Goal: Transaction & Acquisition: Purchase product/service

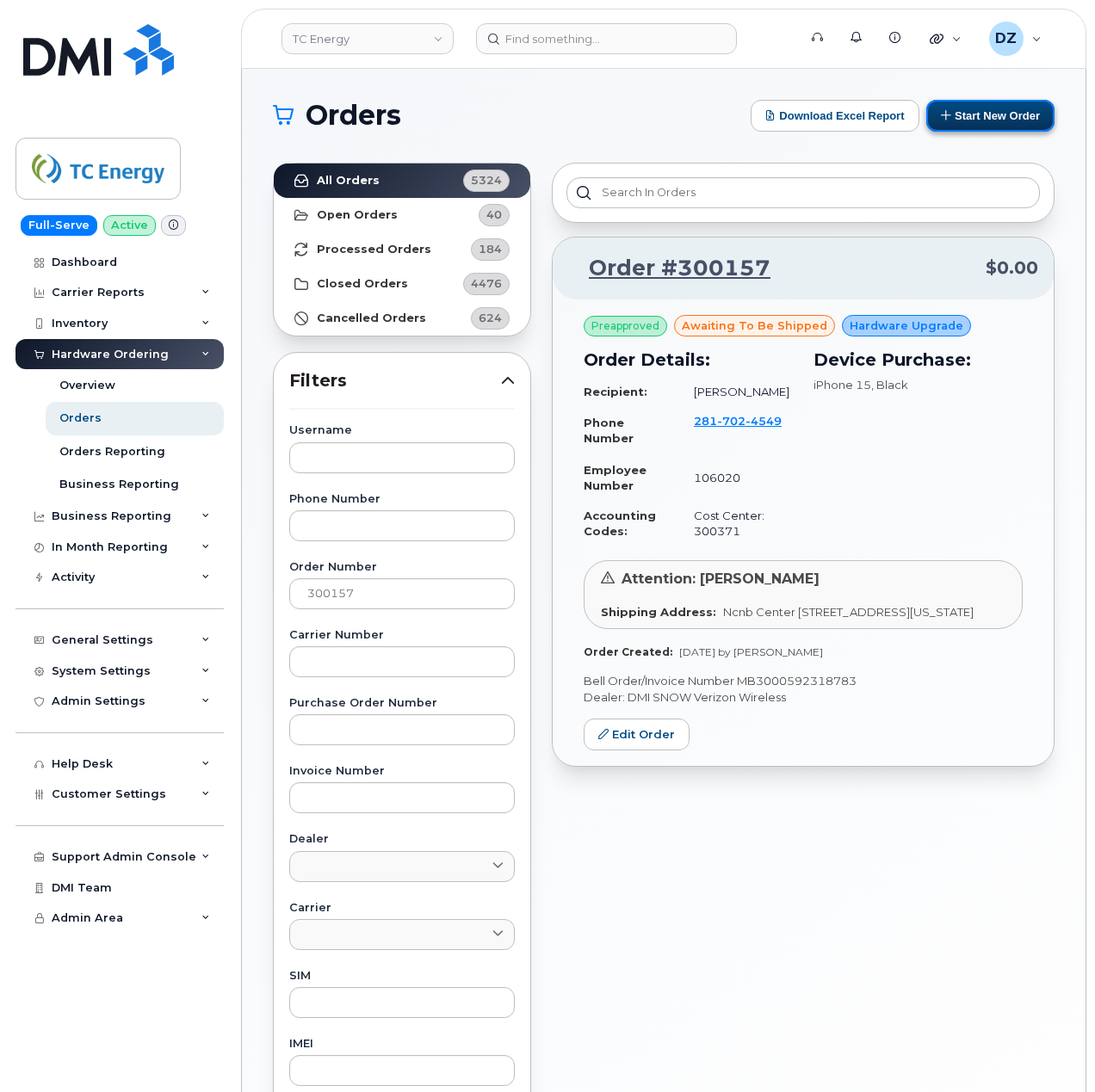
click at [956, 119] on button "Start New Order" at bounding box center [990, 116] width 128 height 32
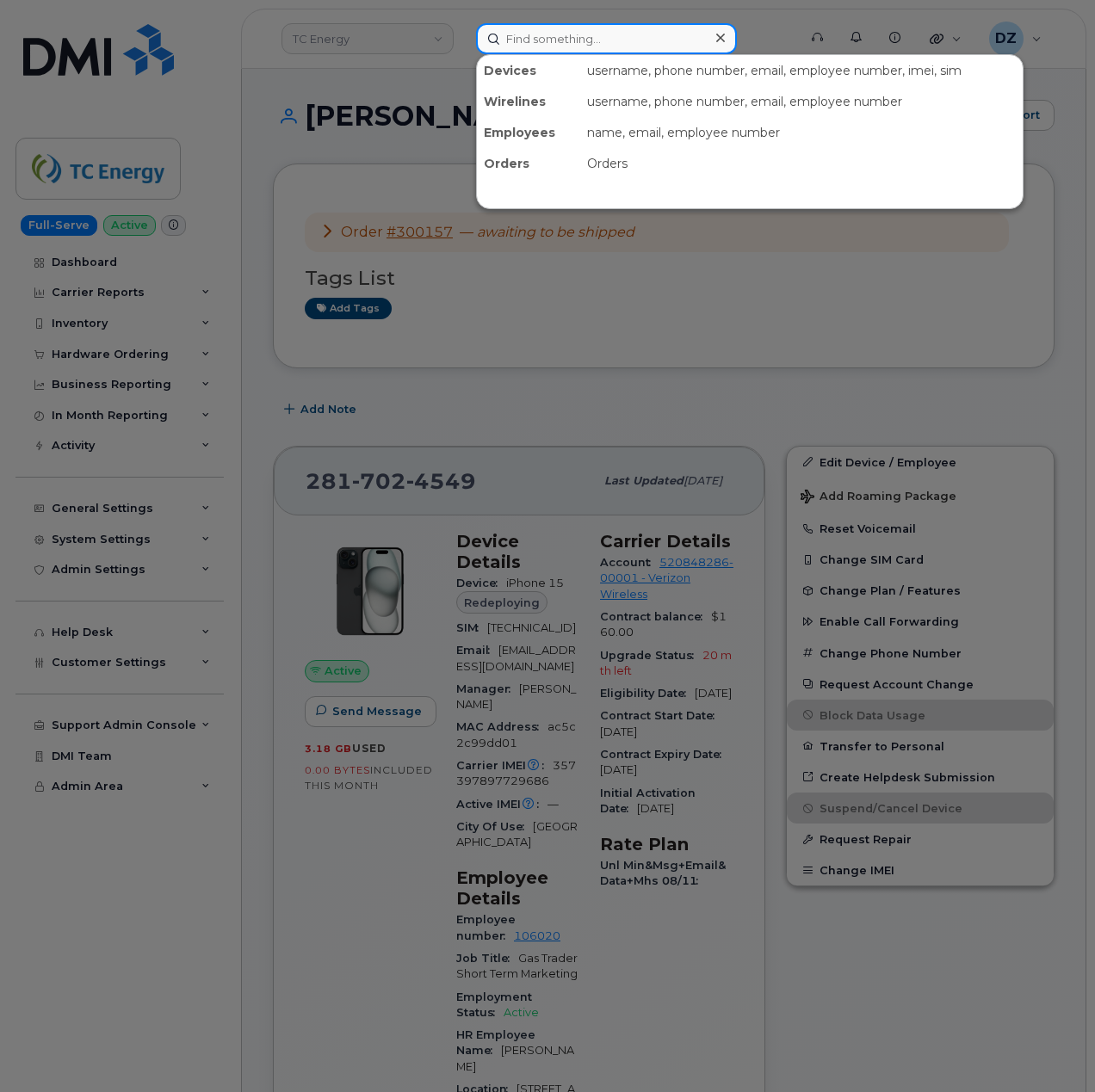
click at [590, 39] on input at bounding box center [606, 39] width 261 height 31
paste input "4038361793"
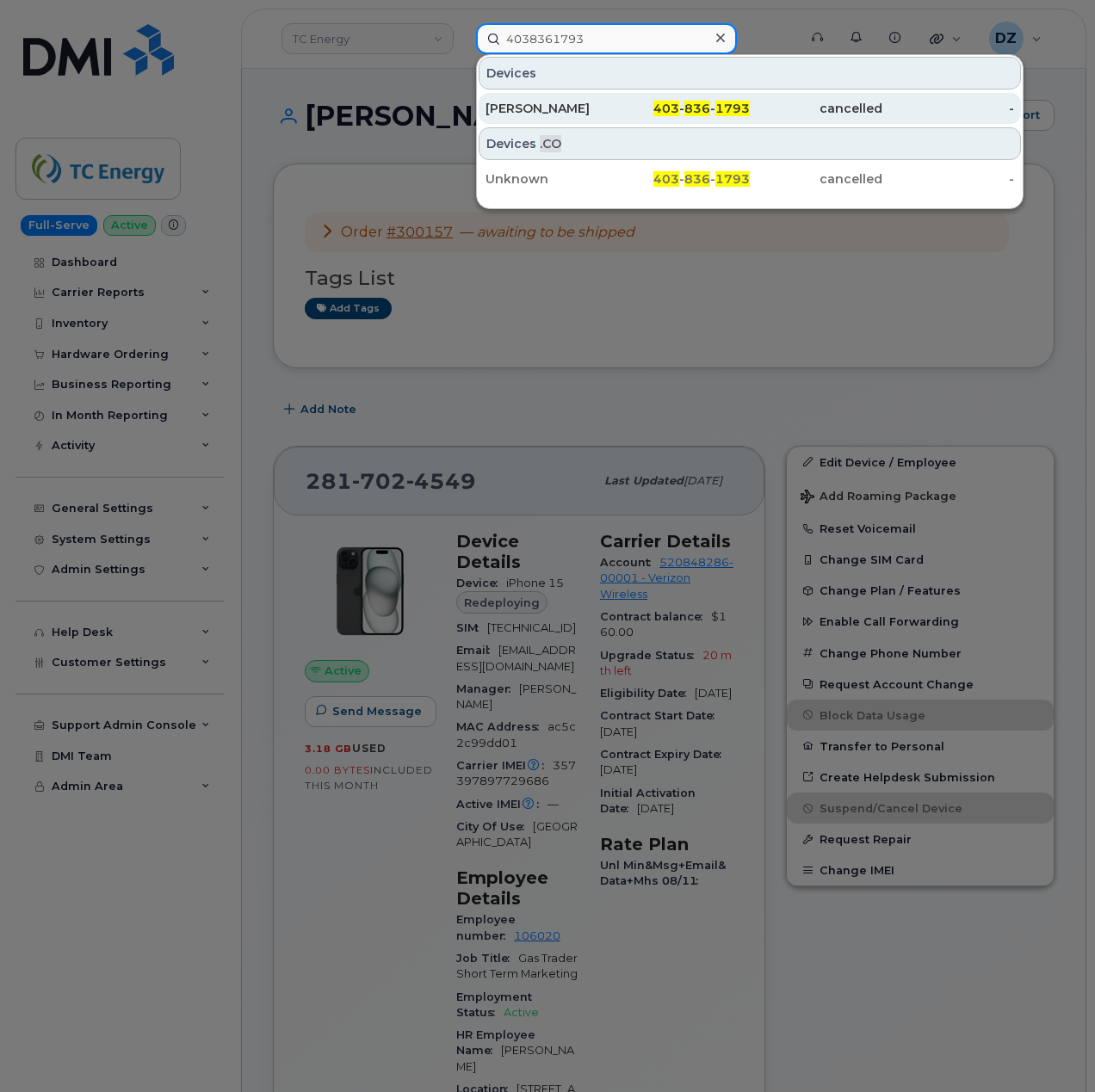
type input "4038361793"
click at [610, 104] on div "Kaitlynn Woods" at bounding box center [553, 108] width 133 height 17
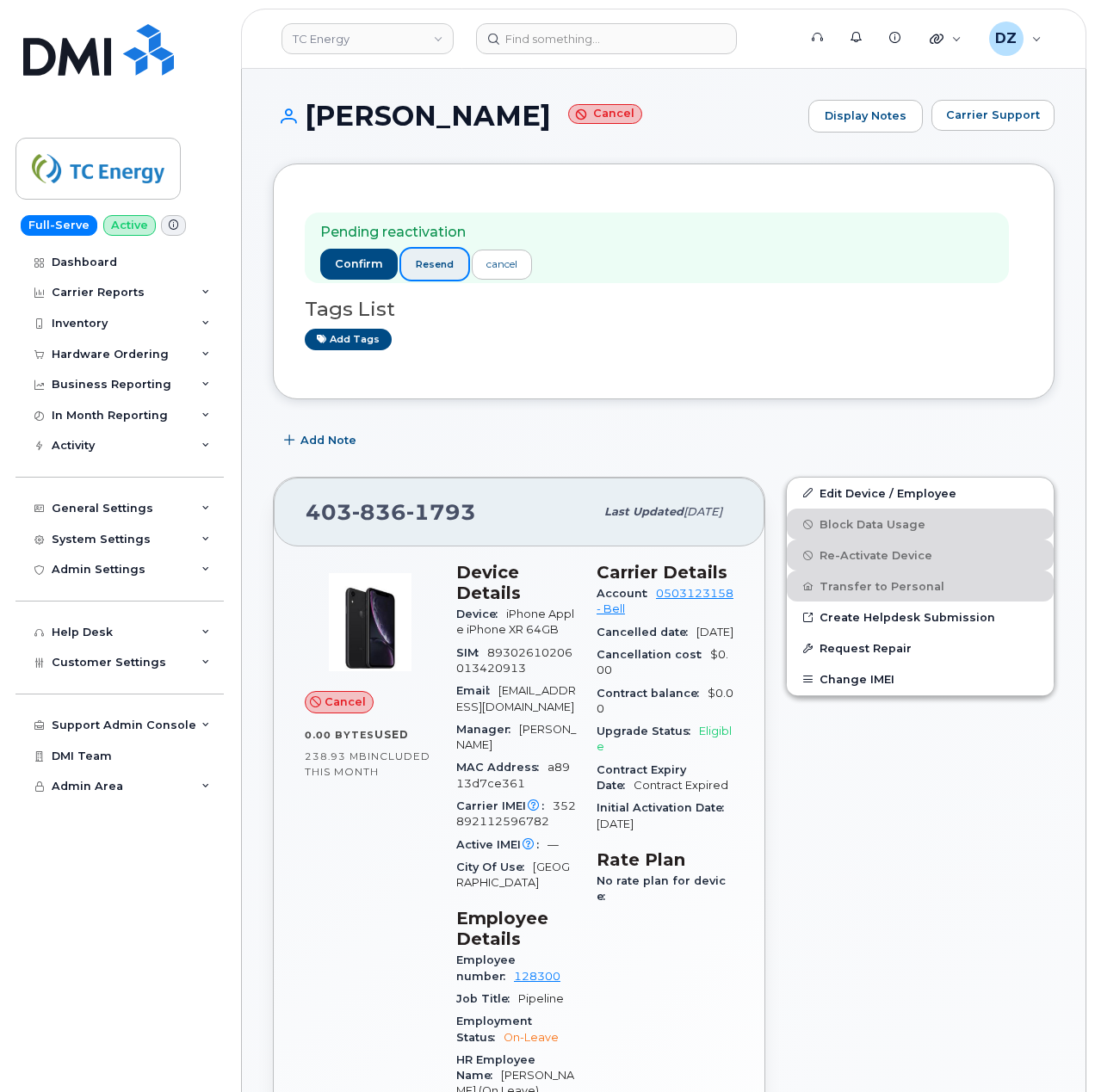
click at [441, 267] on span "resend" at bounding box center [435, 264] width 38 height 14
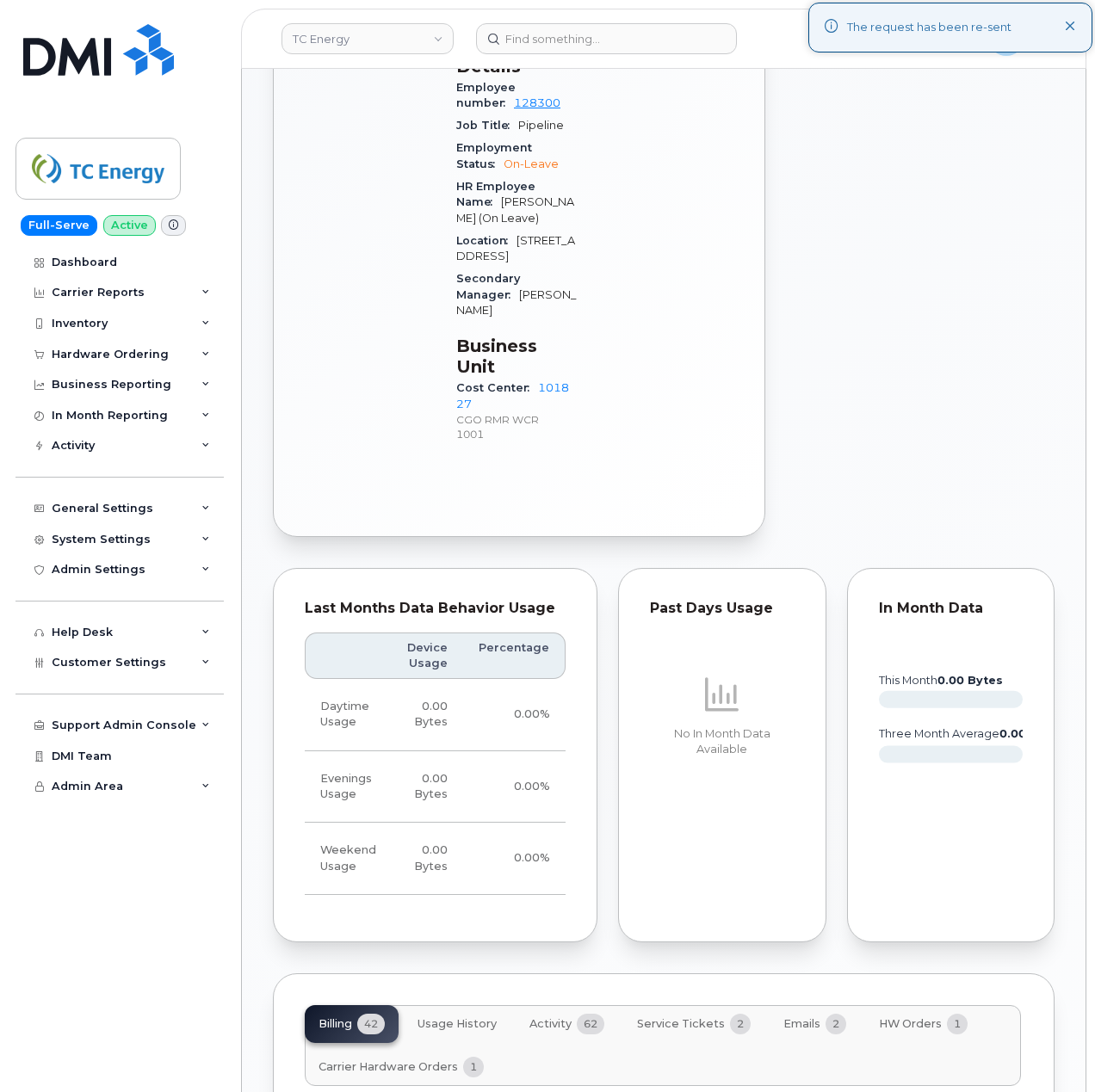
scroll to position [1491, 0]
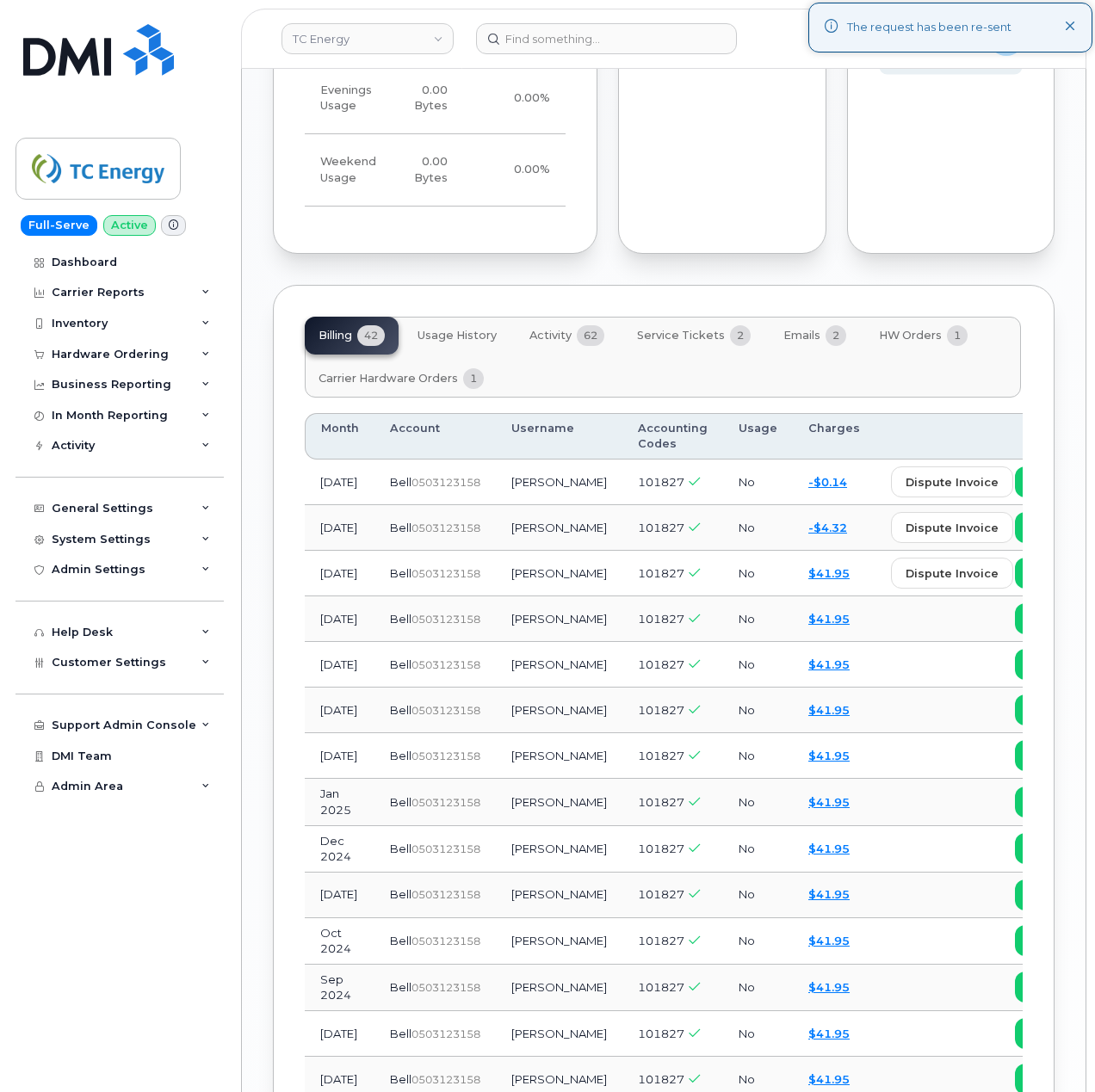
click at [696, 329] on span "Service Tickets" at bounding box center [681, 335] width 87 height 14
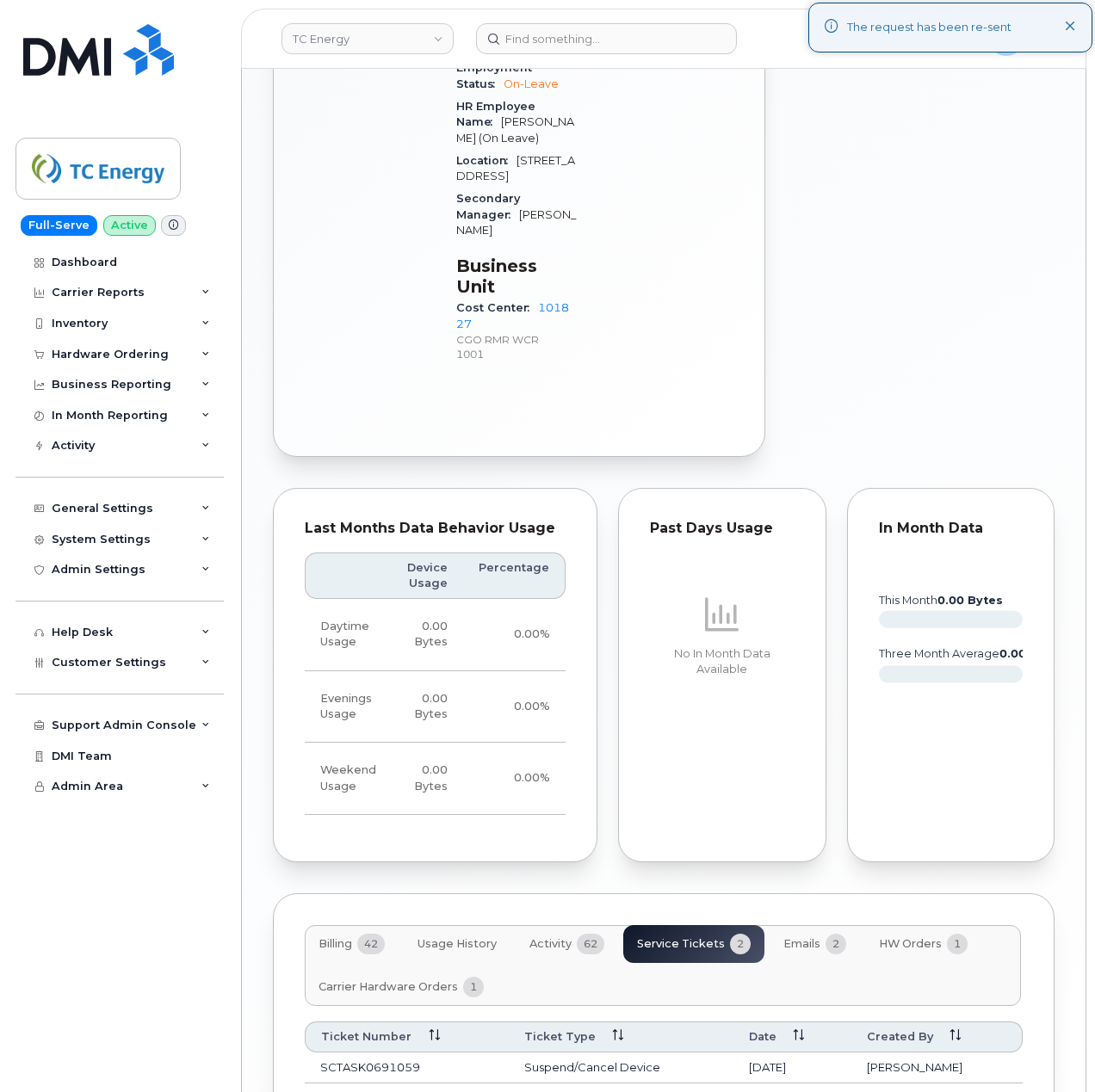
scroll to position [992, 0]
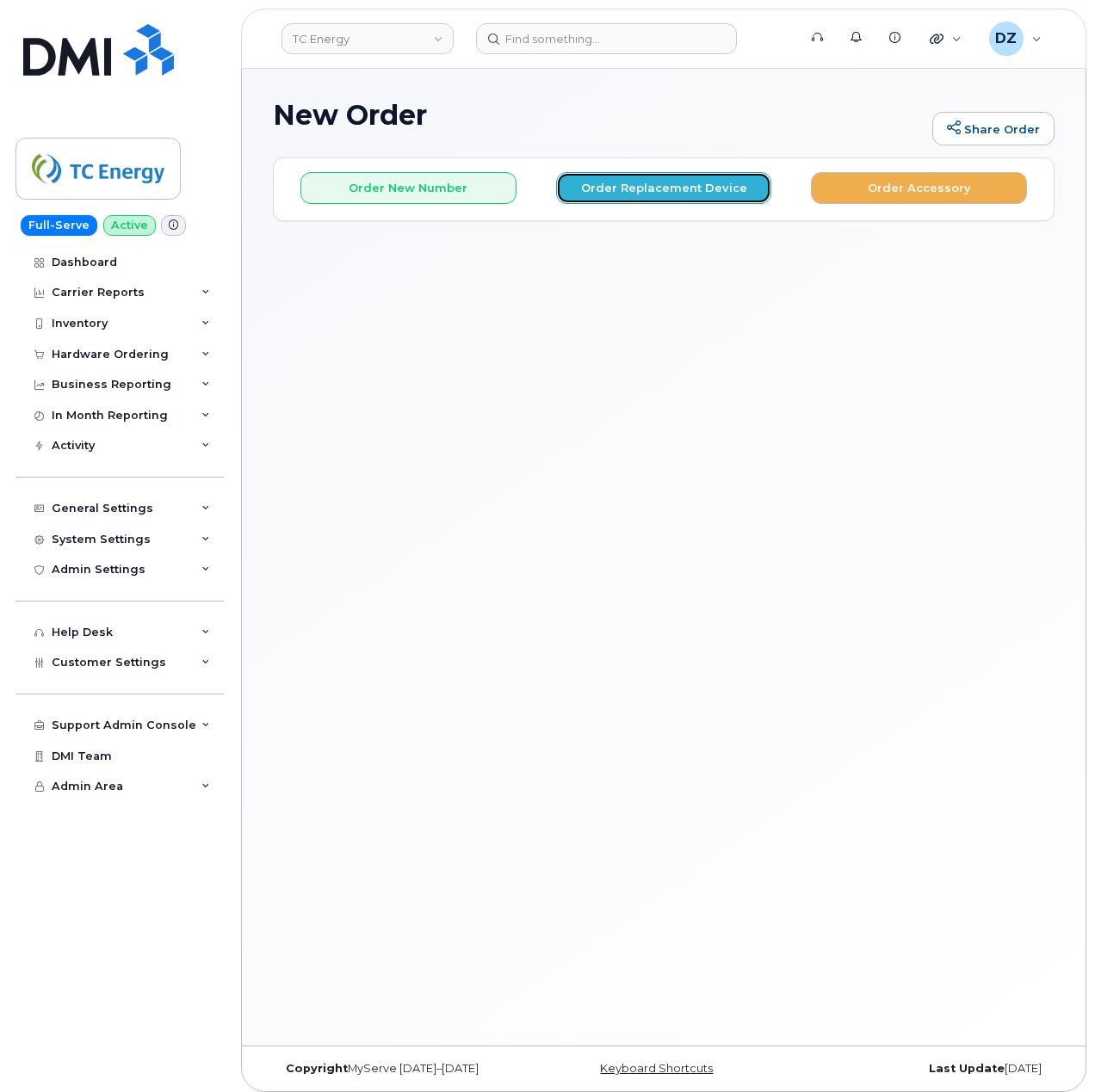
click at [690, 199] on button "Order Replacement Device" at bounding box center [664, 187] width 216 height 32
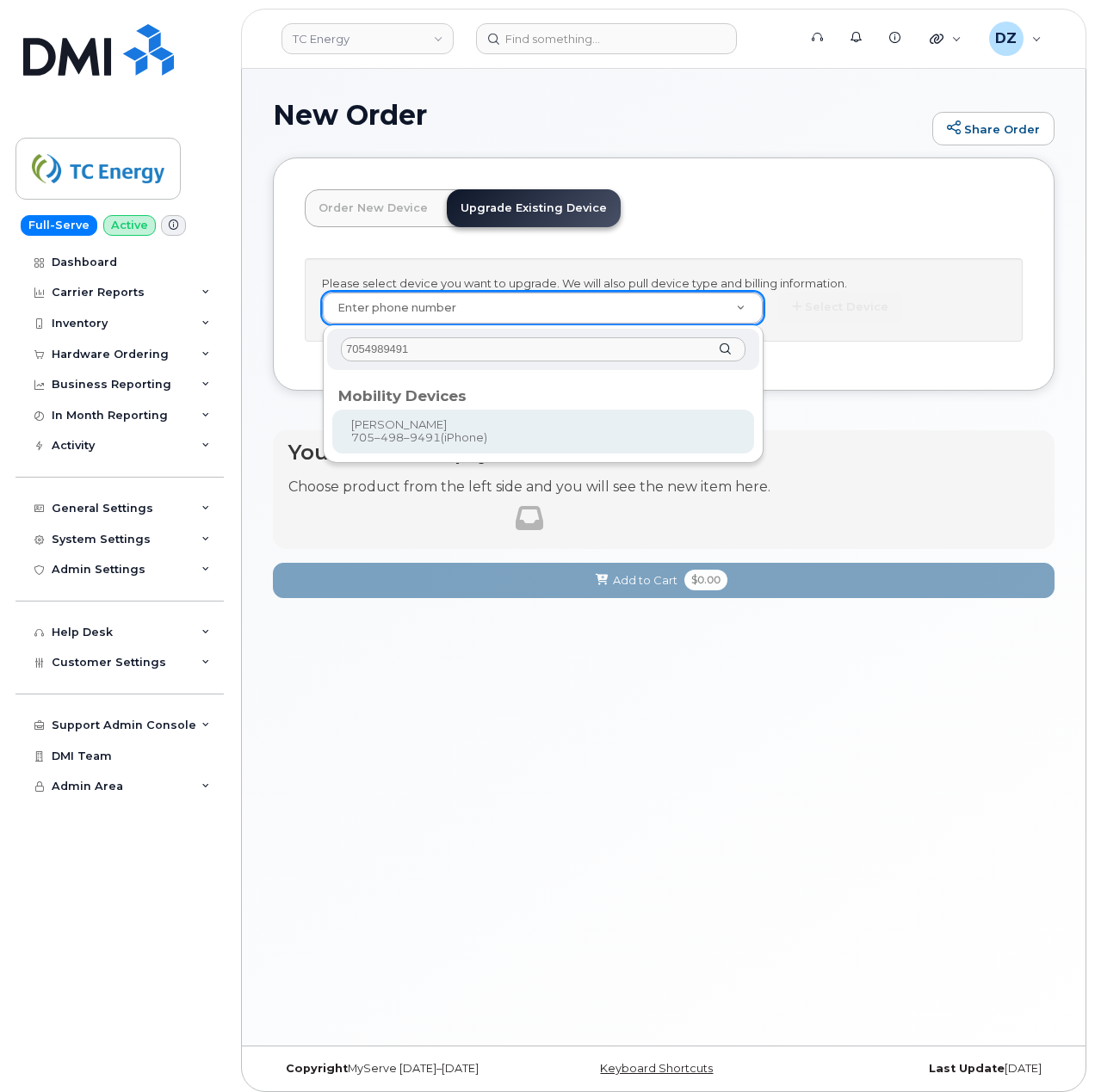
type input "7054989491"
type input "558215"
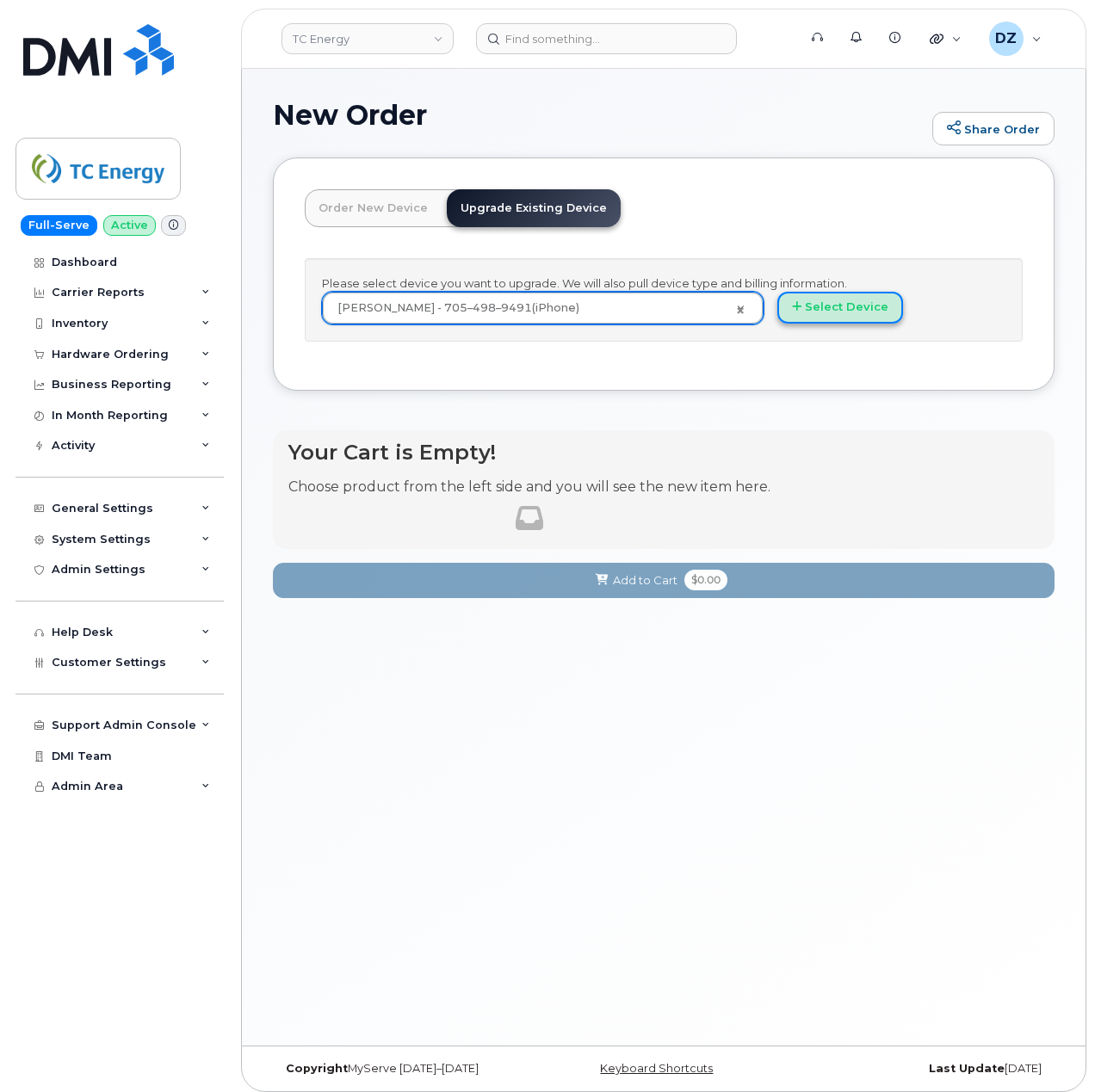
click at [821, 296] on button "Select Device" at bounding box center [840, 308] width 126 height 32
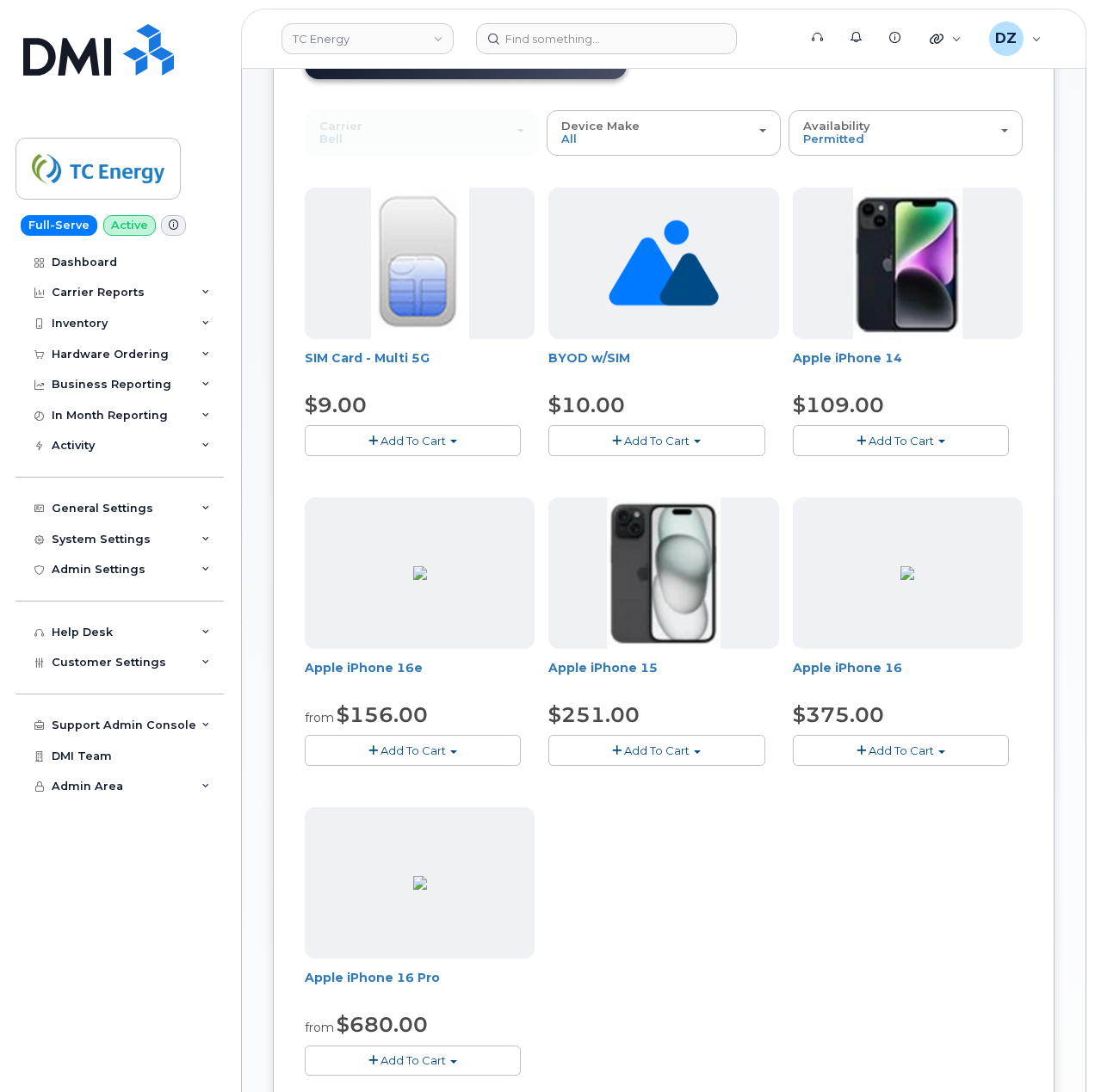
scroll to position [344, 0]
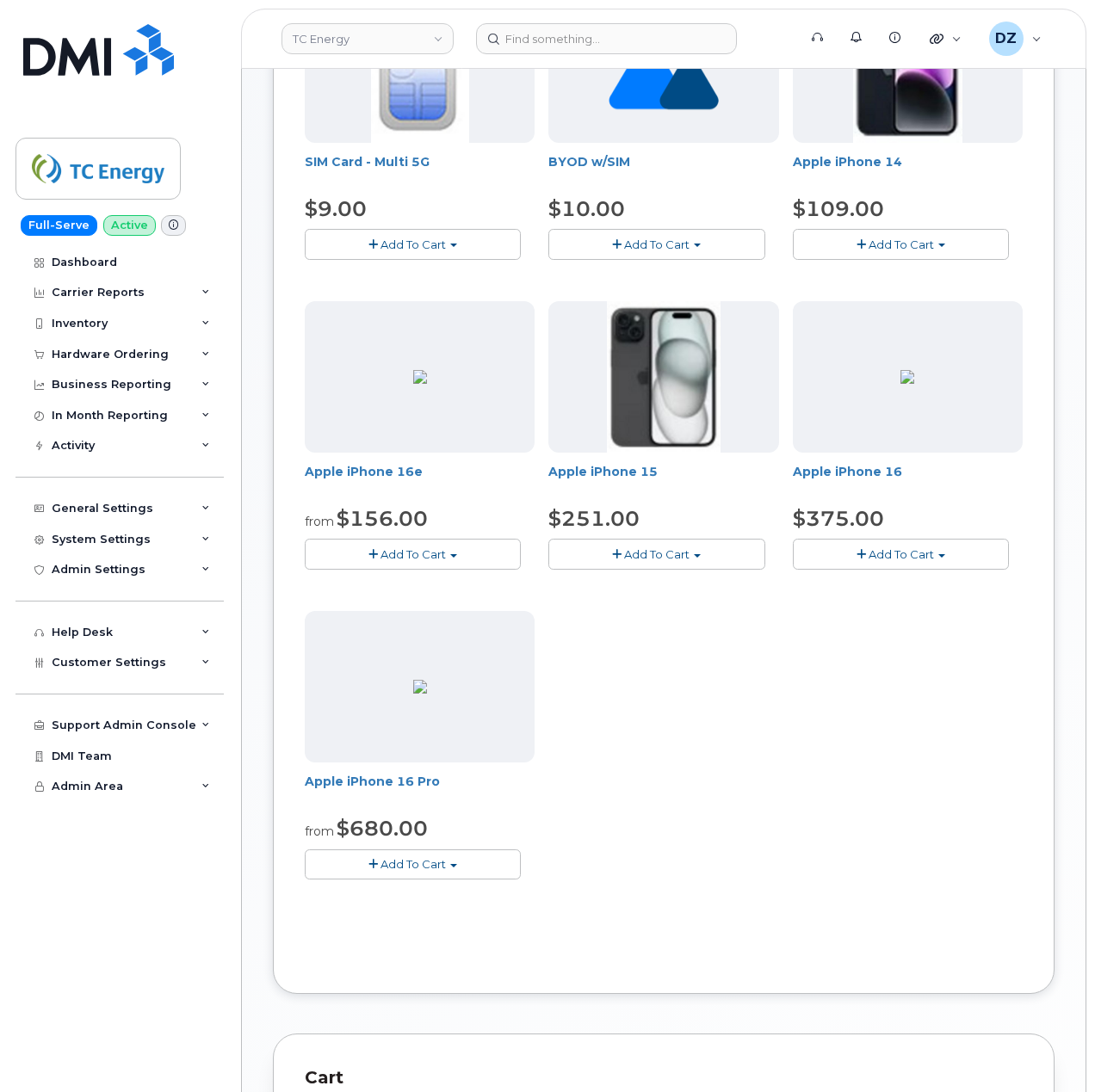
click at [649, 548] on button "Add To Cart" at bounding box center [656, 553] width 216 height 30
click at [700, 611] on link "$251.00 - 3-year upgrade (128GB model)" at bounding box center [687, 608] width 270 height 22
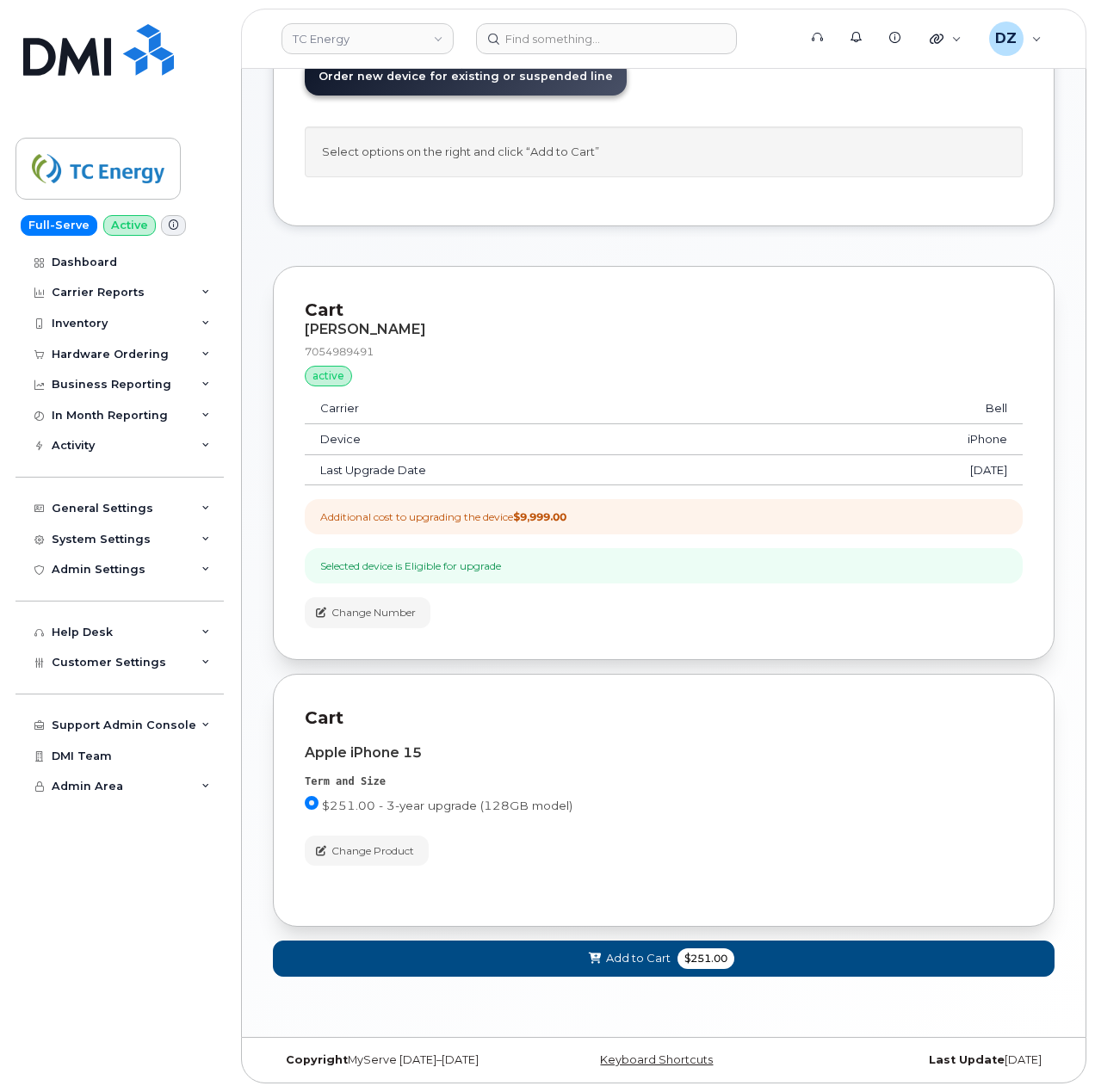
scroll to position [139, 0]
click at [673, 957] on button "Add to Cart $251.00" at bounding box center [664, 958] width 782 height 35
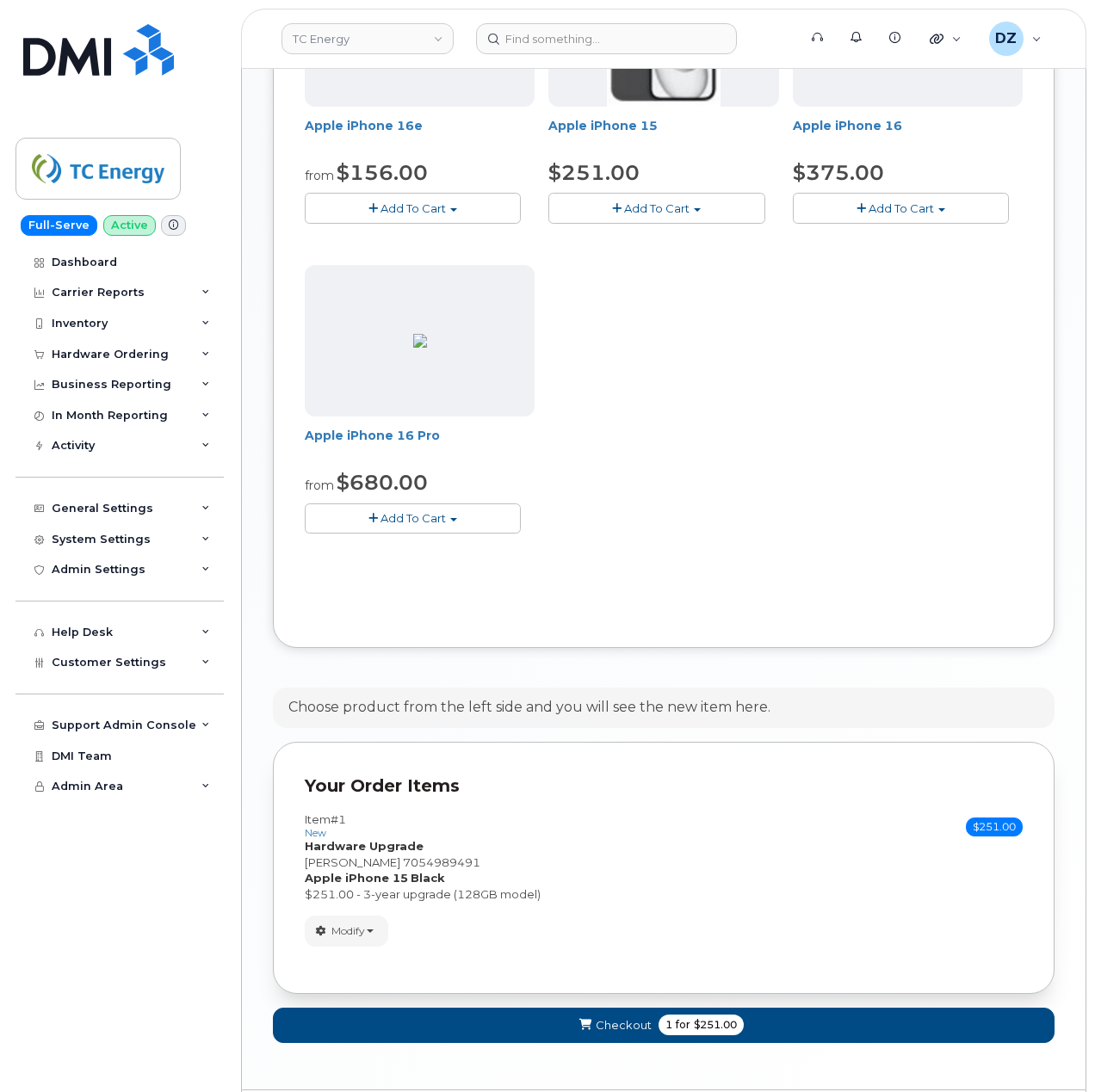
scroll to position [748, 0]
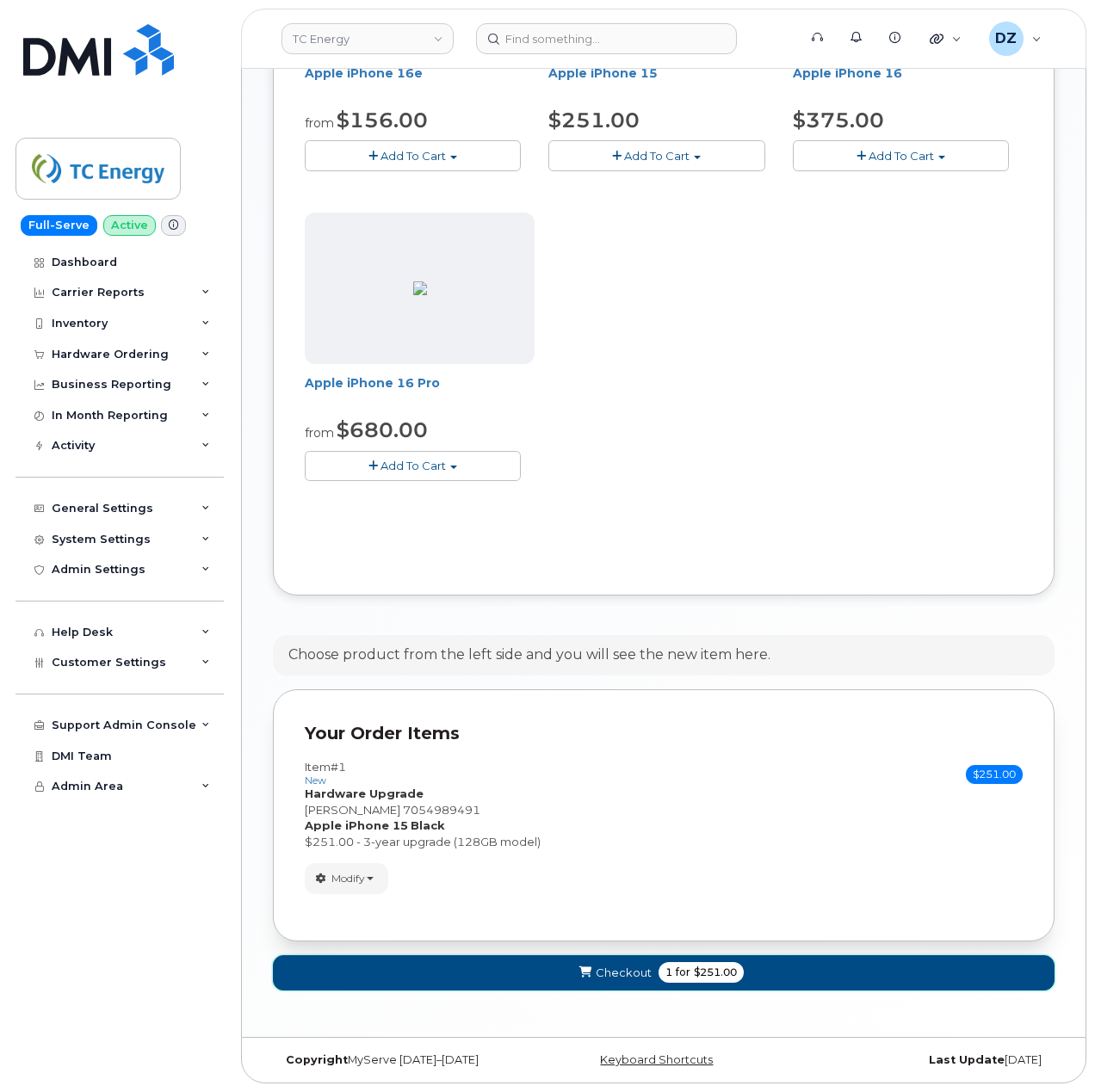
click at [694, 976] on span "$251.00" at bounding box center [715, 972] width 43 height 15
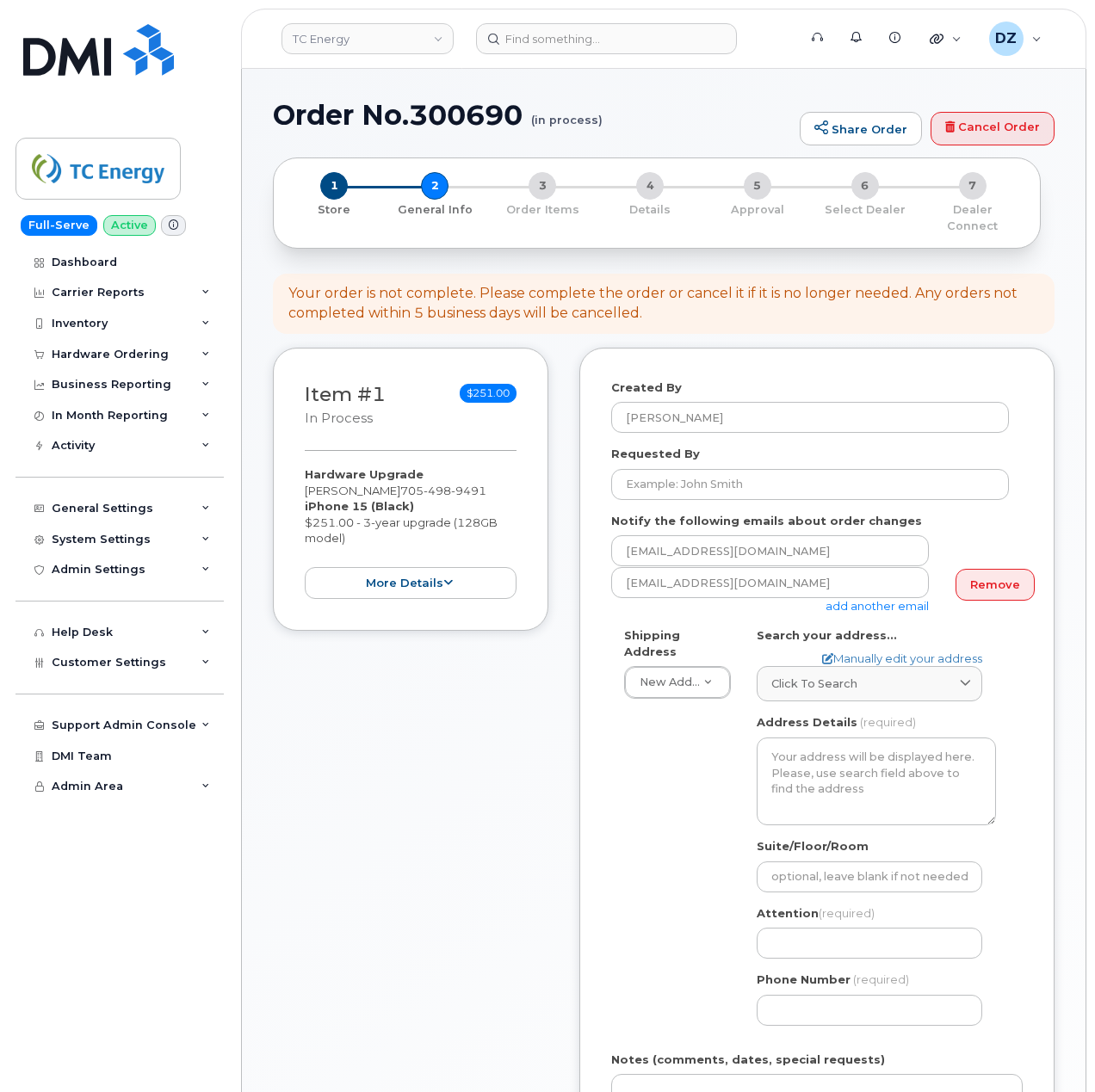
select select
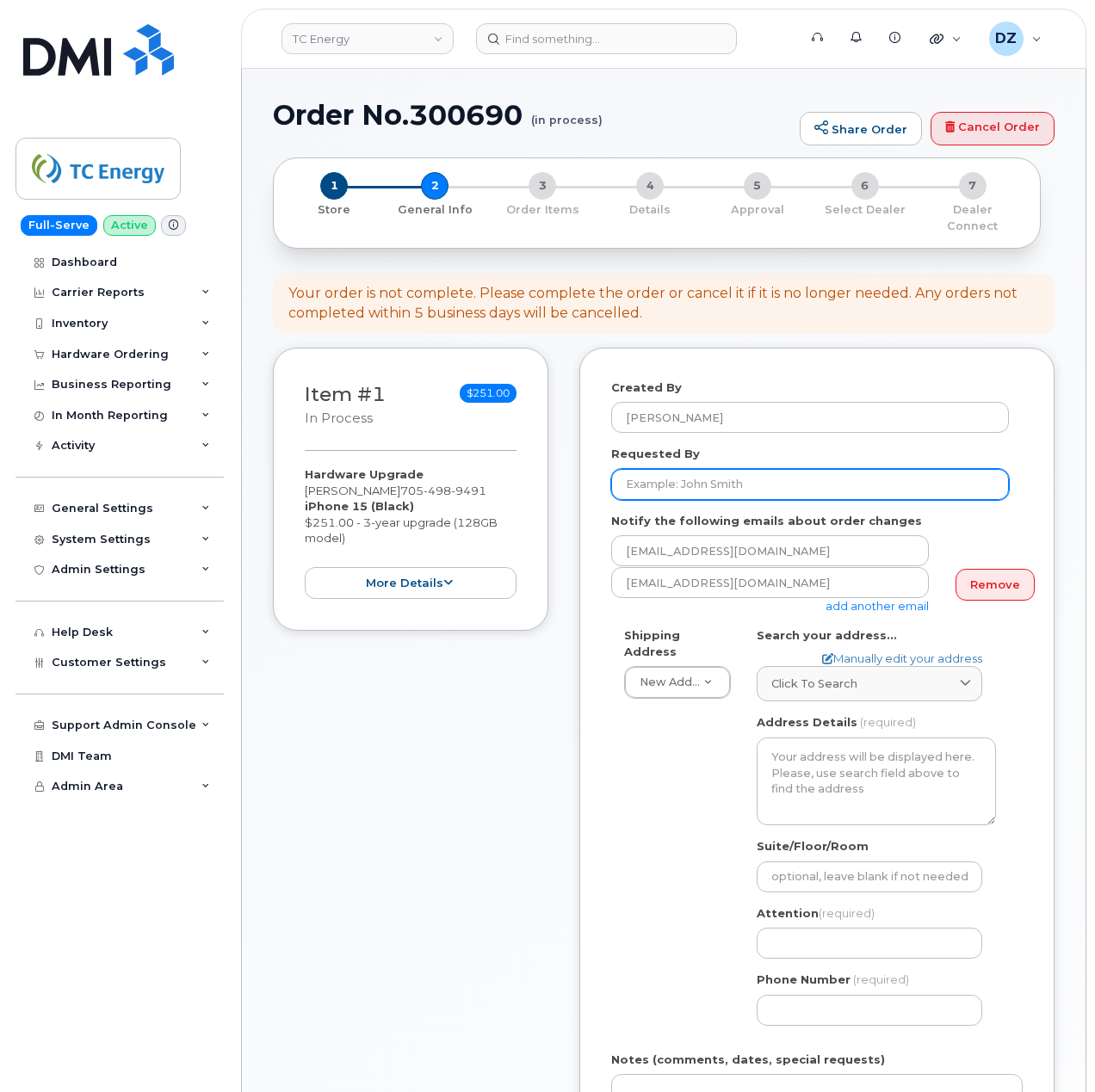
click at [694, 470] on input "Requested By" at bounding box center [810, 485] width 398 height 31
paste input "SCTASK0692196"
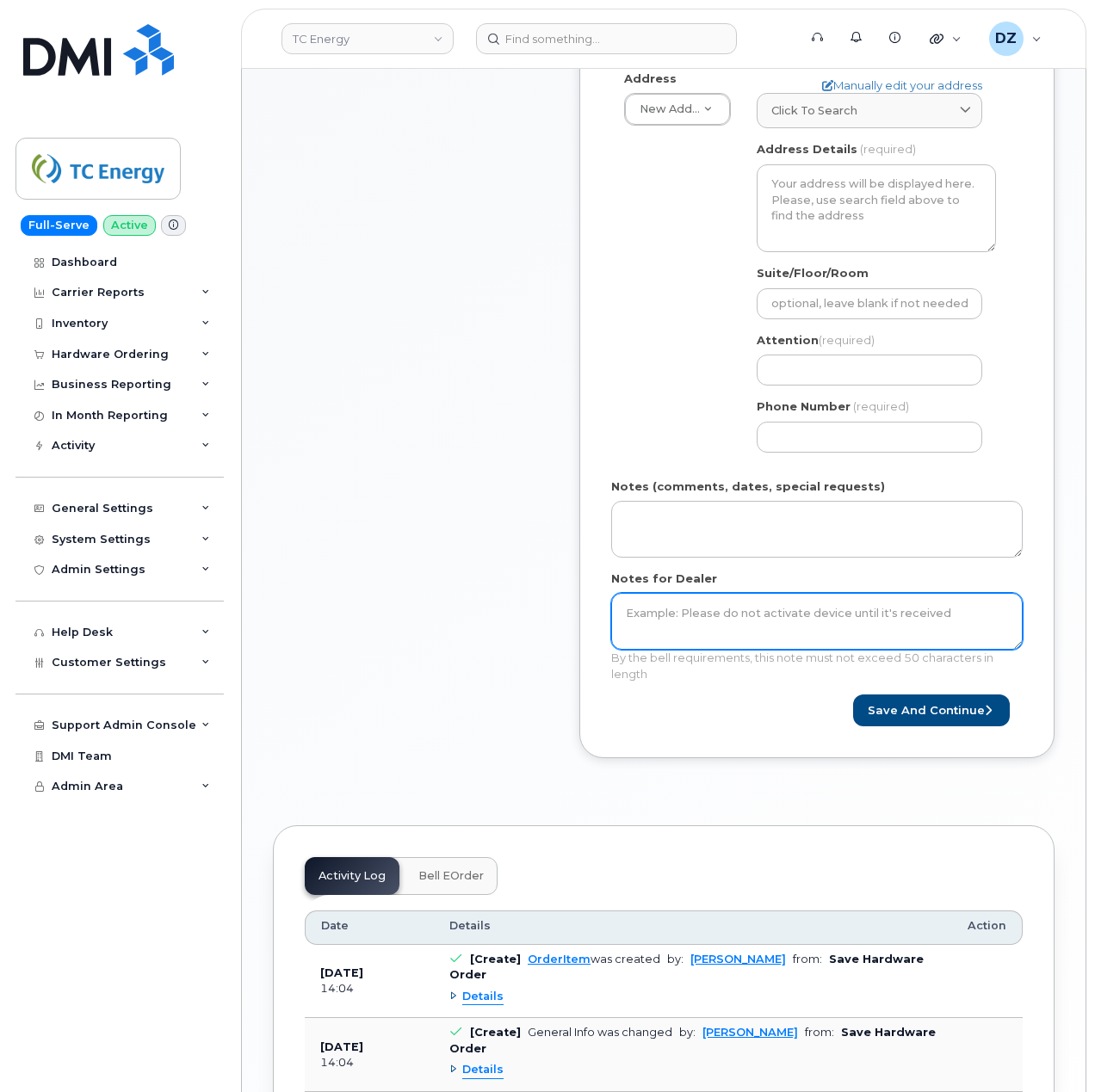
type input "SCTASK0692196"
click at [741, 618] on textarea "Notes for Dealer" at bounding box center [817, 622] width 411 height 56
paste textarea "SCTASK0692196"
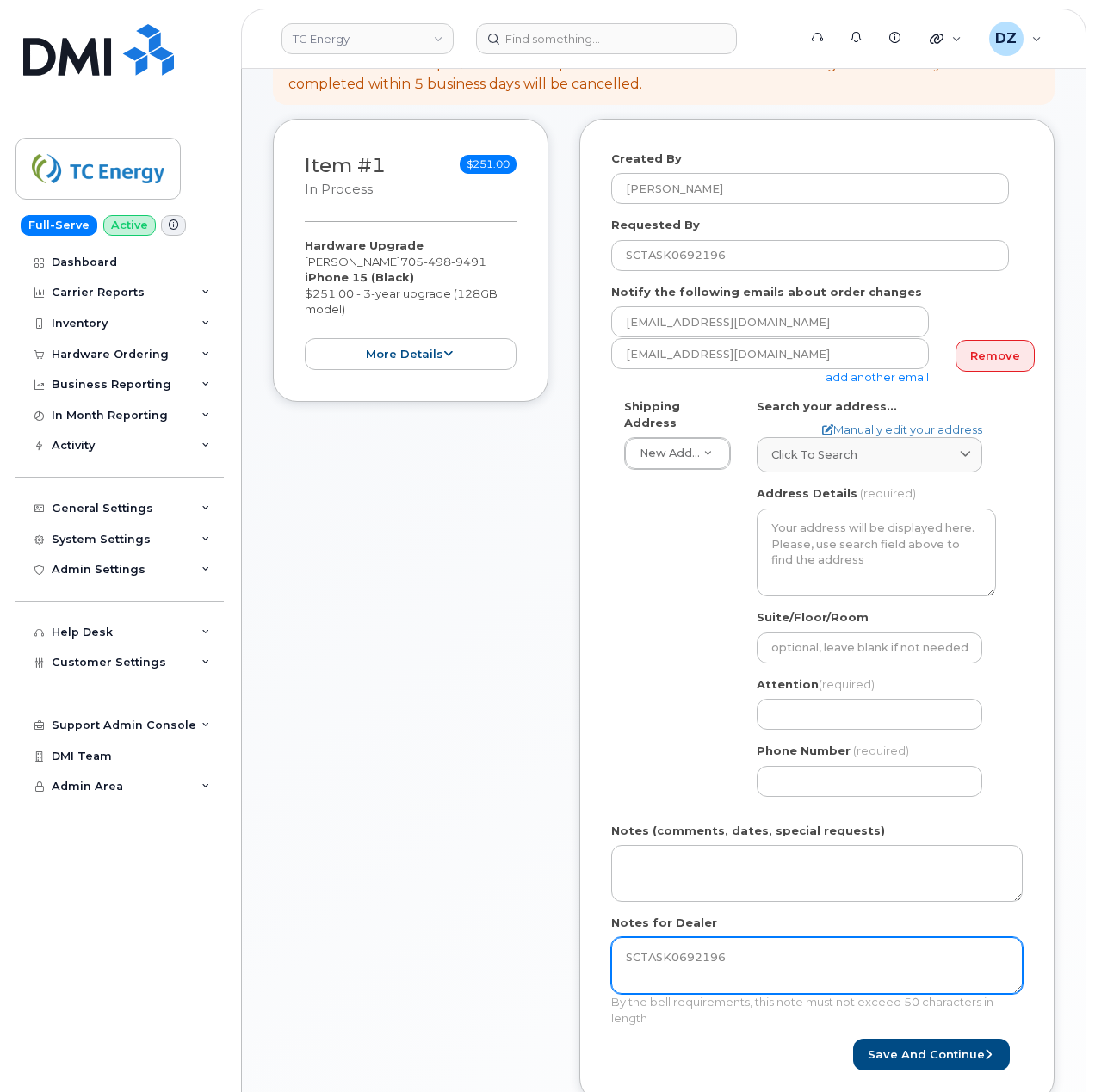
type textarea "SCTASK0692196"
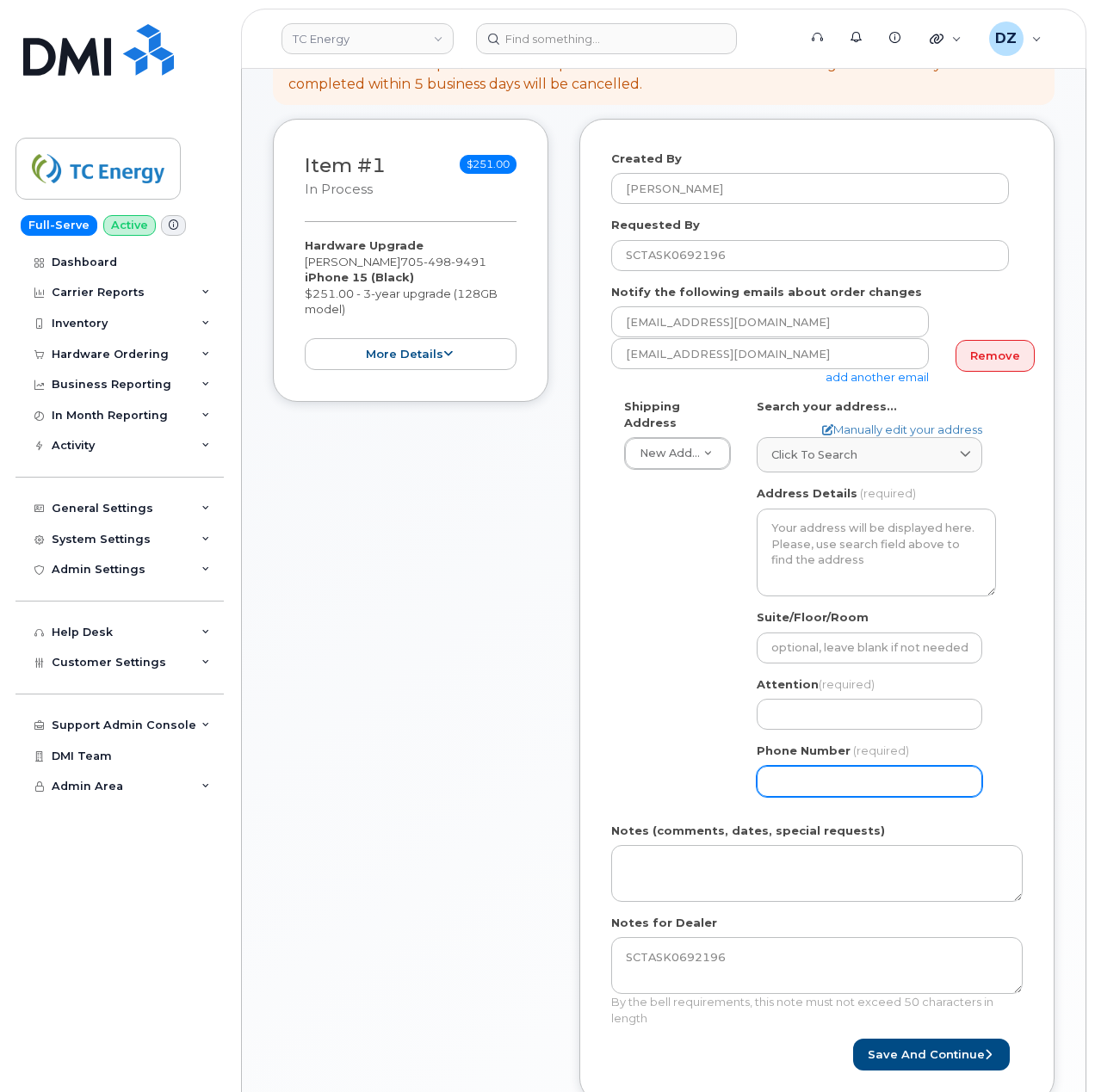
click at [855, 768] on input "Phone Number" at bounding box center [870, 782] width 226 height 31
paste input "7054989491"
select select
type input "7054989491"
click at [816, 711] on input "Attention (required)" at bounding box center [870, 714] width 226 height 31
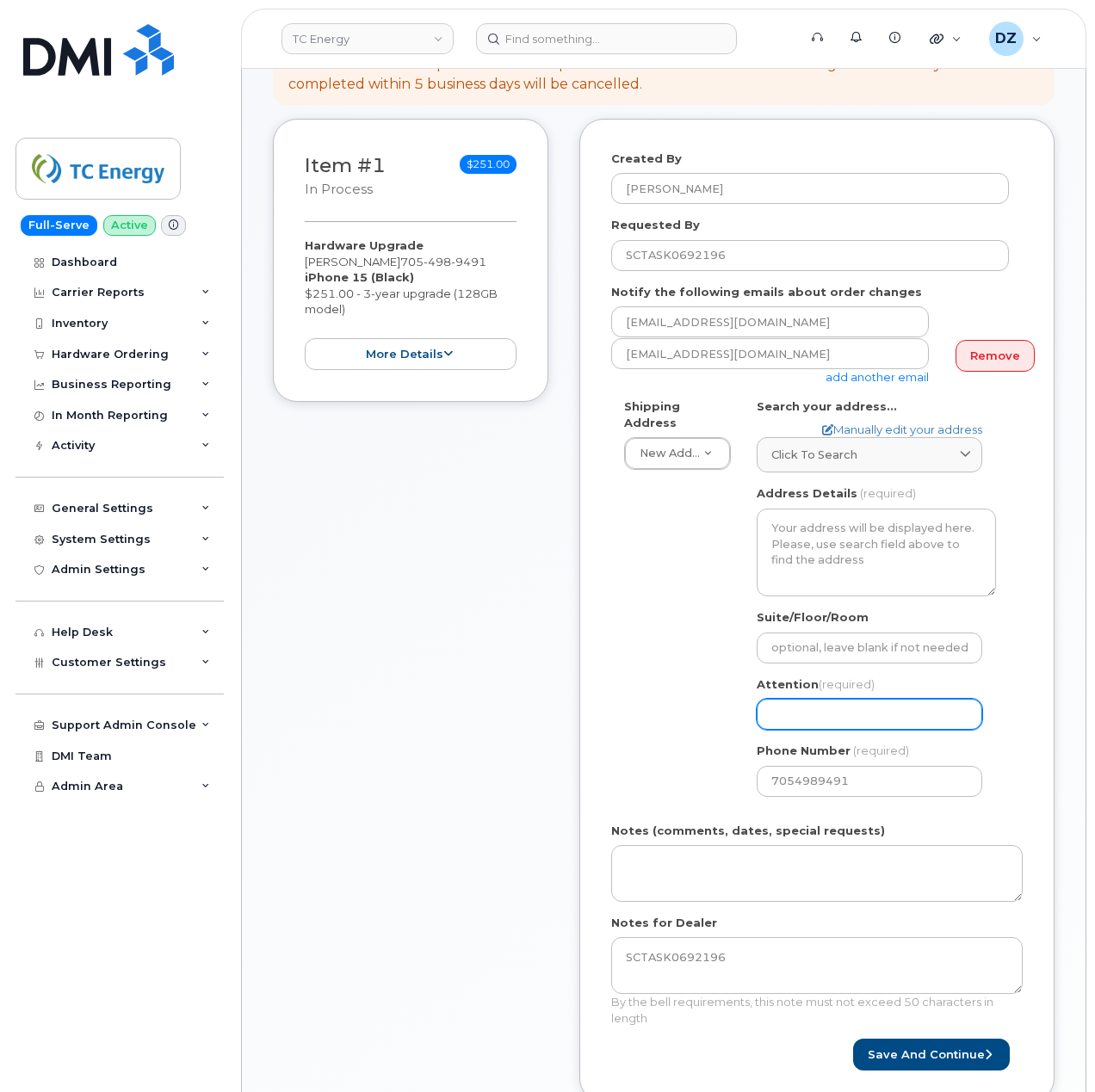
paste input "[PERSON_NAME]"
select select
type input "[PERSON_NAME]"
click at [794, 447] on span "Click to search" at bounding box center [815, 455] width 86 height 16
paste input "54 MASSEY DRIVE"
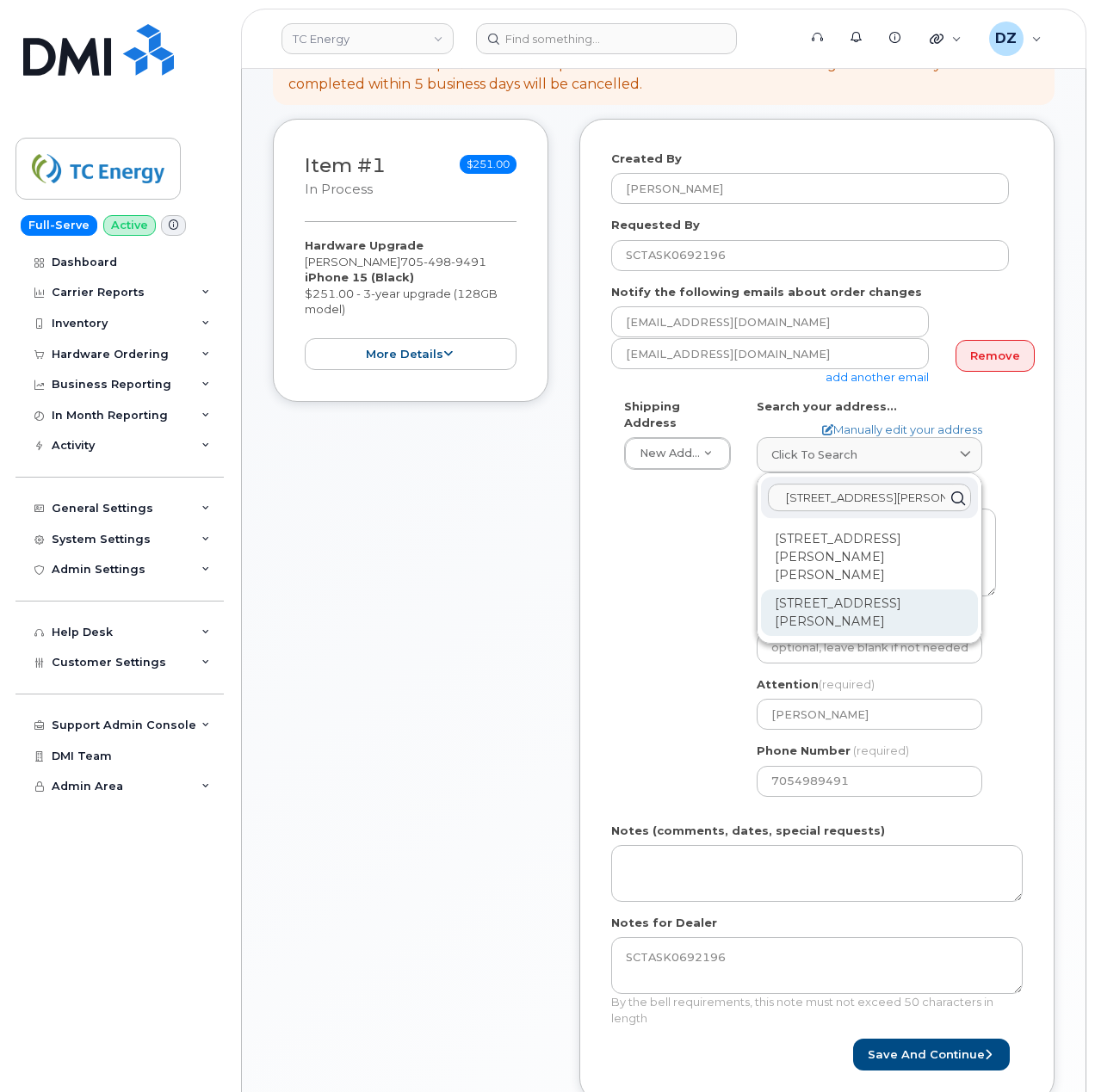
type input "54 MASSEY DRIVE"
click at [900, 590] on div "54 Massey Dr North Bay ON P1A 3Y4" at bounding box center [869, 612] width 217 height 46
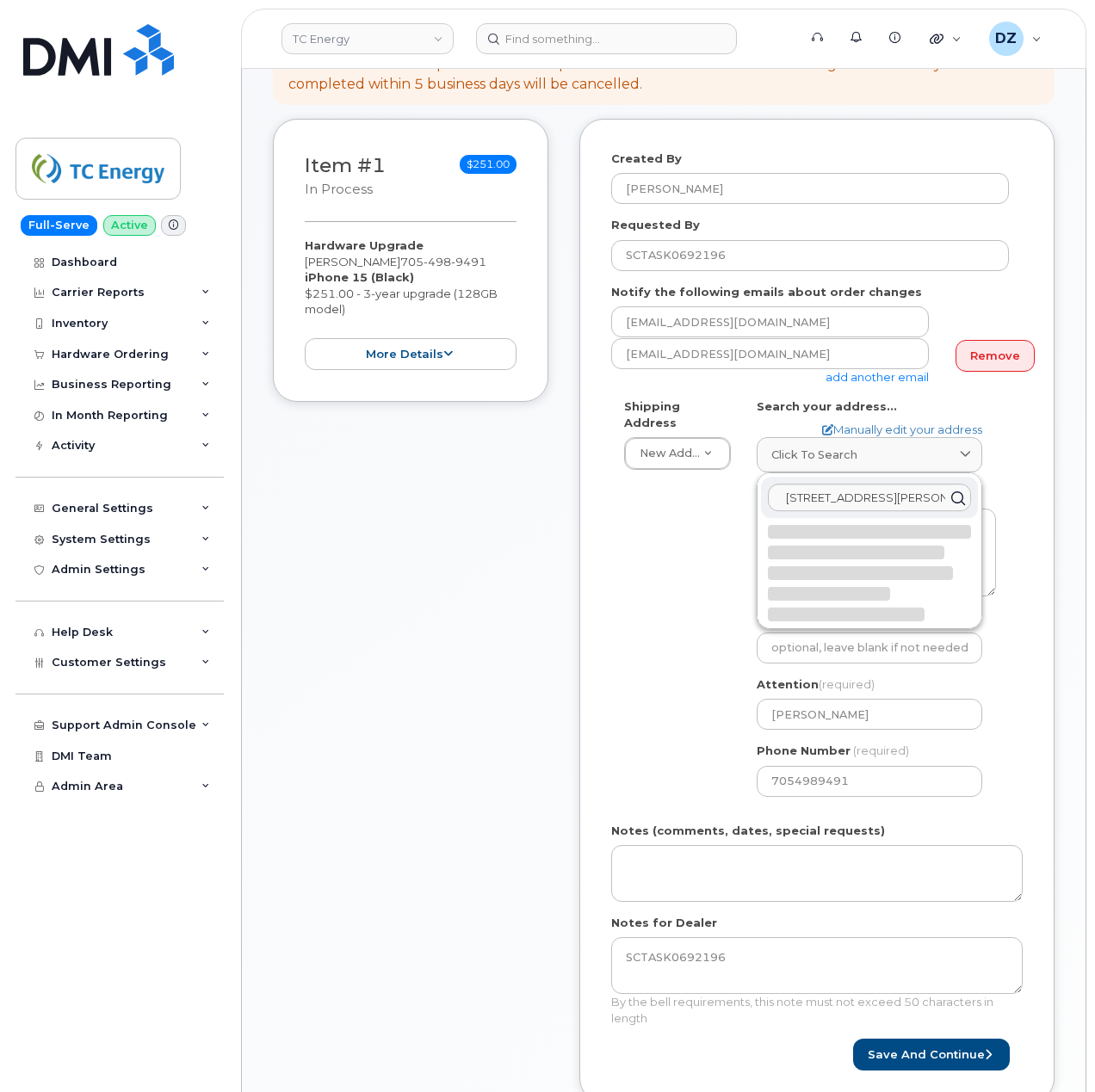
select select
type textarea "54 Massey Dr NORTH BAY ON P1A 3Y4 CANADA"
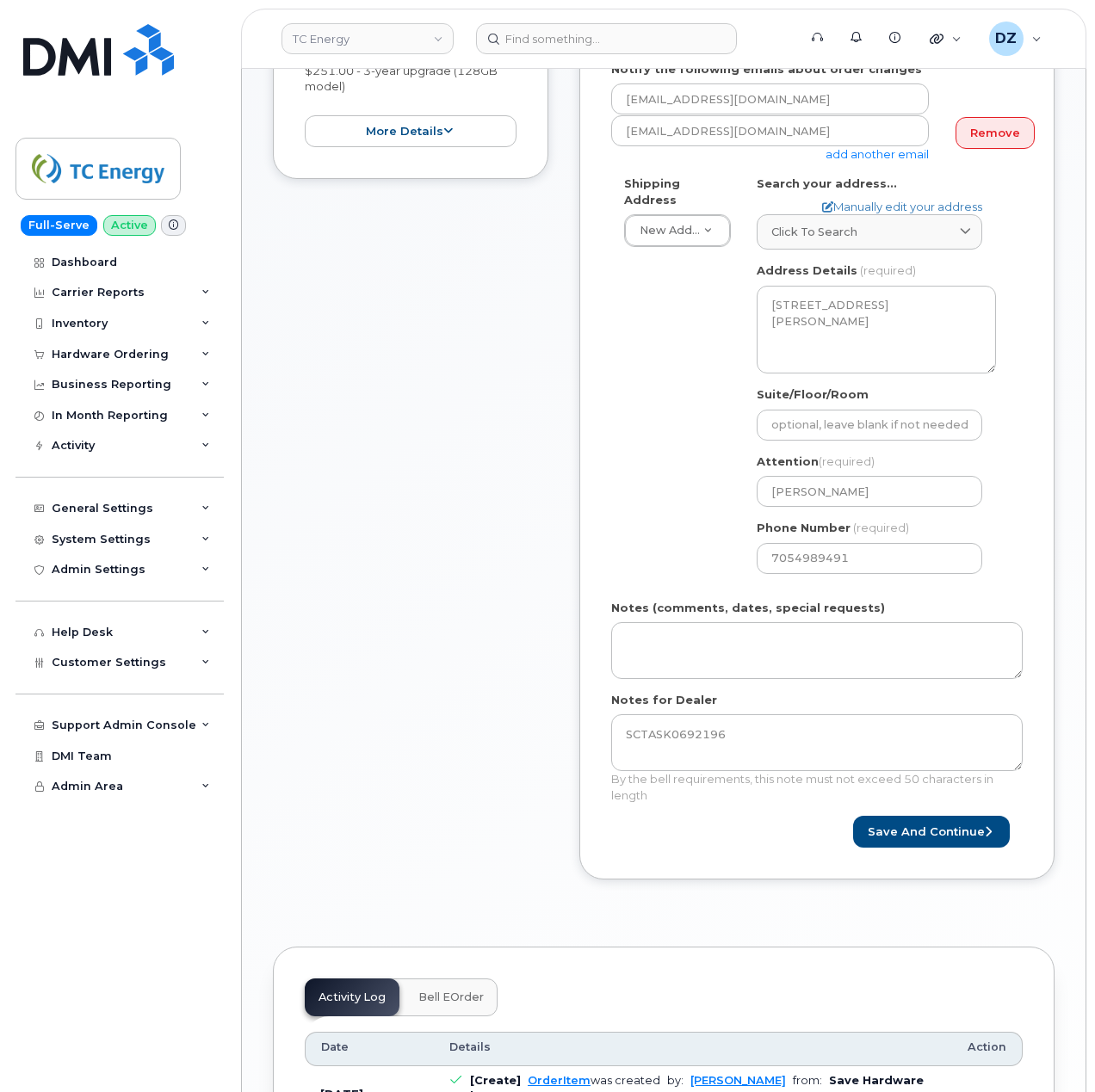
scroll to position [459, 0]
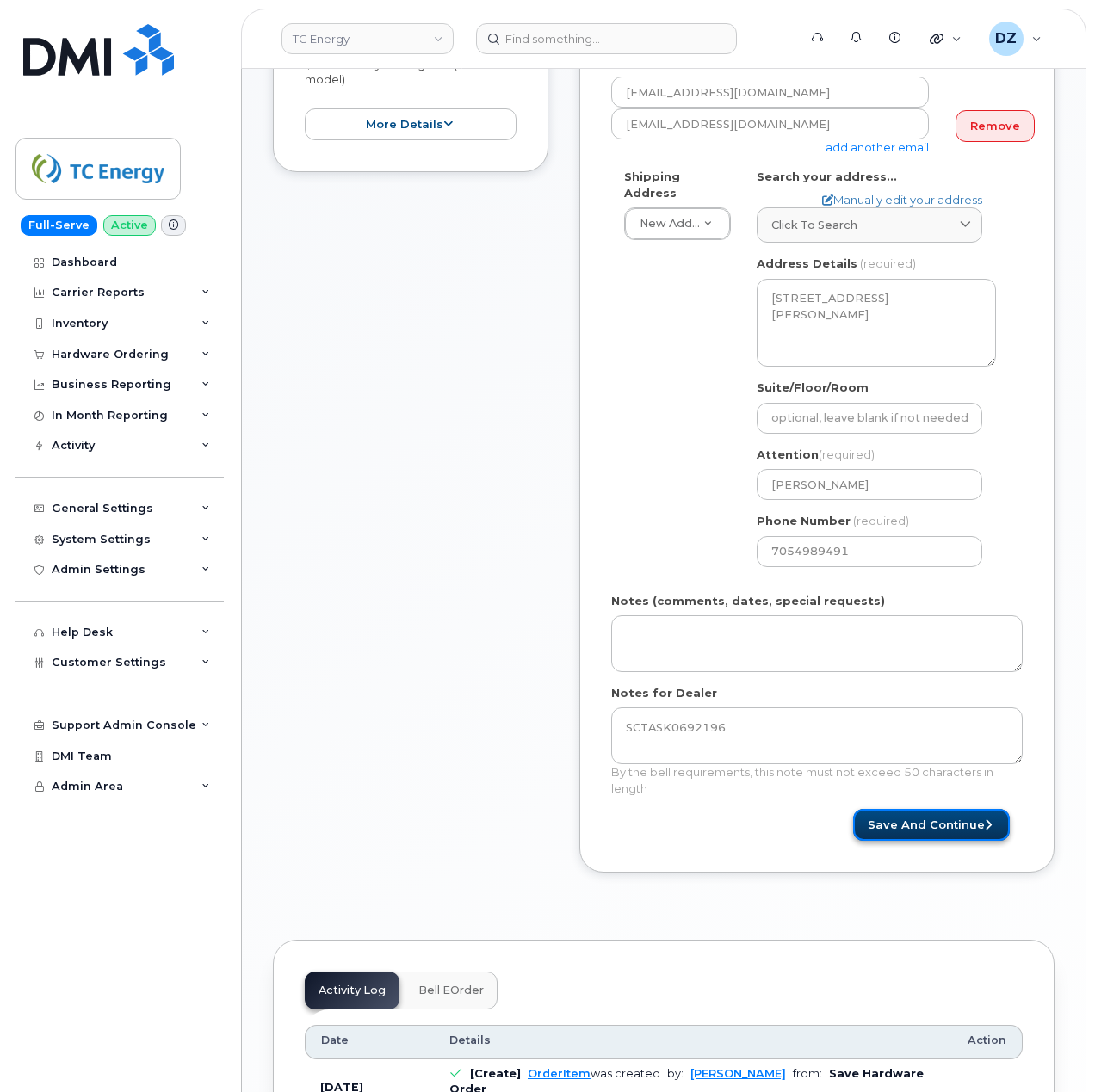
click at [968, 814] on button "Save and Continue" at bounding box center [931, 824] width 157 height 32
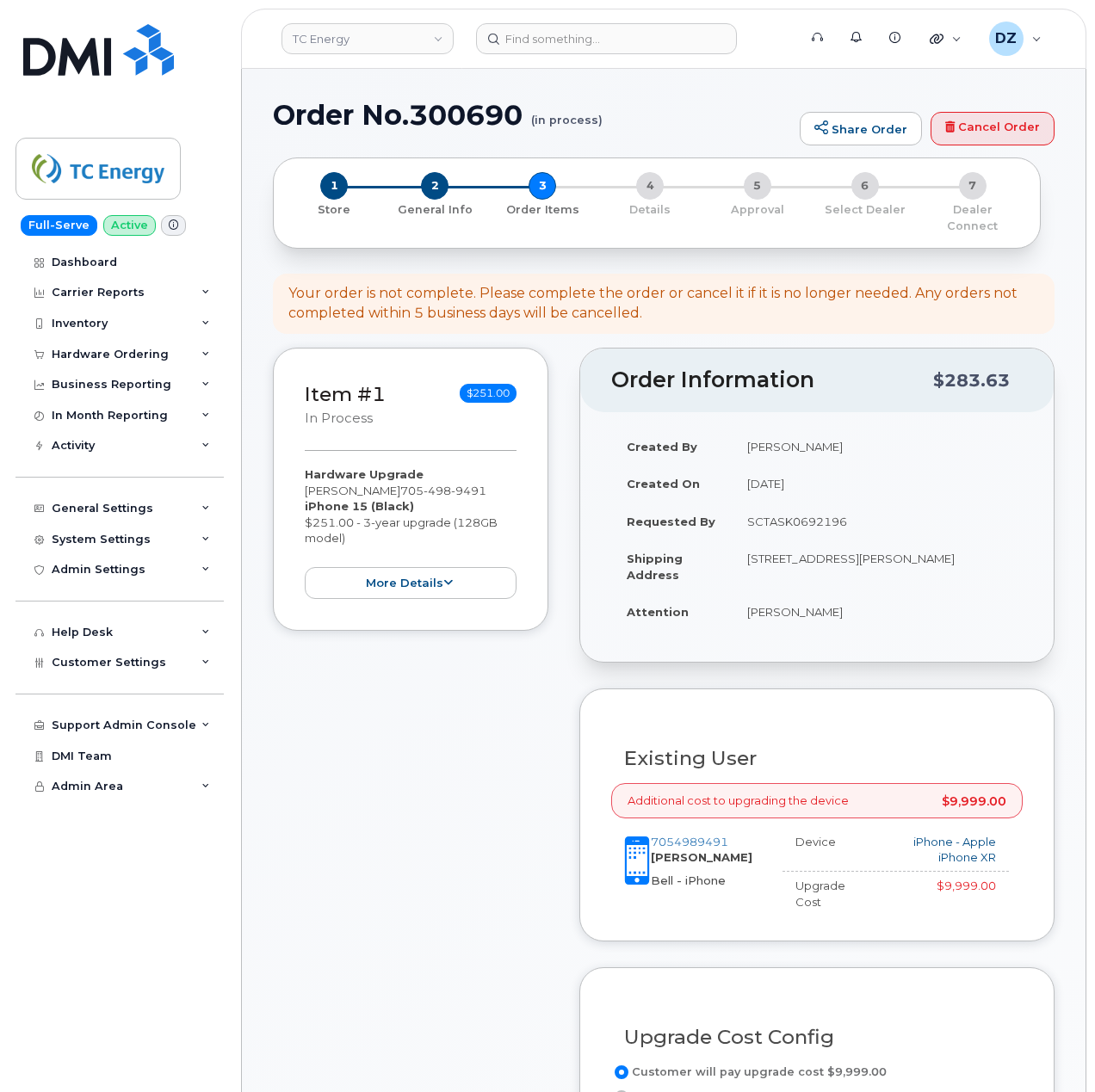
scroll to position [573, 0]
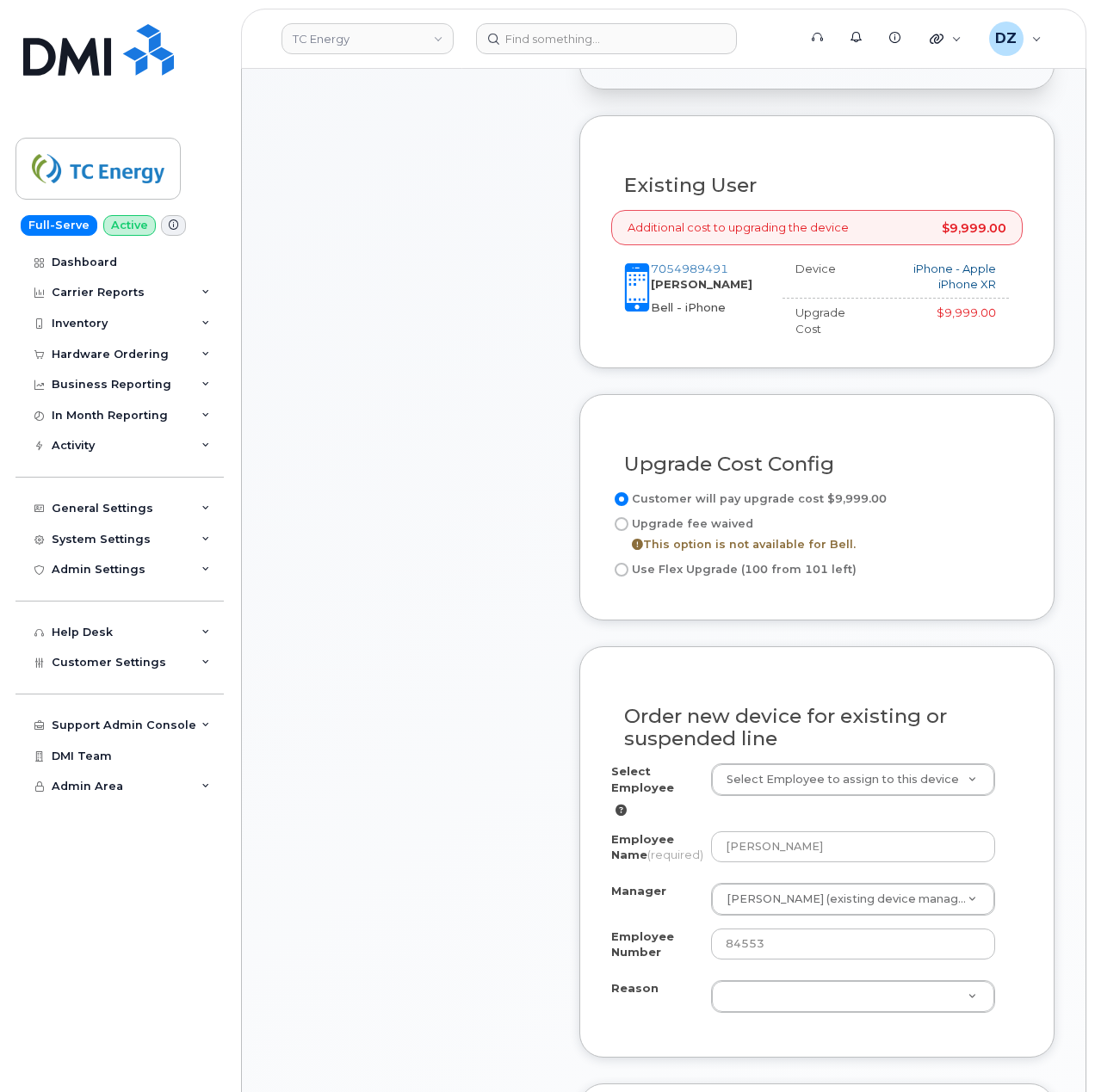
click at [621, 563] on input "Use Flex Upgrade (100 from 101 left)" at bounding box center [621, 570] width 14 height 14
radio input "true"
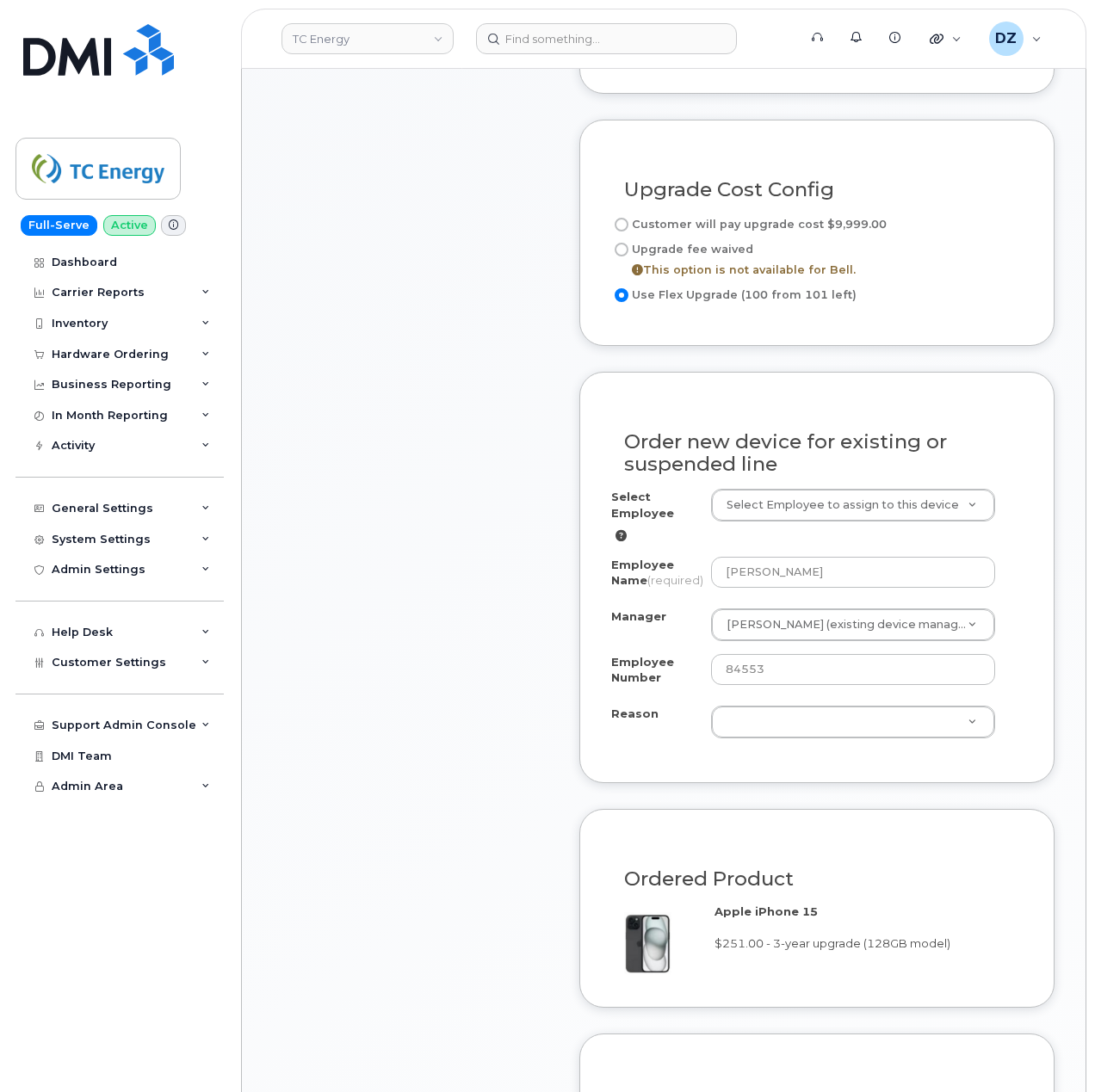
scroll to position [917, 0]
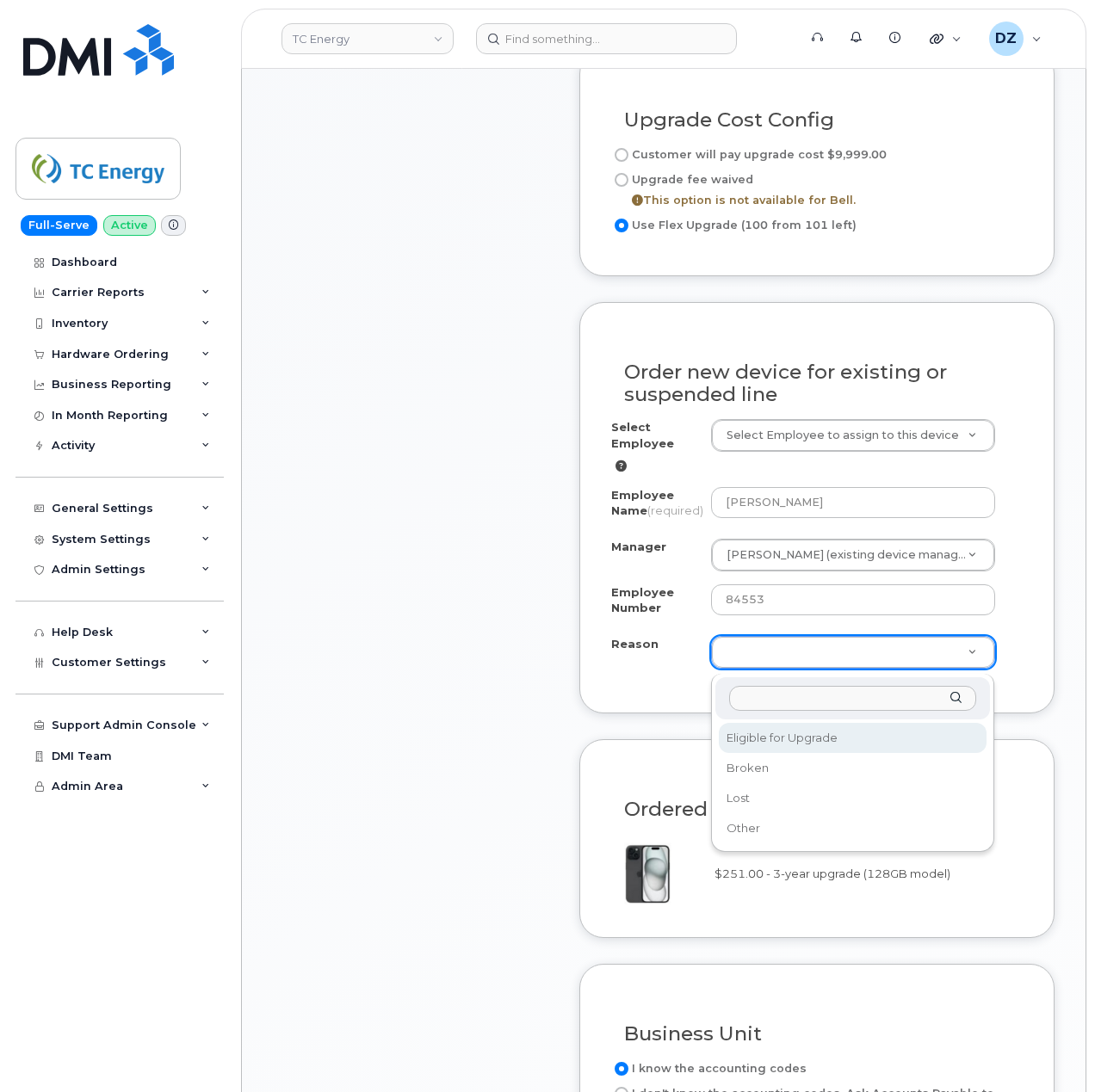
select select "eligible_for_upgrade"
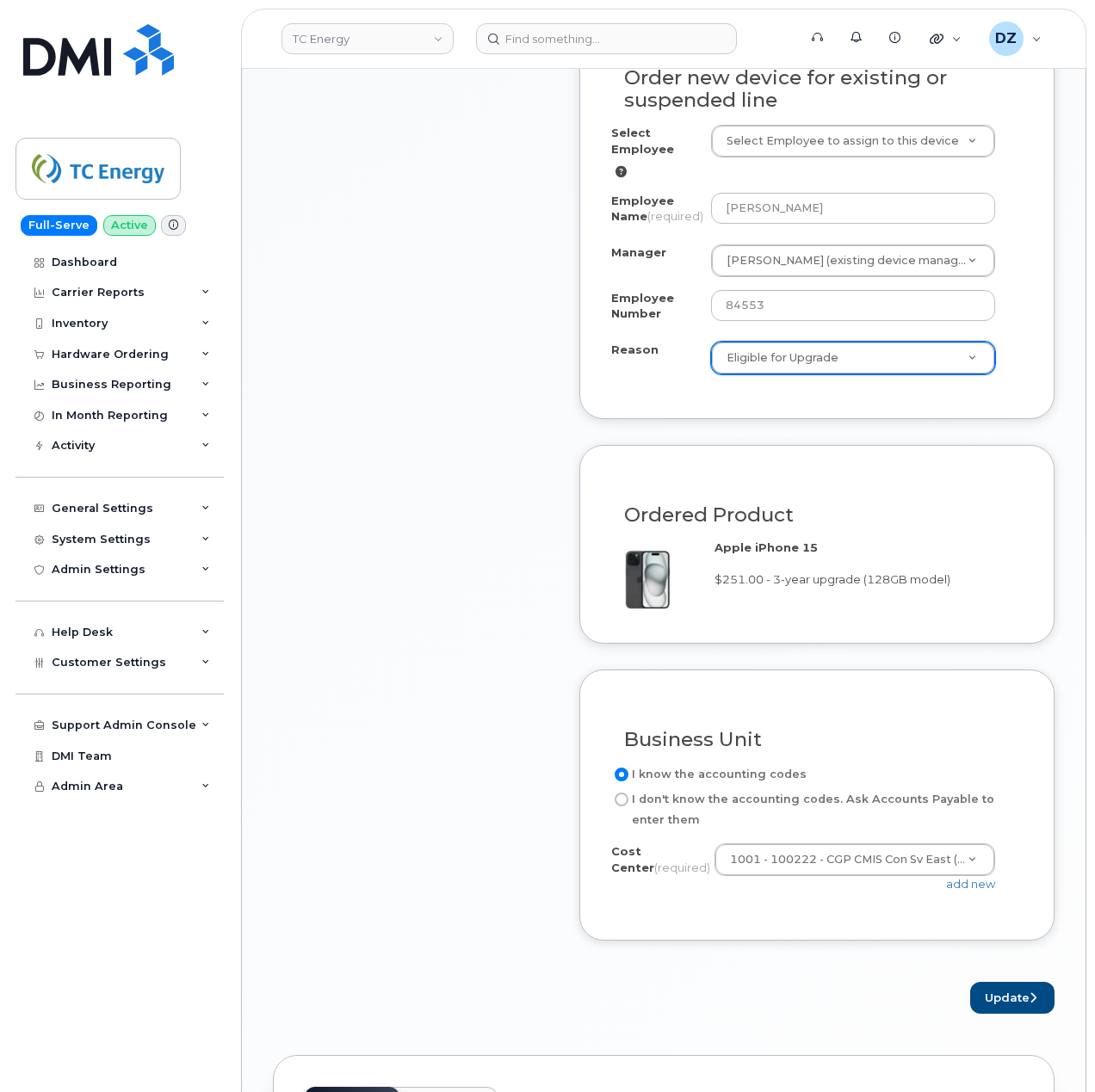
scroll to position [1491, 0]
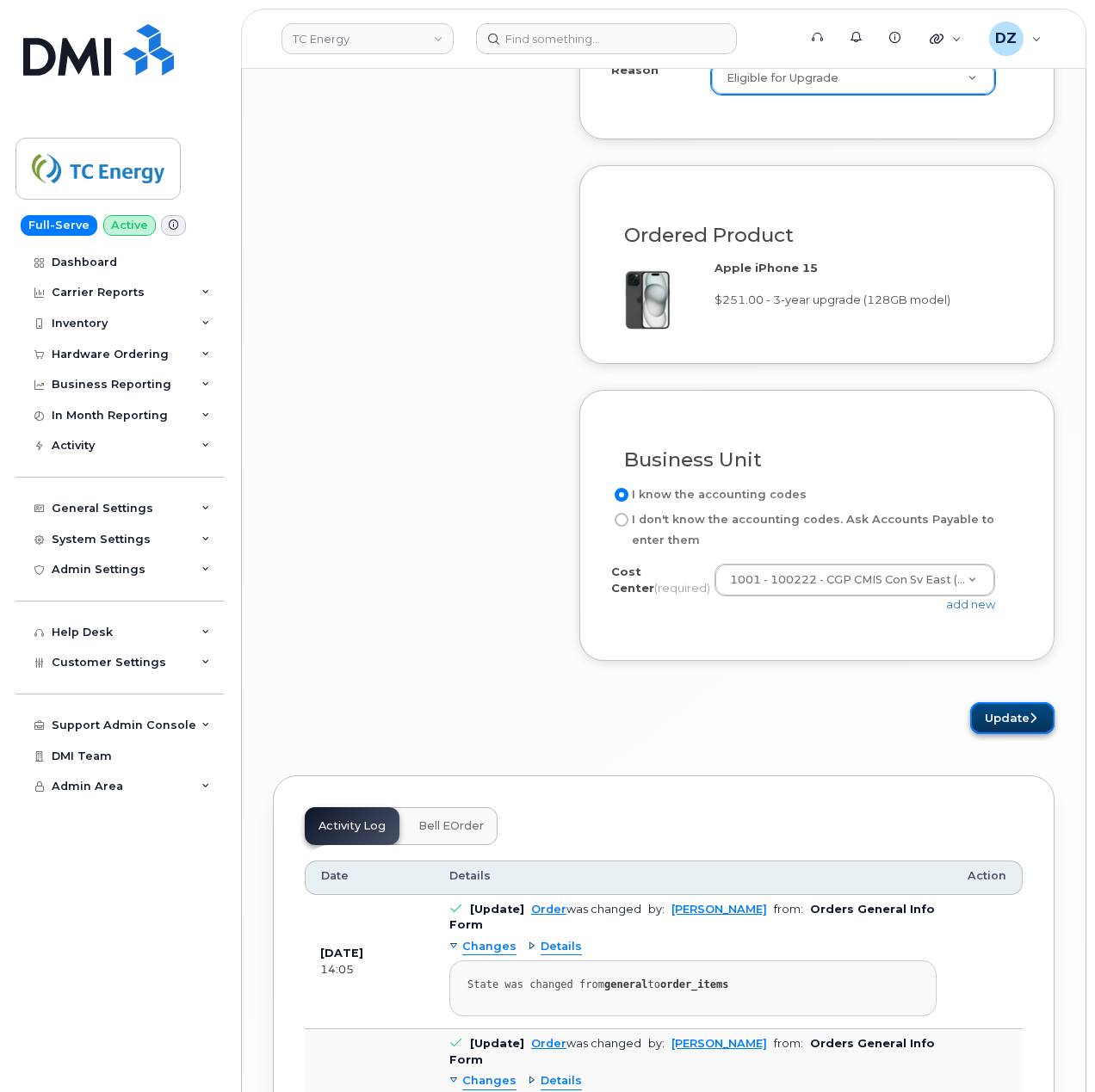
click at [1017, 725] on button "Update" at bounding box center [1012, 718] width 85 height 32
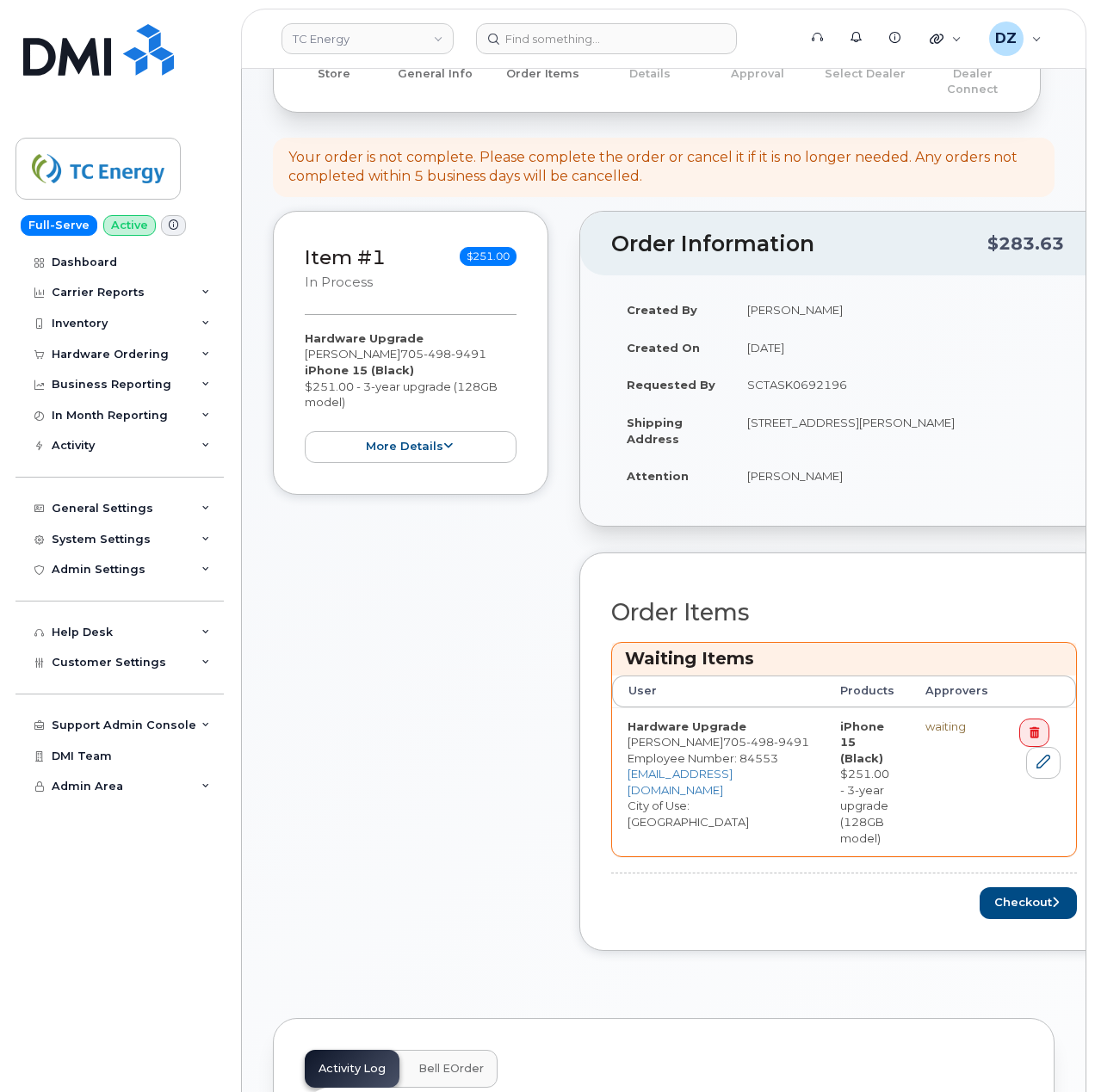
scroll to position [459, 0]
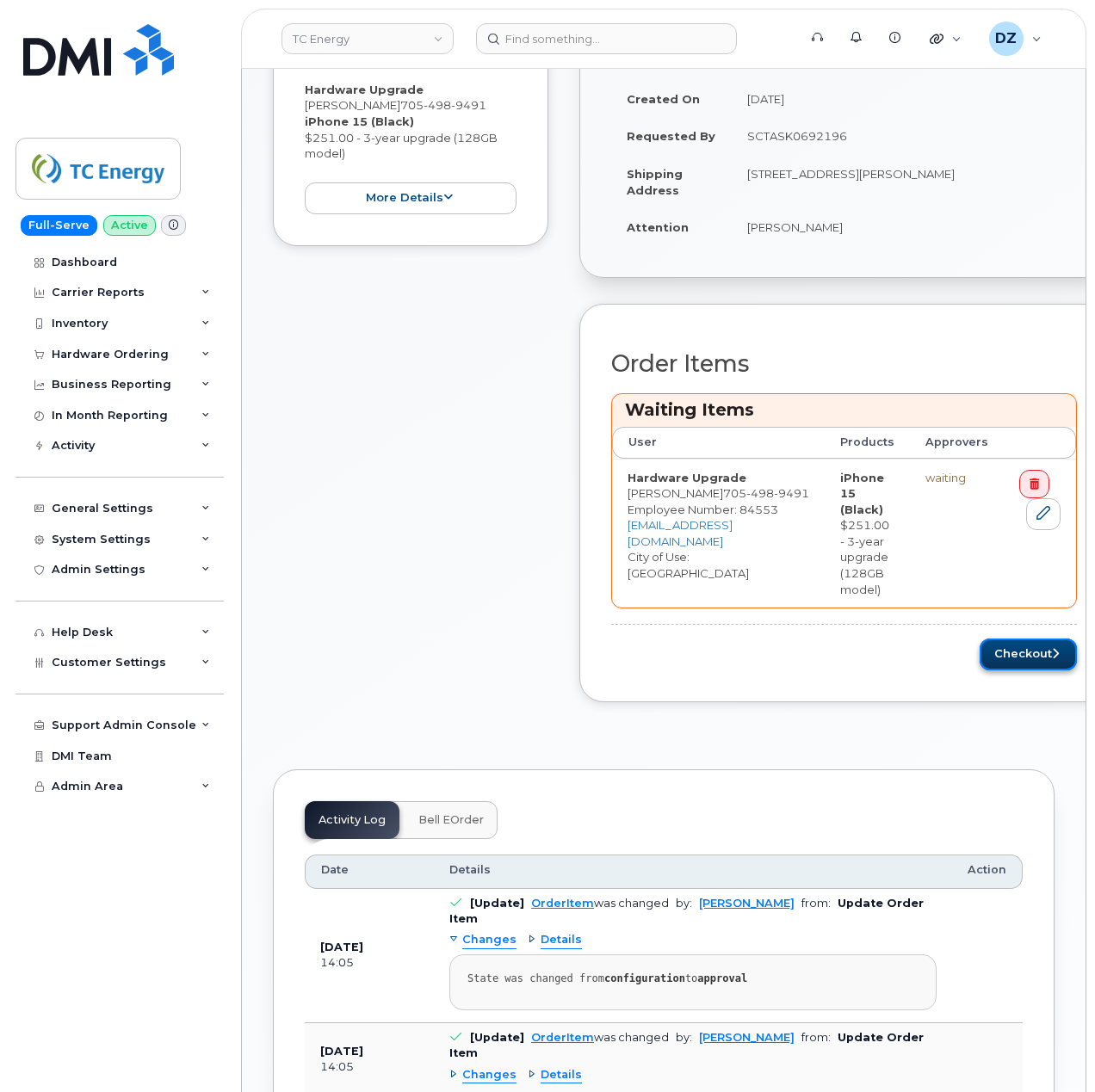
click at [980, 642] on button "Checkout" at bounding box center [1029, 654] width 97 height 32
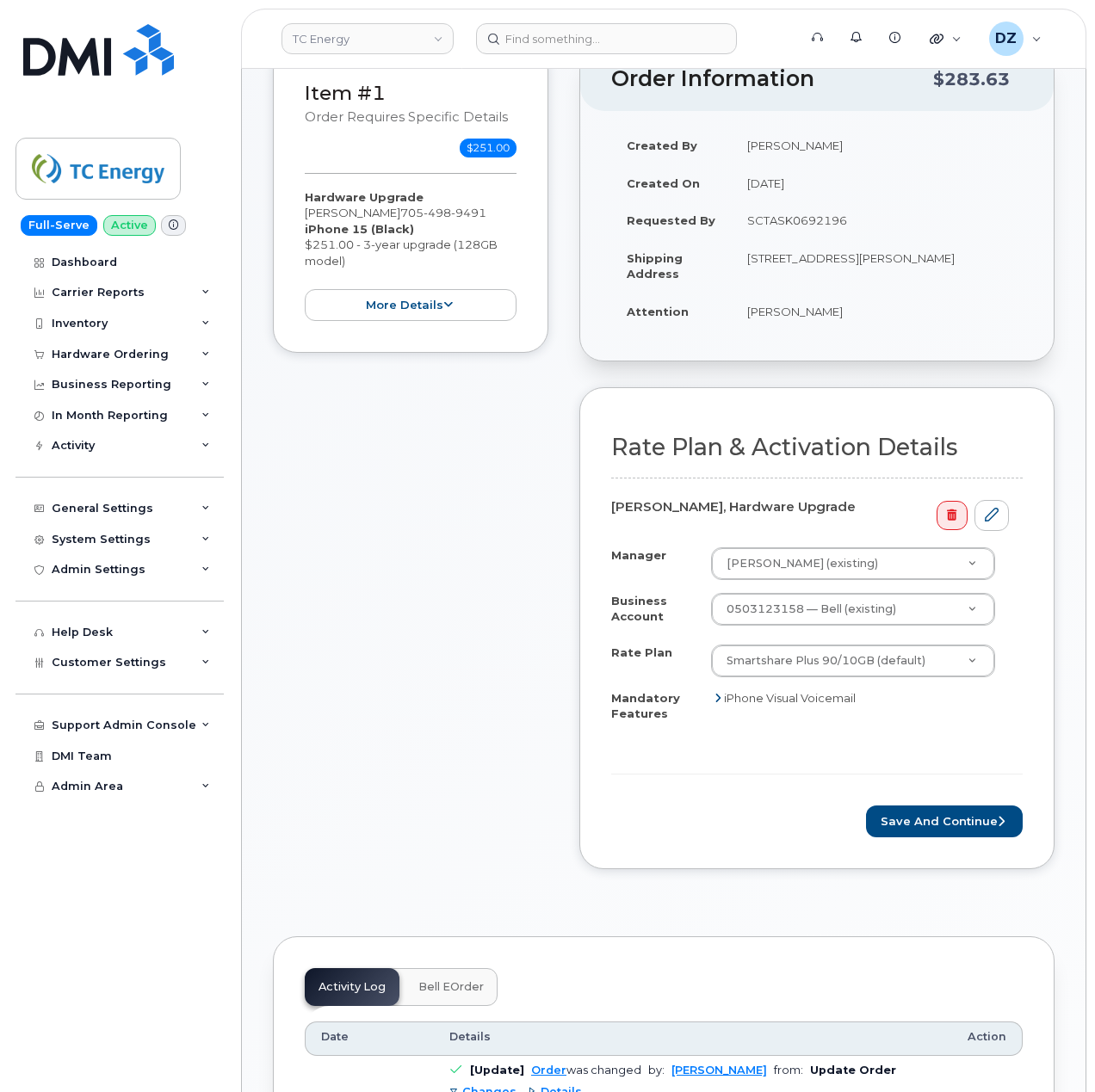
scroll to position [229, 0]
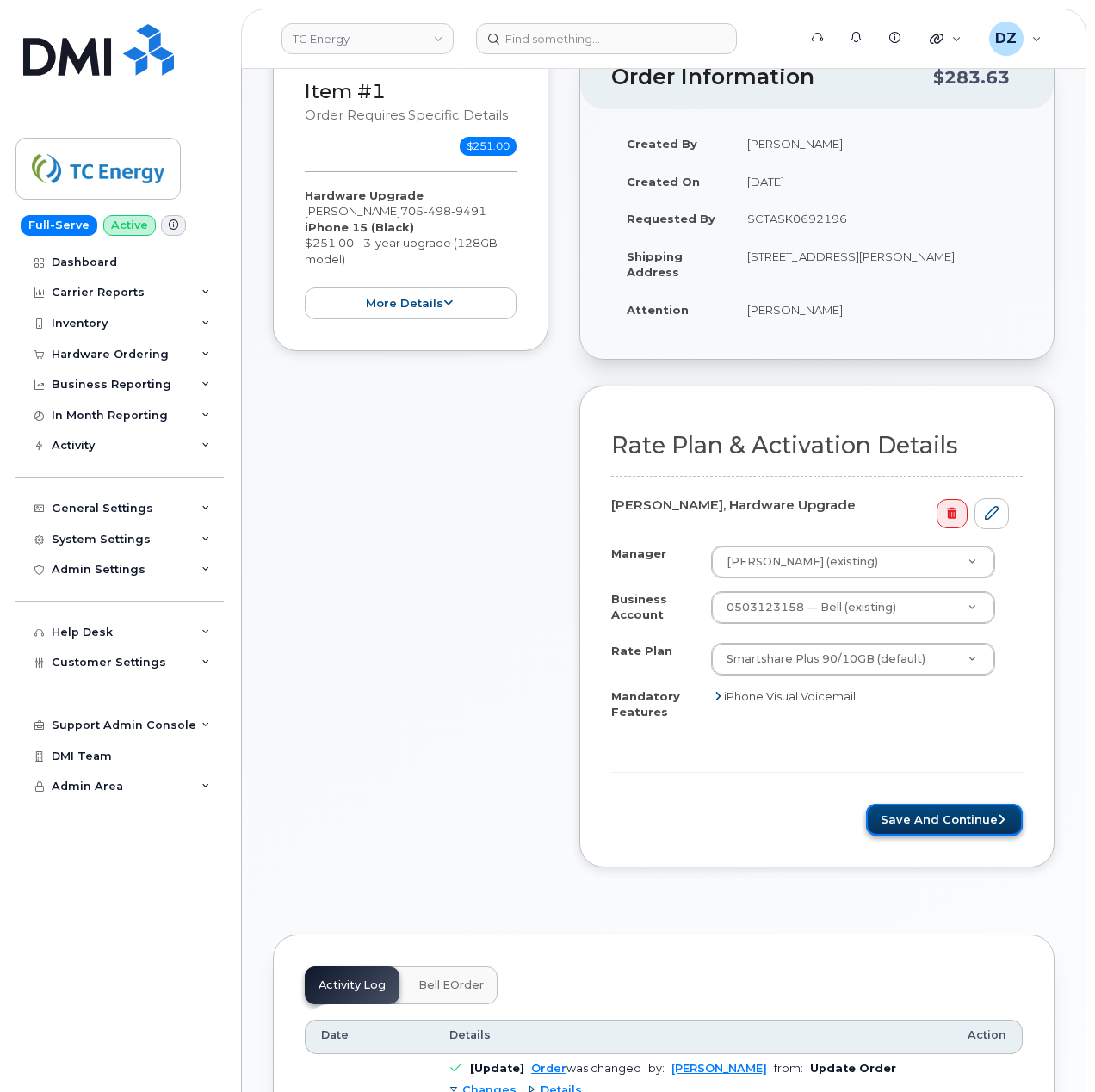
click at [966, 804] on button "Save and Continue" at bounding box center [945, 820] width 157 height 32
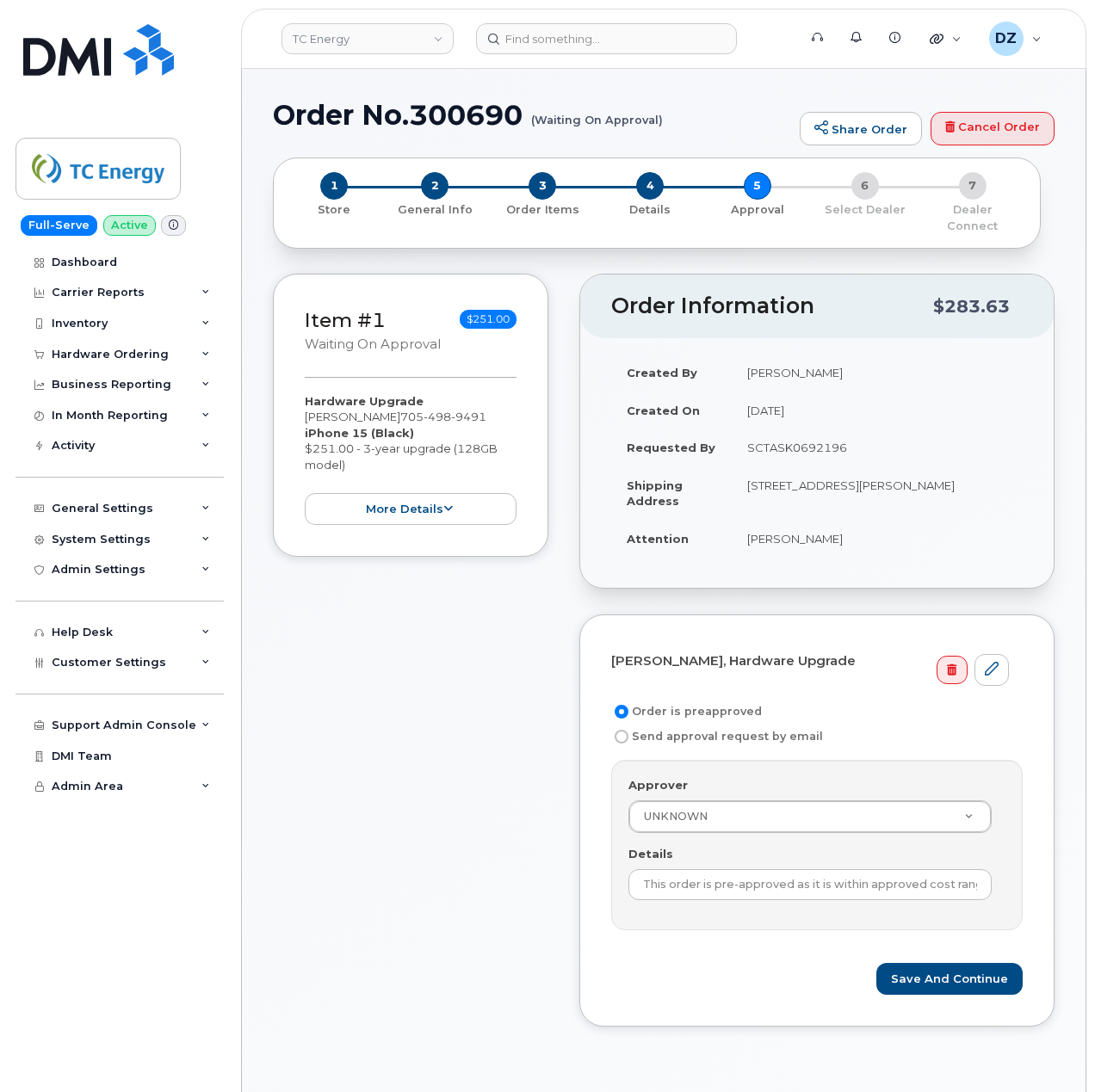
click at [331, 111] on h1 "Order No.300690 (Waiting On Approval)" at bounding box center [532, 115] width 518 height 30
click at [475, 106] on h1 "Order No.300690 (Waiting On Approval)" at bounding box center [532, 115] width 518 height 30
copy h1 "Order No.300690"
click at [796, 434] on td "SCTASK0692196" at bounding box center [877, 448] width 291 height 38
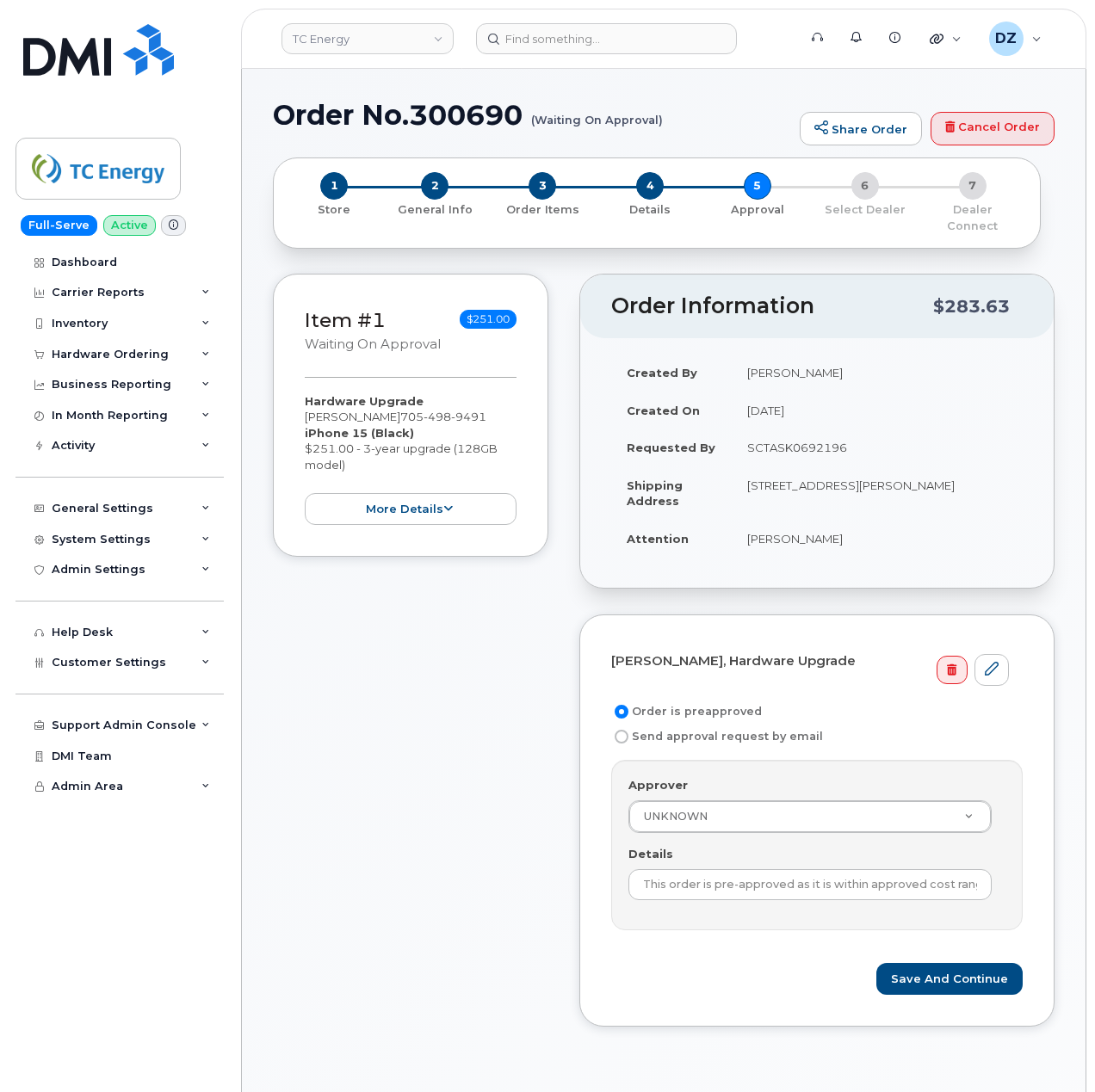
click at [796, 434] on td "SCTASK0692196" at bounding box center [877, 448] width 291 height 38
copy td "SCTASK0692196"
click at [816, 869] on input "This order is pre-approved as it is within approved cost range." at bounding box center [810, 885] width 363 height 31
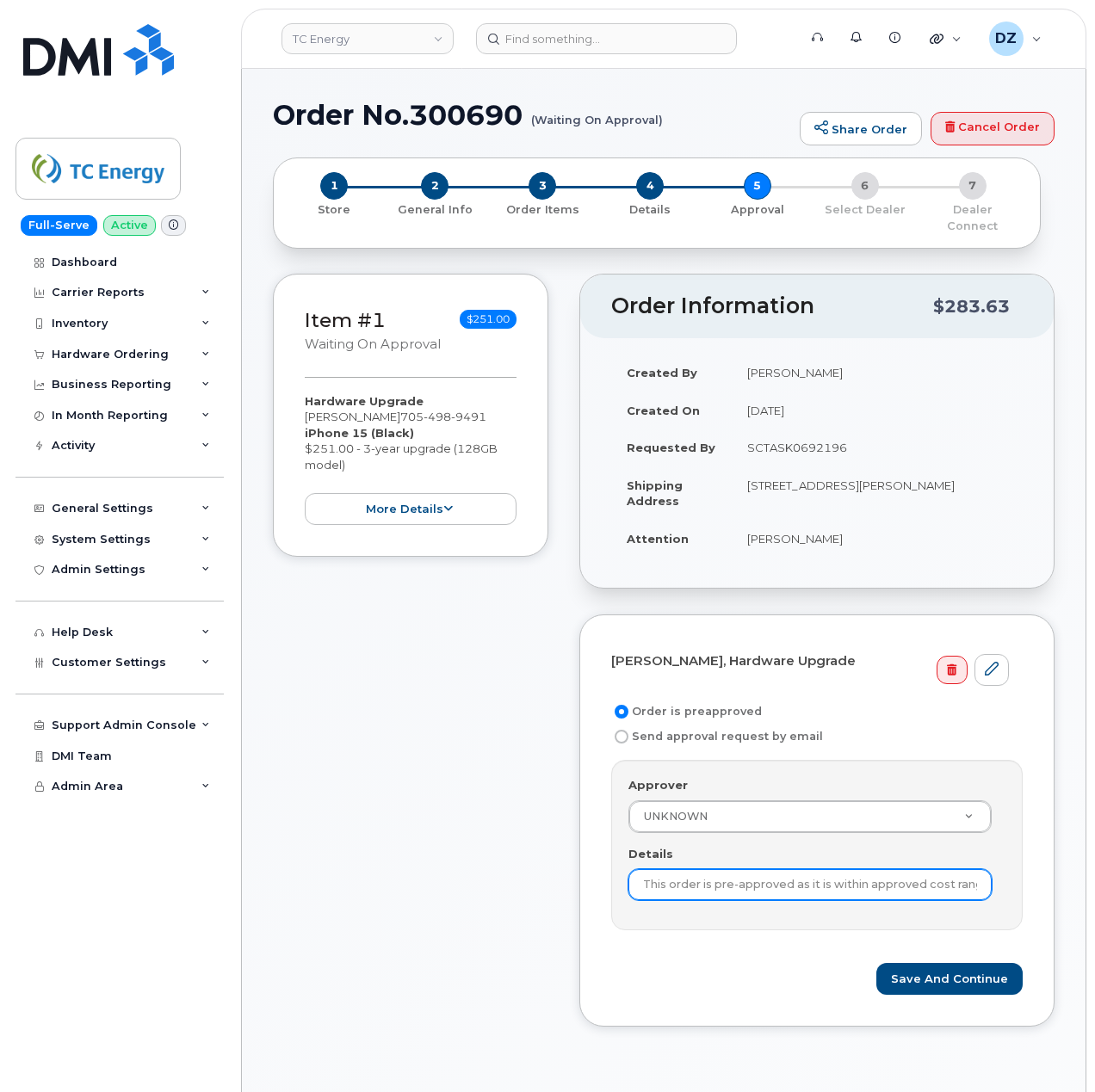
paste input "SCTASK0692196"
type input "SCTASK0692196"
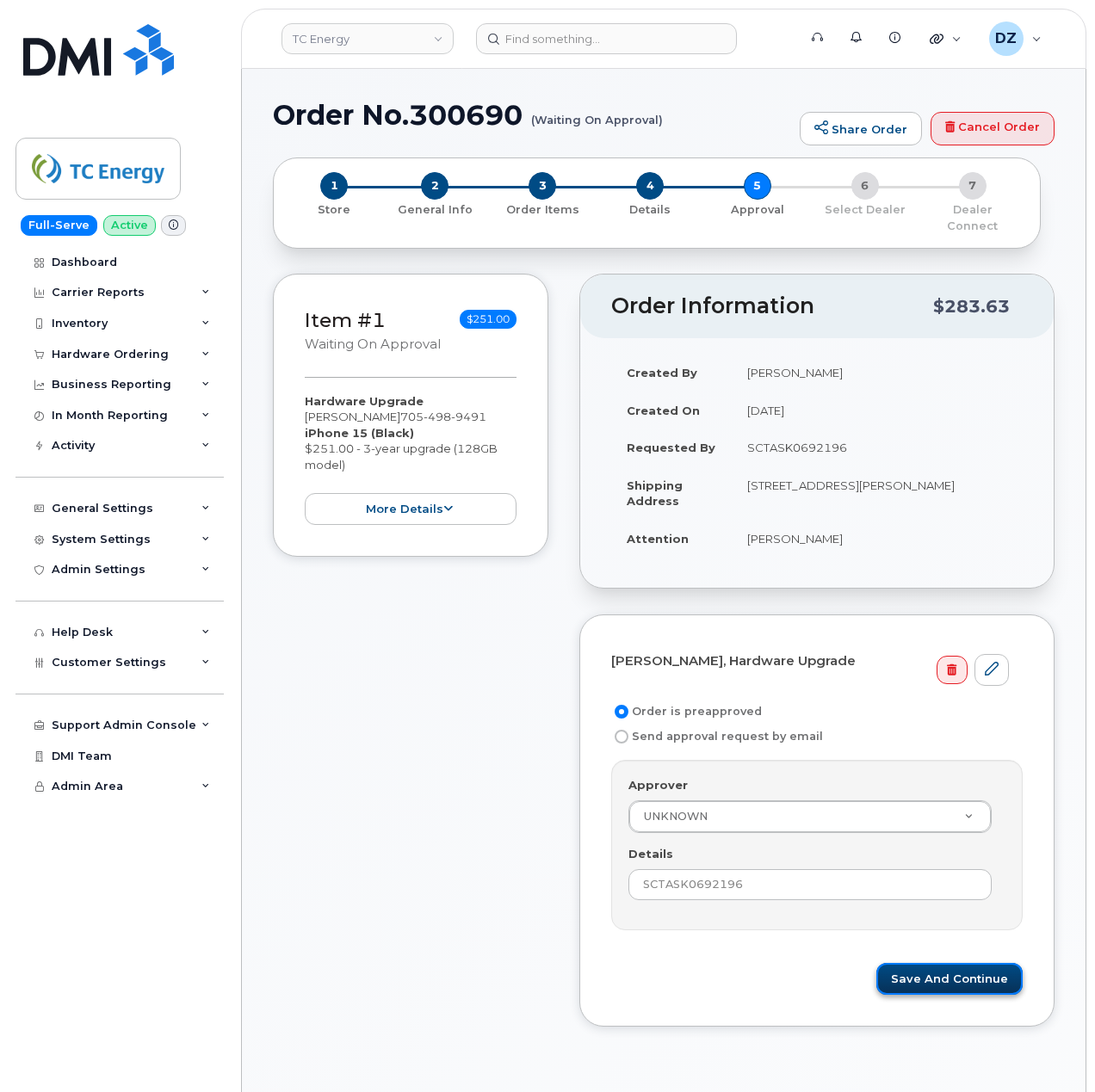
click at [956, 966] on button "Save and Continue" at bounding box center [949, 979] width 147 height 32
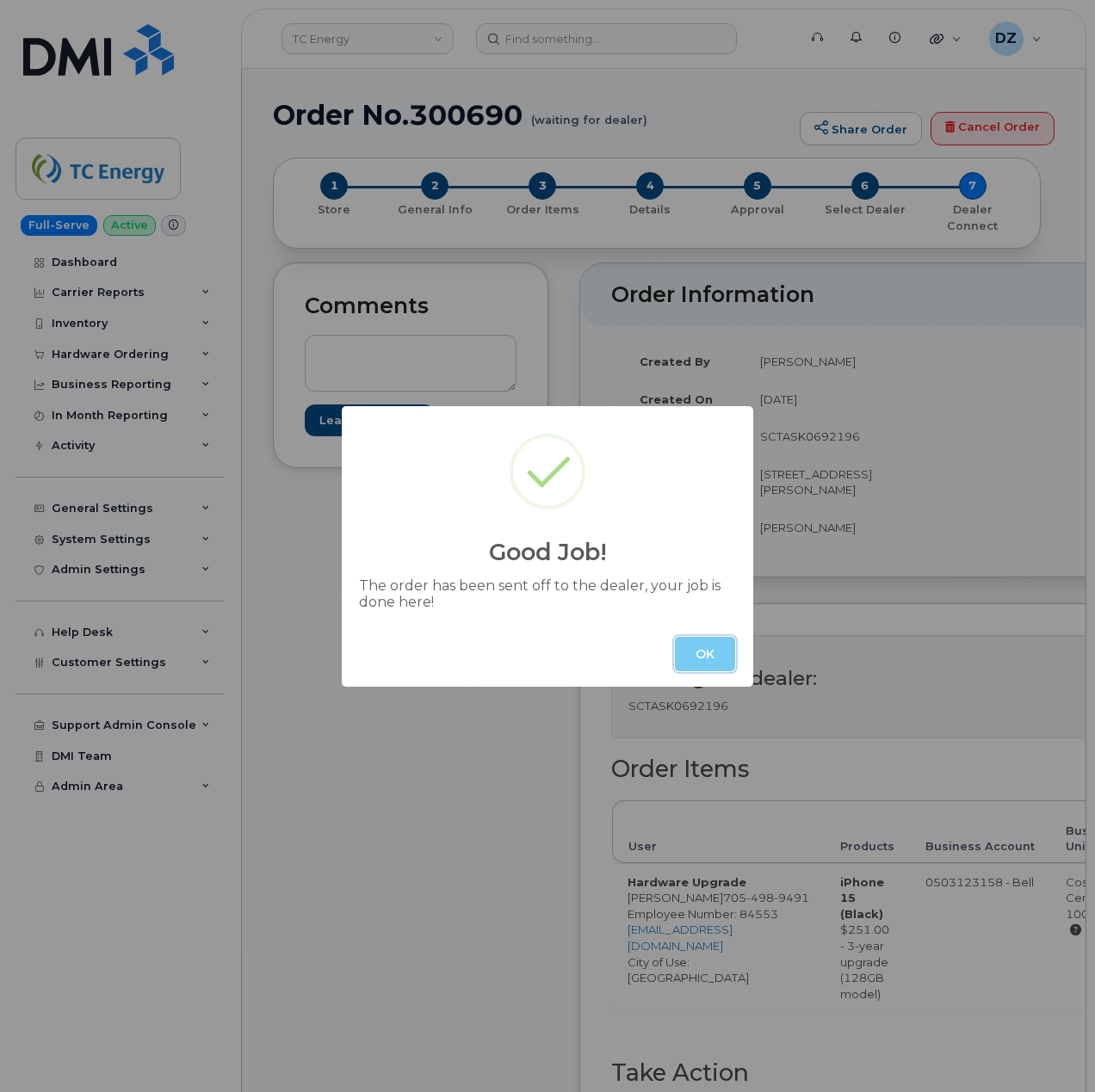
click at [725, 655] on button "OK" at bounding box center [705, 654] width 60 height 35
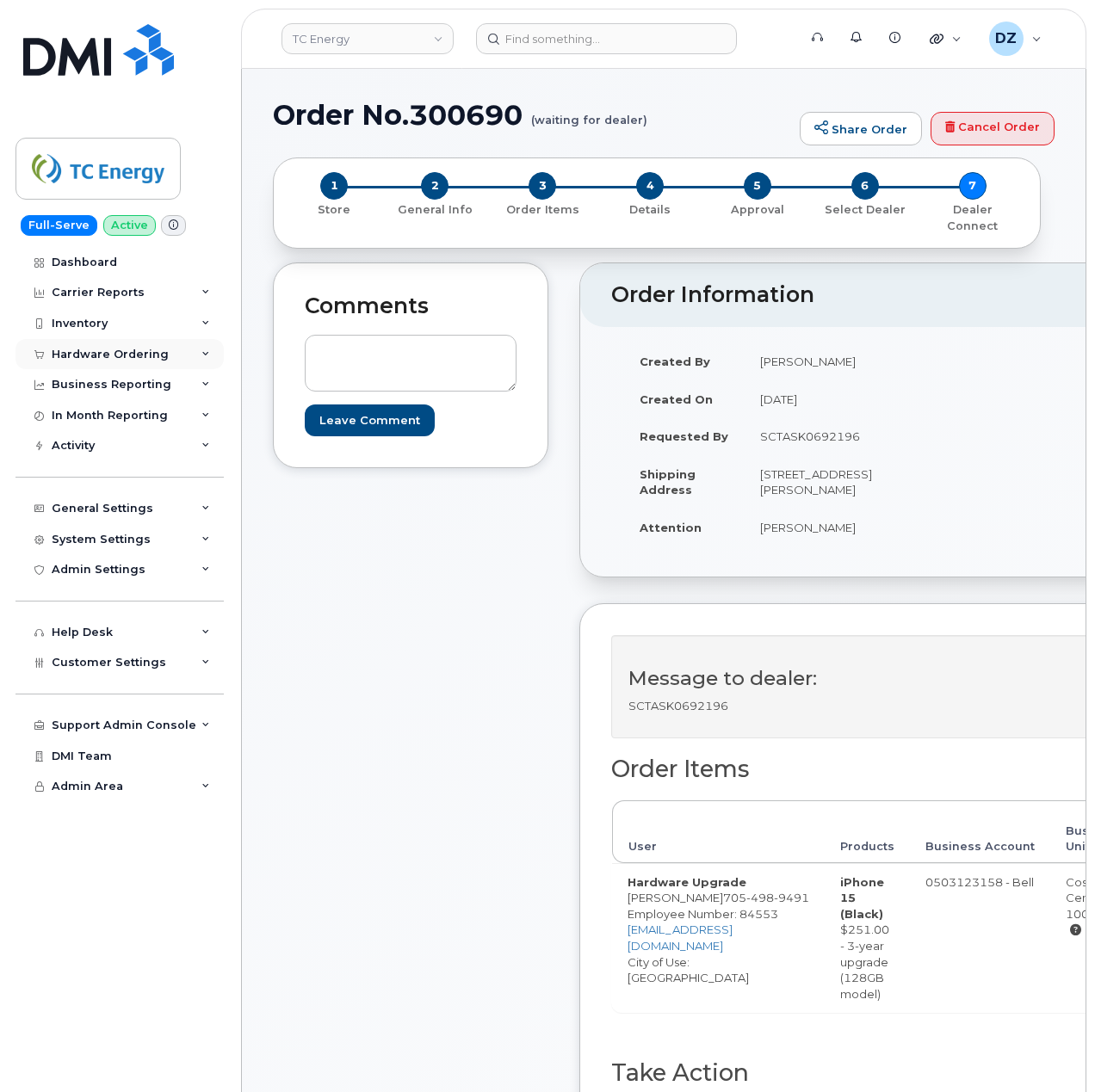
click at [129, 348] on div "Hardware Ordering" at bounding box center [110, 354] width 117 height 14
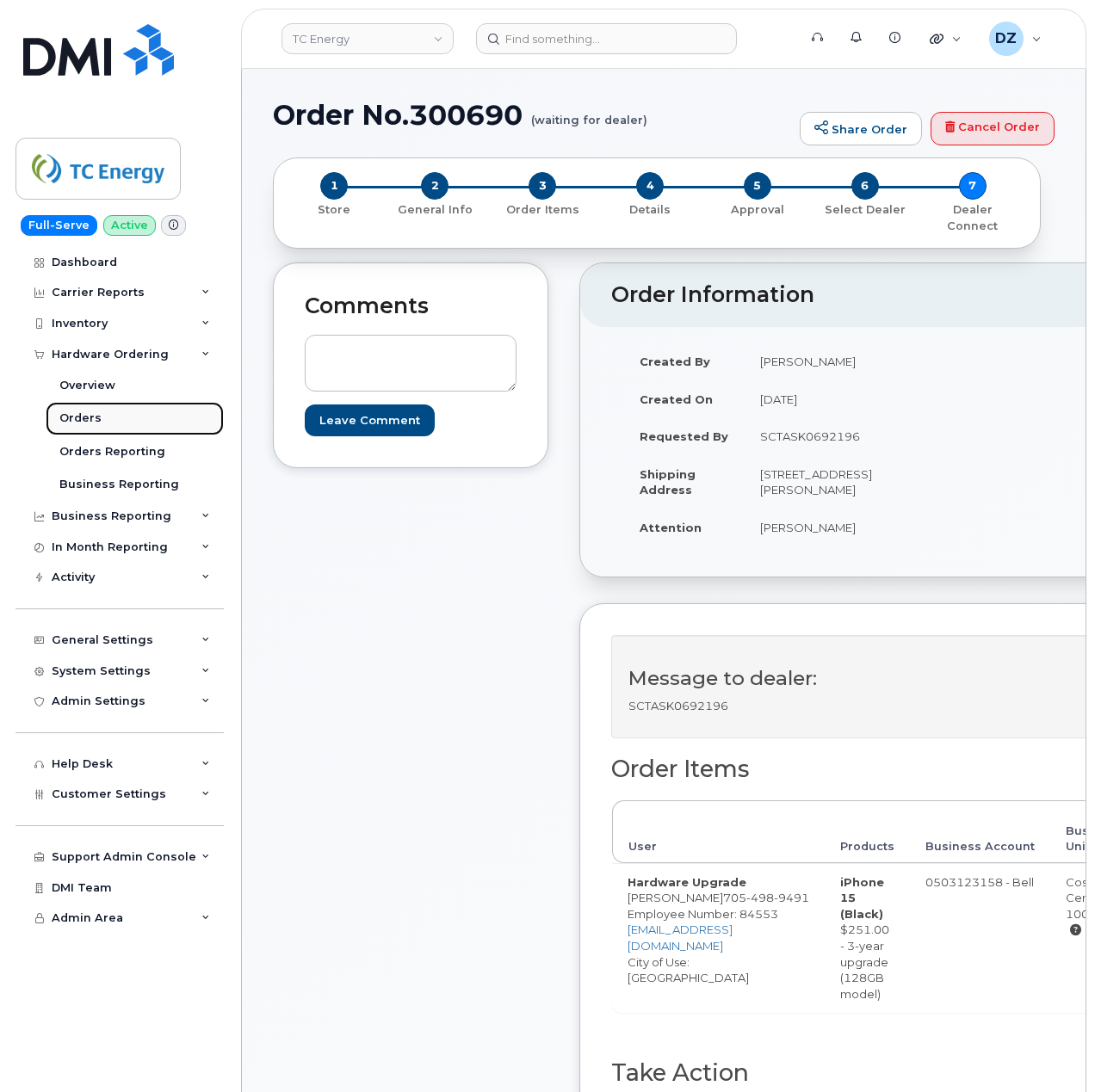
click at [114, 415] on link "Orders" at bounding box center [135, 419] width 178 height 33
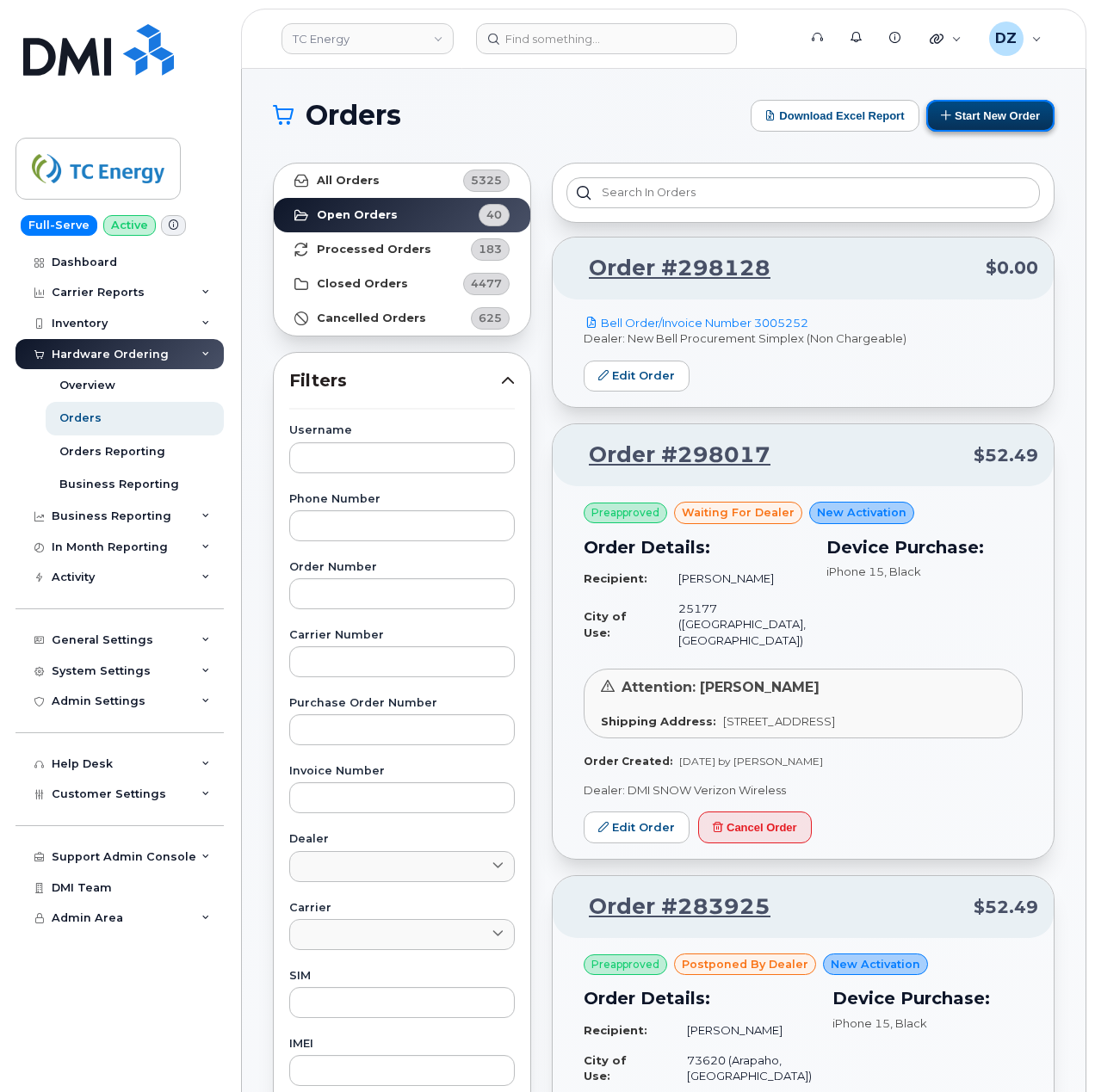
click at [992, 114] on button "Start New Order" at bounding box center [990, 116] width 128 height 32
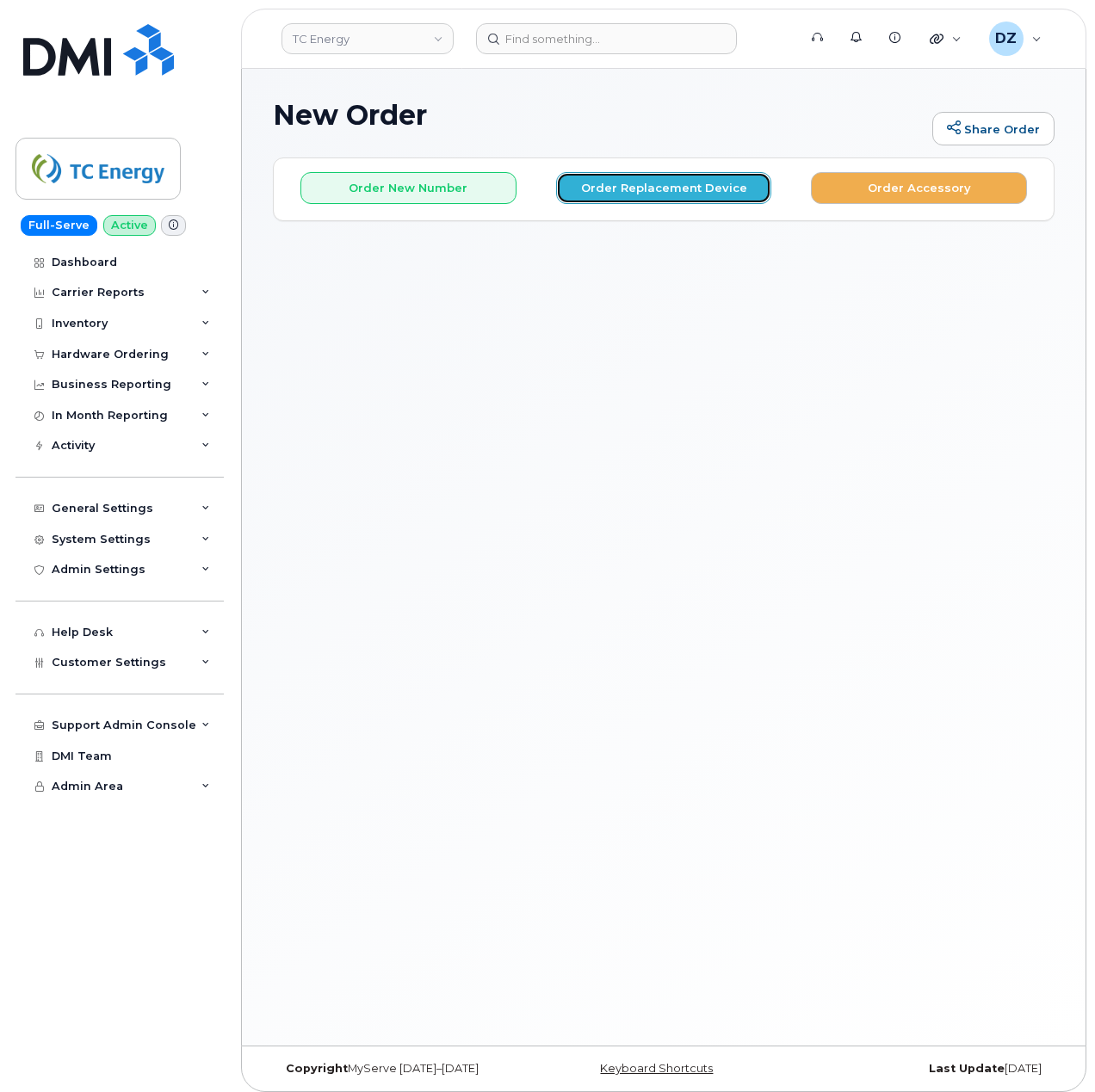
click at [639, 191] on button "Order Replacement Device" at bounding box center [664, 187] width 216 height 32
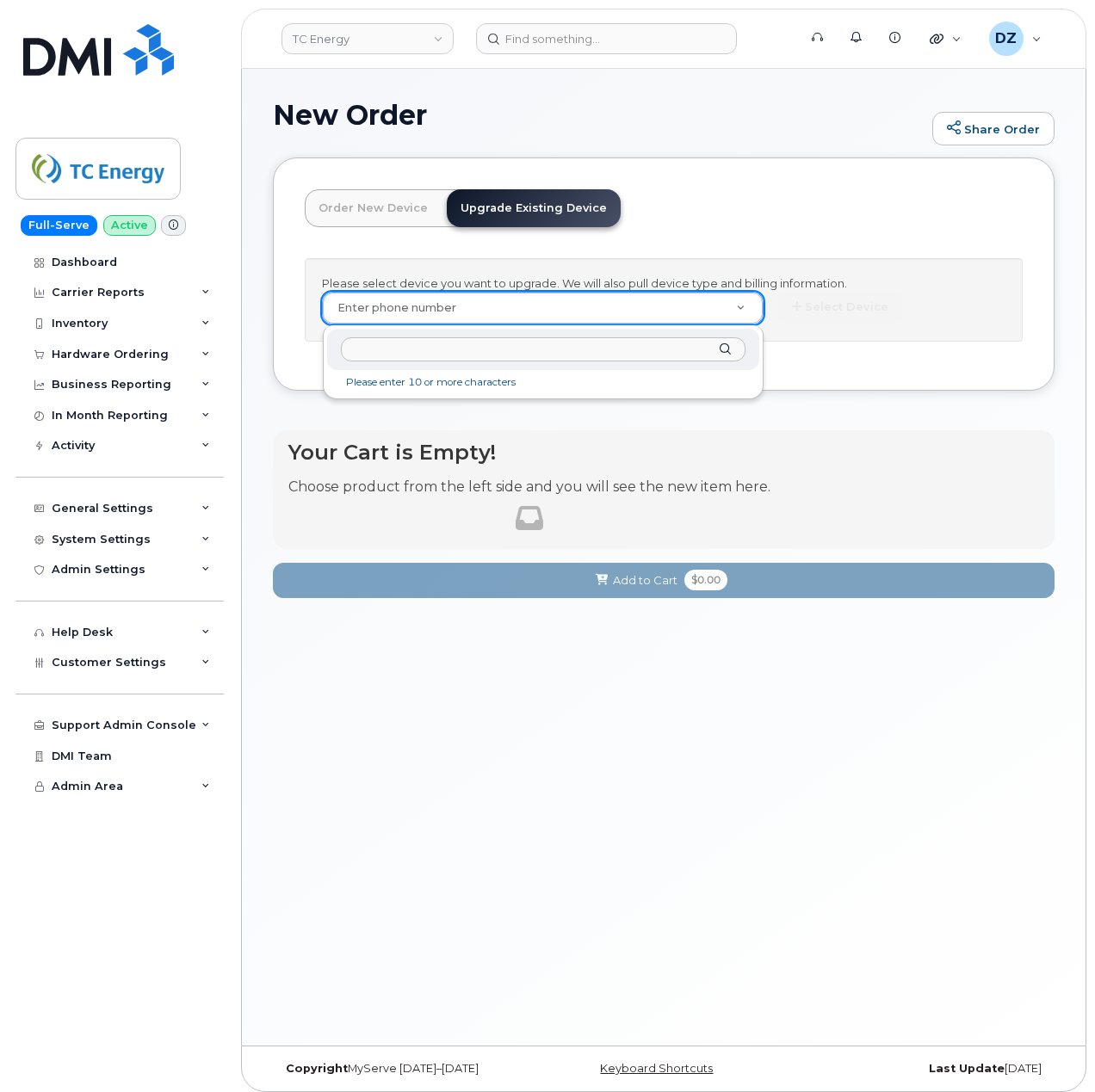
click at [441, 344] on input "text" at bounding box center [543, 349] width 405 height 25
paste input "4844591165"
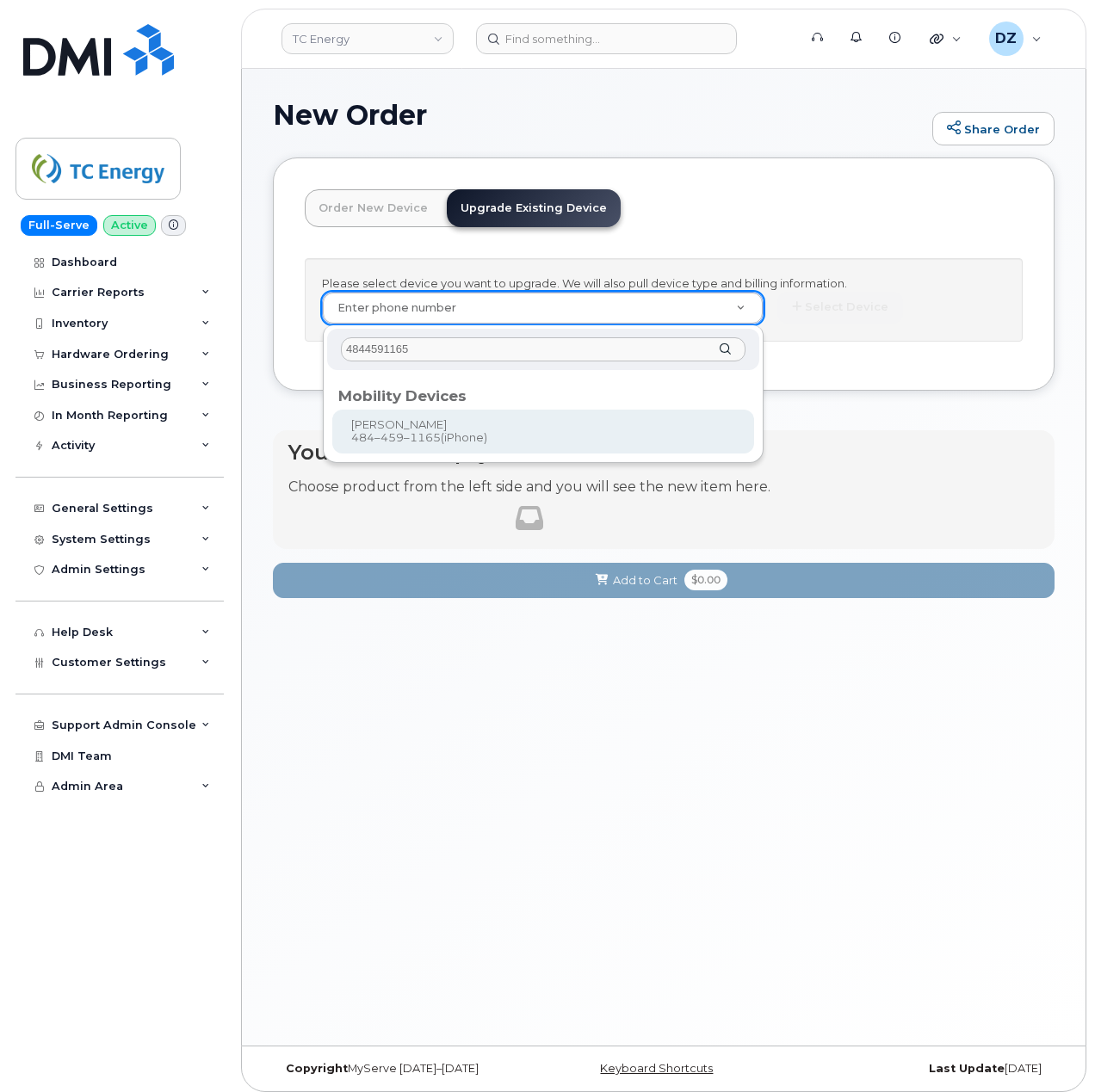
type input "4844591165"
type input "561748"
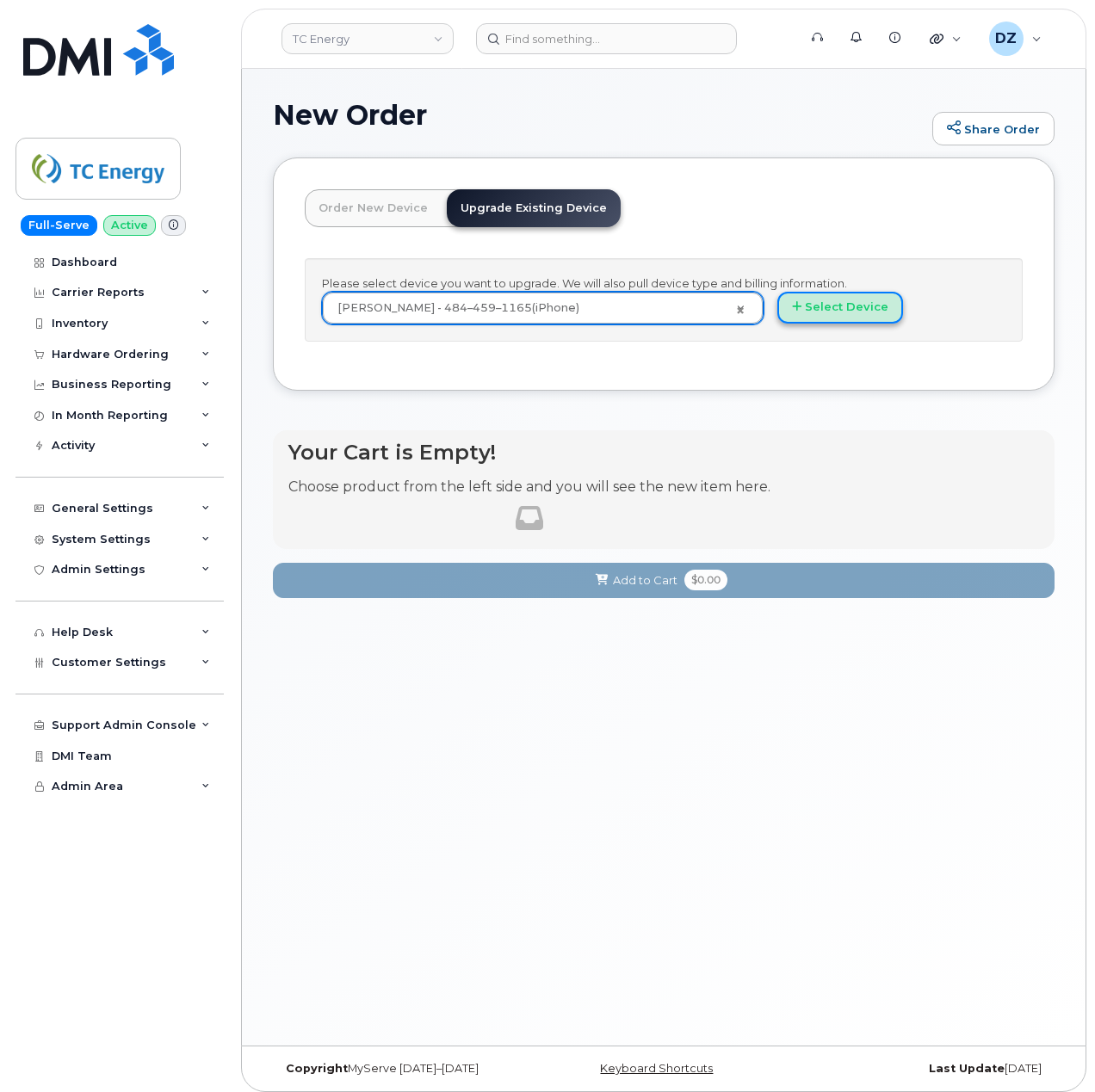
click at [815, 310] on button "Select Device" at bounding box center [840, 308] width 126 height 32
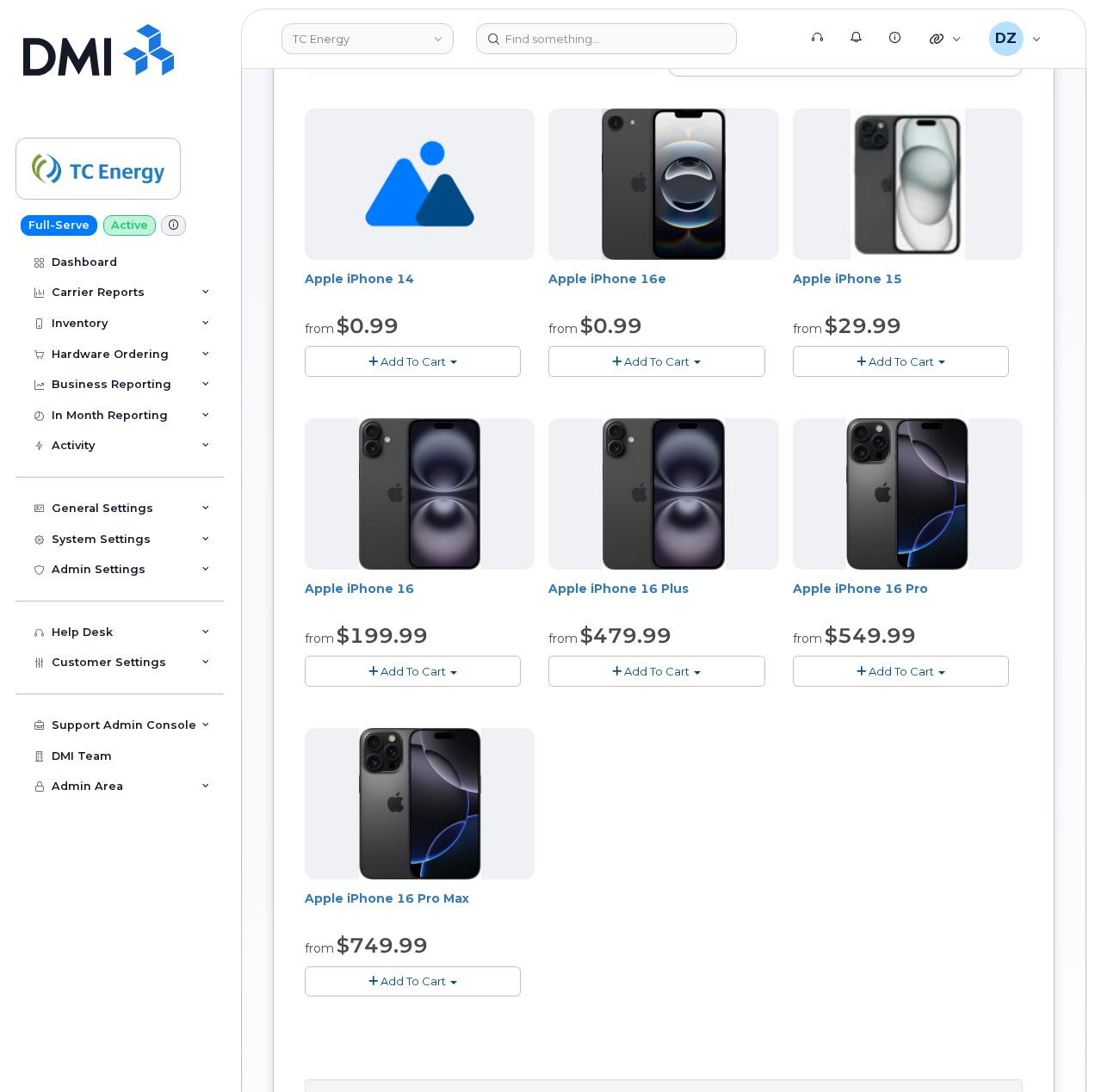
scroll to position [229, 0]
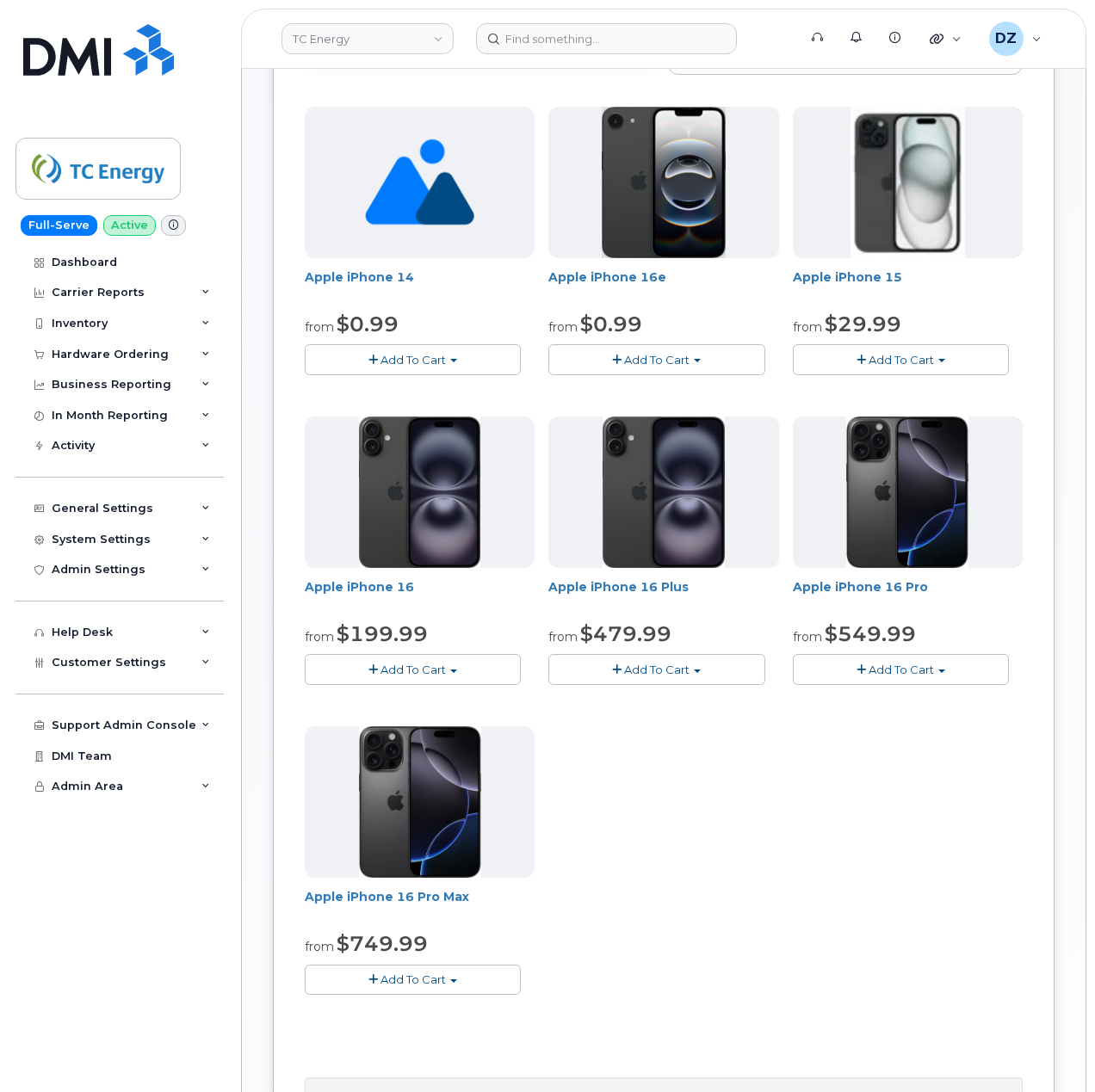
click at [921, 359] on span "Add To Cart" at bounding box center [901, 359] width 66 height 14
click at [1033, 308] on div "Order New Device Upgrade Existing Device Order new device and new line Order ne…" at bounding box center [664, 602] width 782 height 1349
click at [888, 361] on span "Add To Cart" at bounding box center [901, 359] width 66 height 14
click at [452, 664] on button "Add To Cart" at bounding box center [412, 669] width 216 height 30
click at [863, 830] on div "Apple iPhone 14 from $0.99 Add To Cart $0.99 - 2 Year Upgrade (128 GB) $100.99 …" at bounding box center [664, 564] width 718 height 916
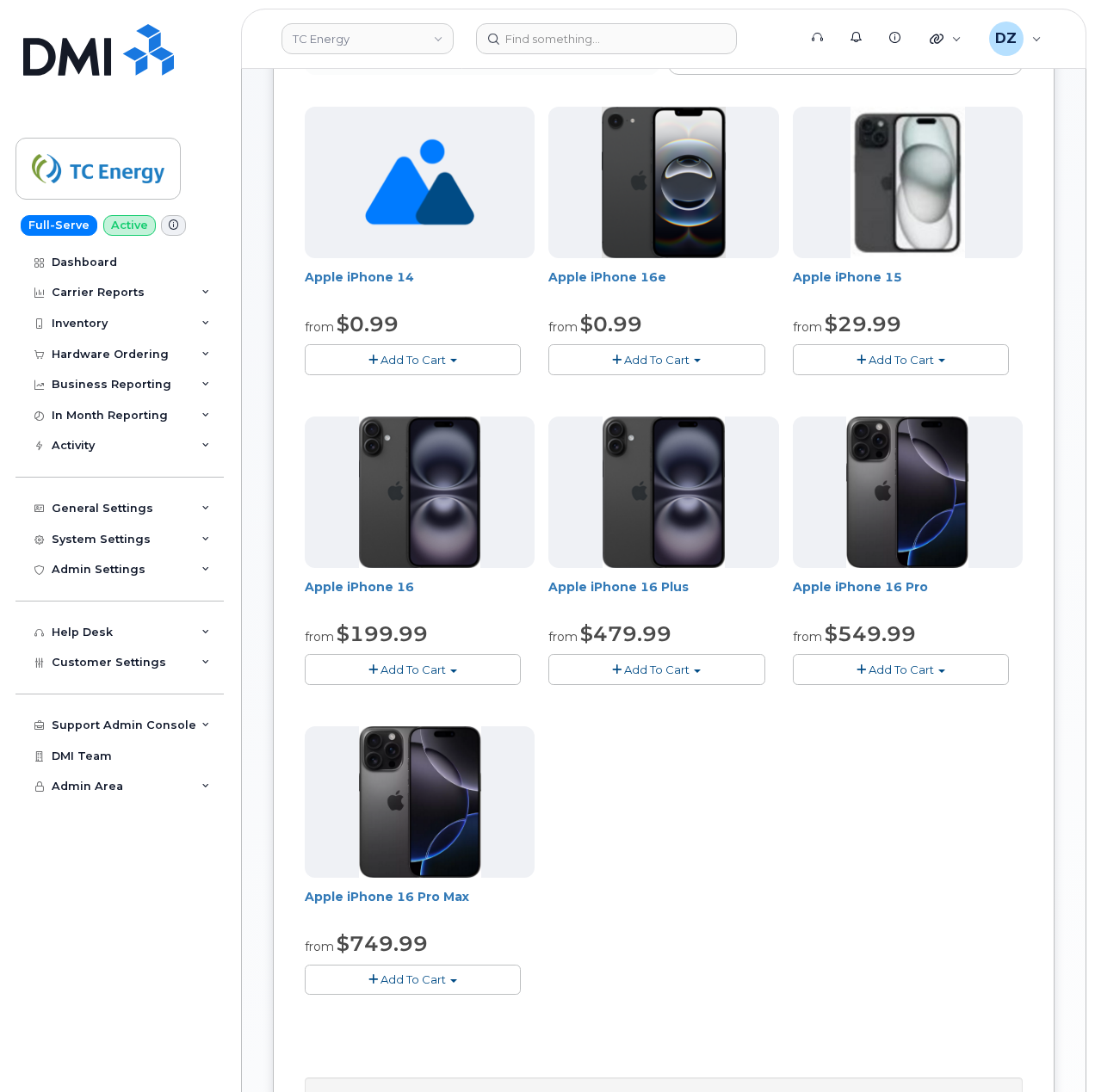
click at [682, 353] on span "Add To Cart" at bounding box center [657, 359] width 66 height 14
click at [923, 355] on span "Add To Cart" at bounding box center [901, 359] width 66 height 14
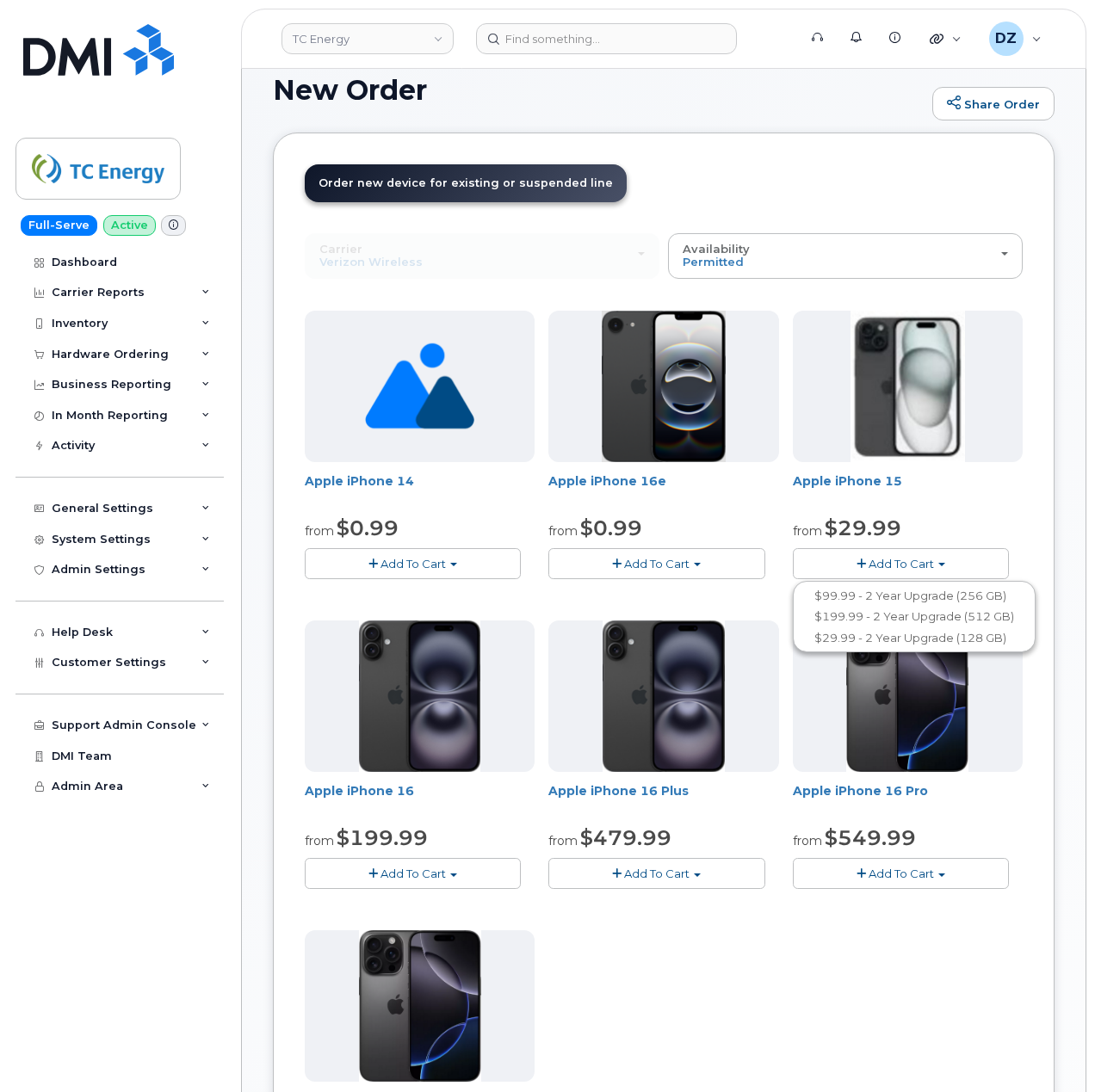
scroll to position [0, 0]
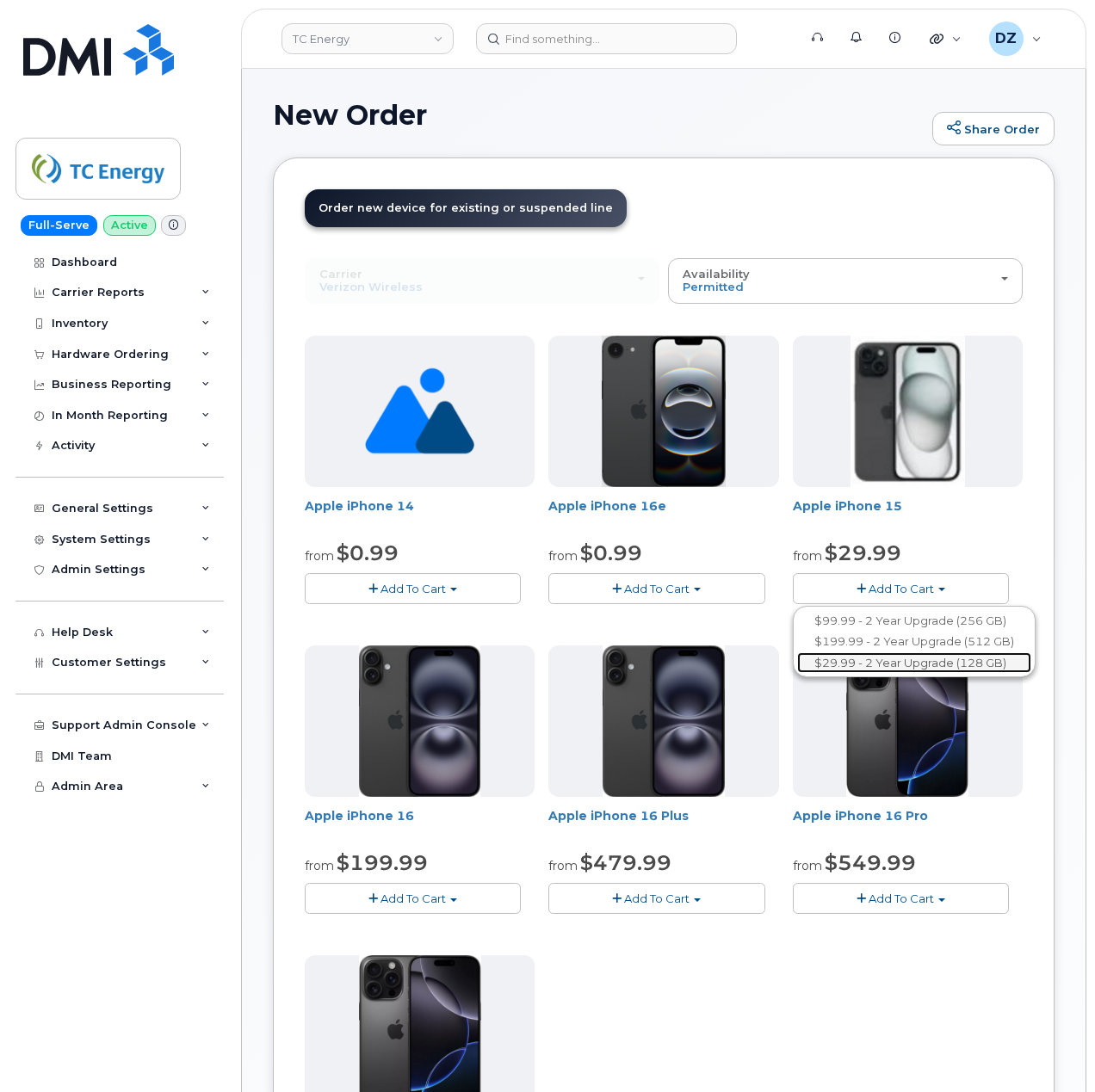
click at [840, 664] on link "$29.99 - 2 Year Upgrade (128 GB)" at bounding box center [914, 663] width 234 height 22
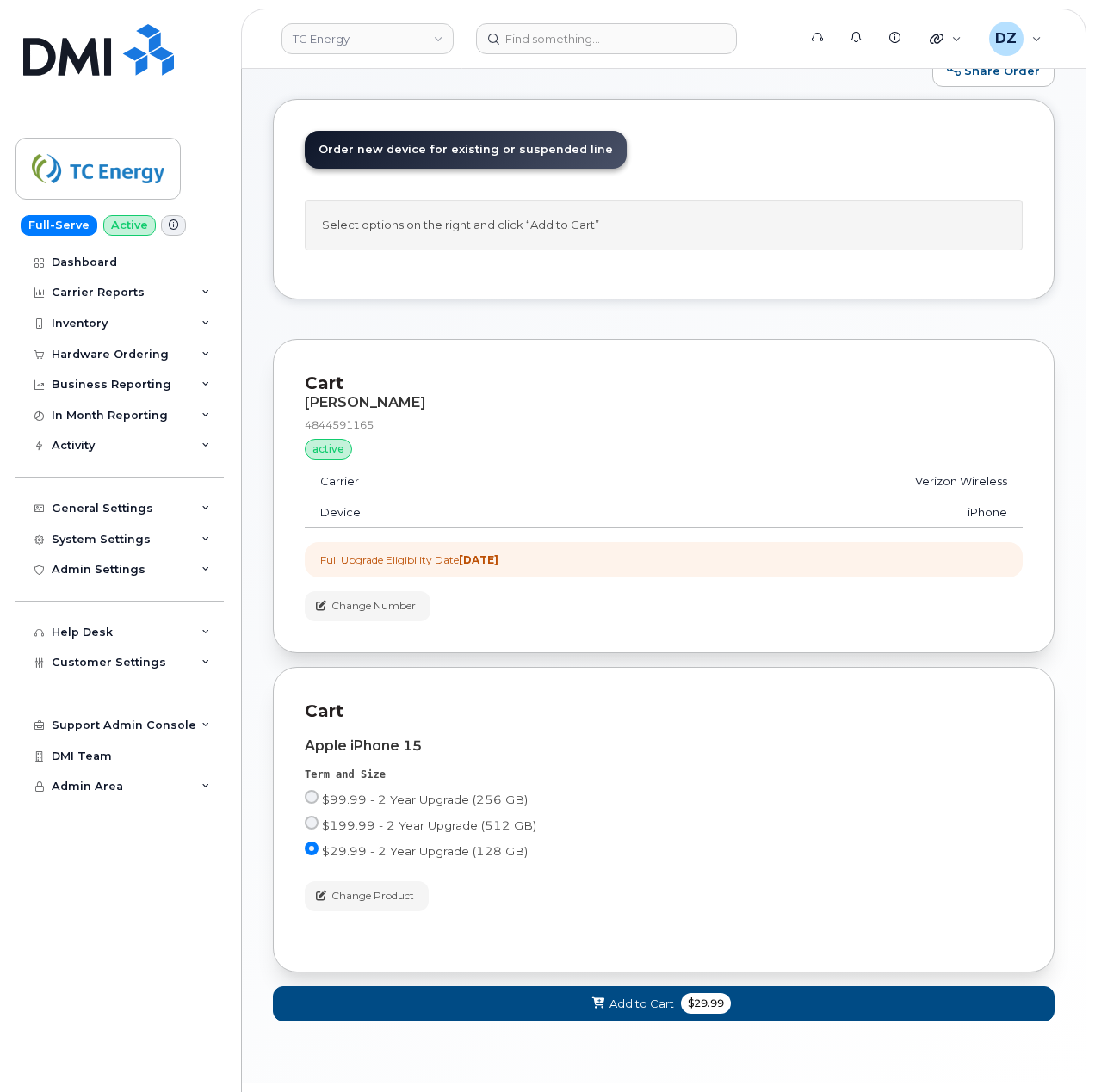
scroll to position [115, 0]
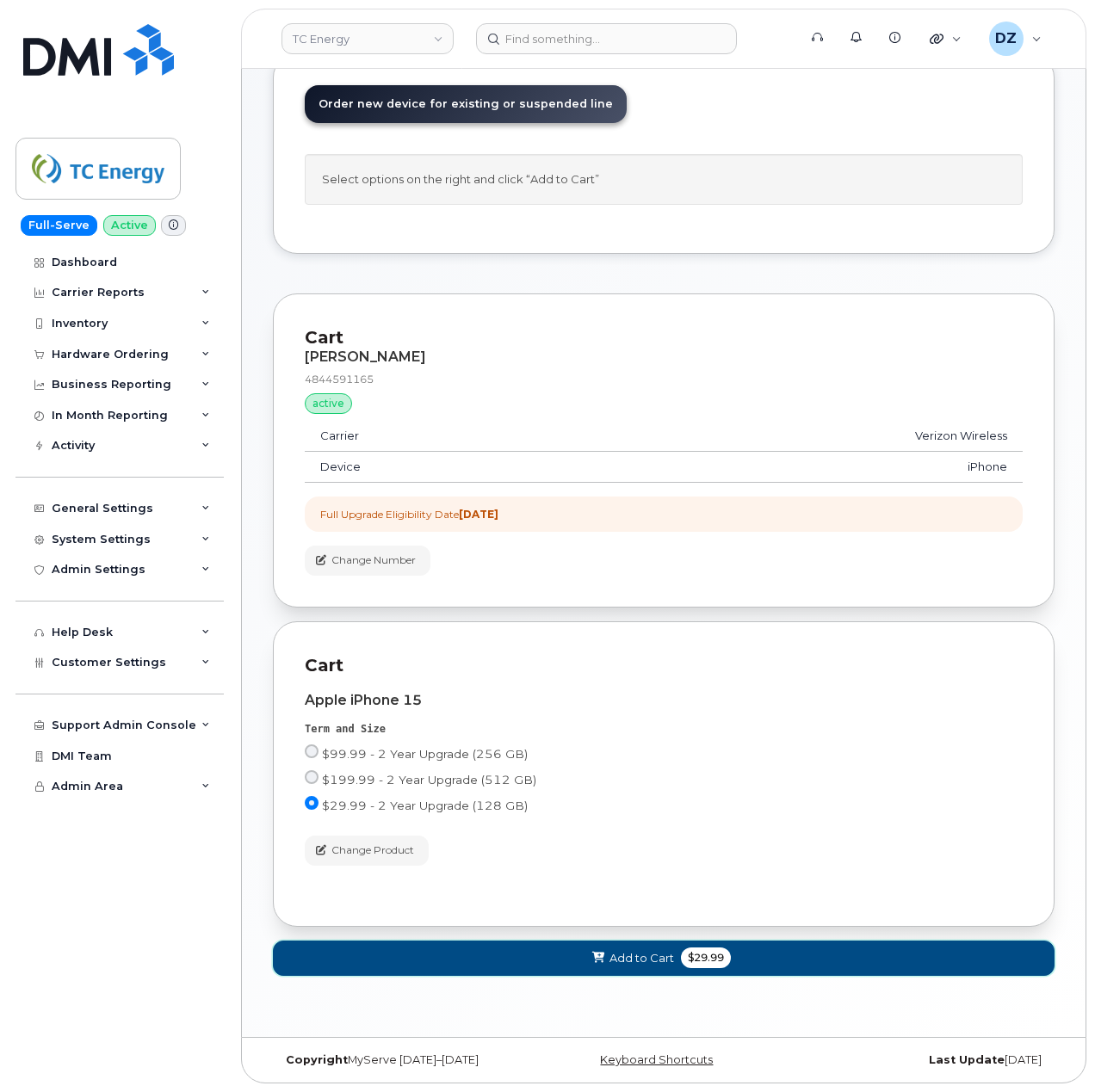
click at [645, 951] on span "Add to Cart" at bounding box center [642, 958] width 65 height 16
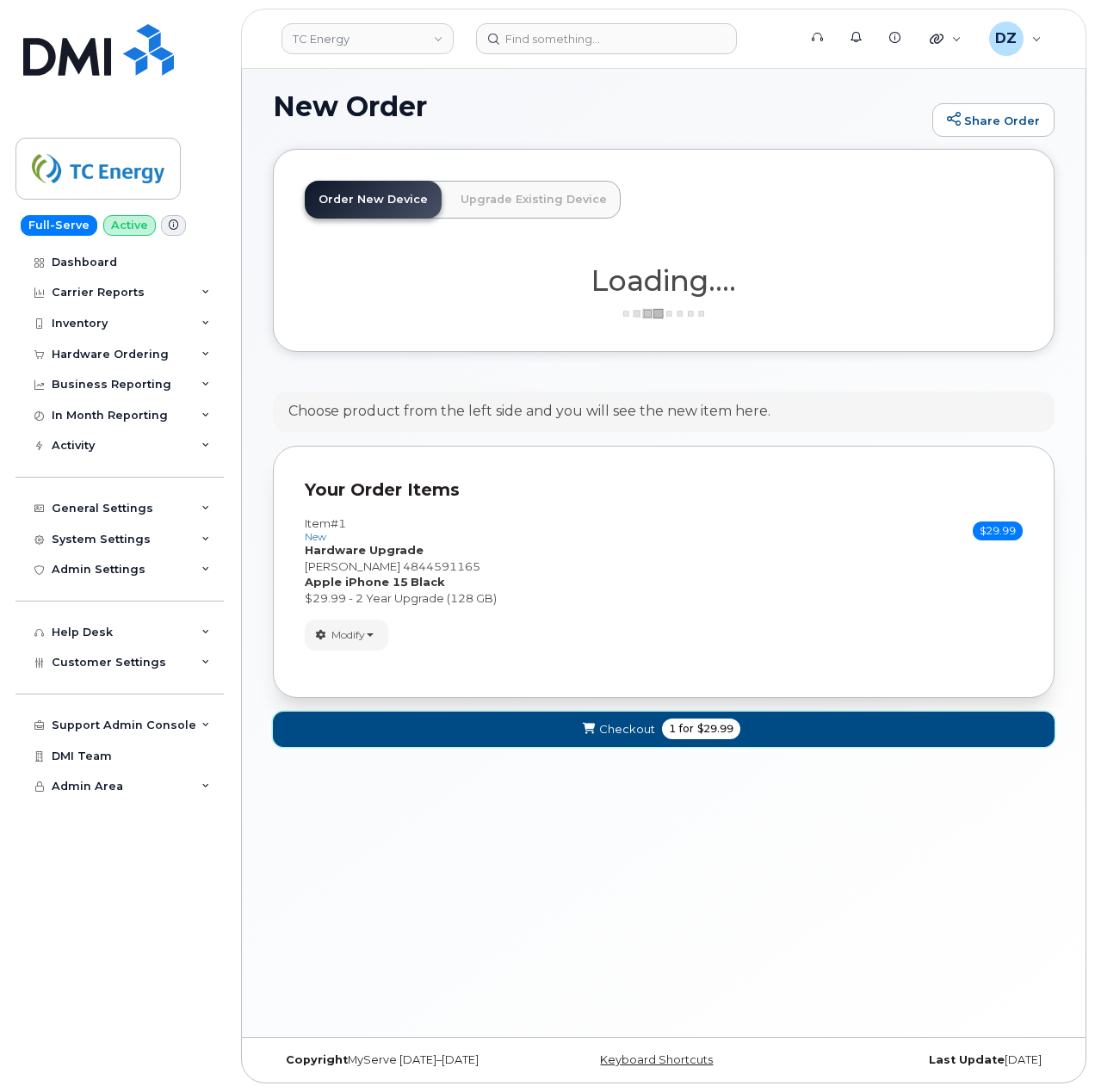
click at [664, 737] on span "1 for $29.99" at bounding box center [701, 729] width 78 height 21
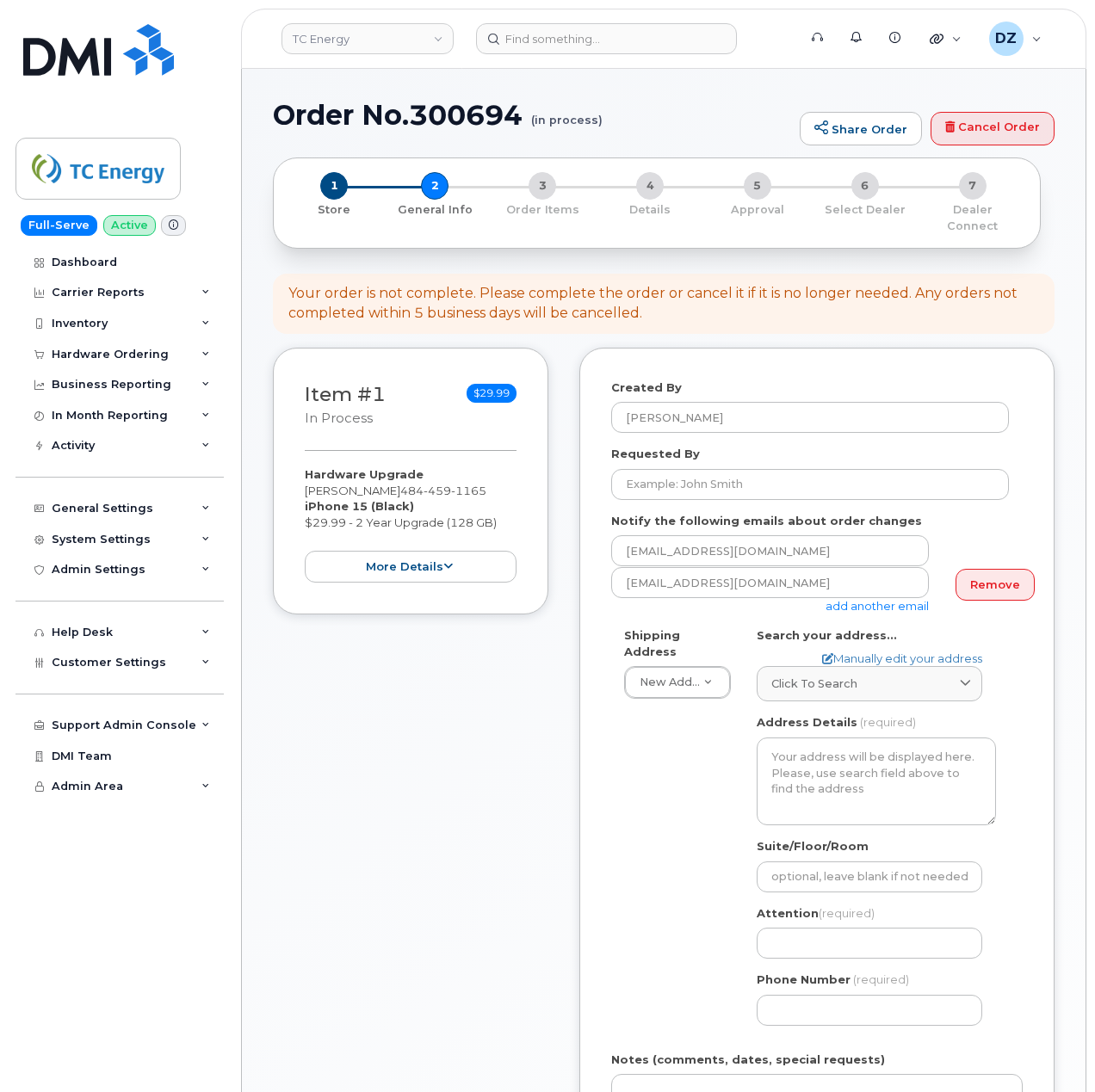
select select
click at [820, 666] on link "Click to search" at bounding box center [870, 683] width 226 height 35
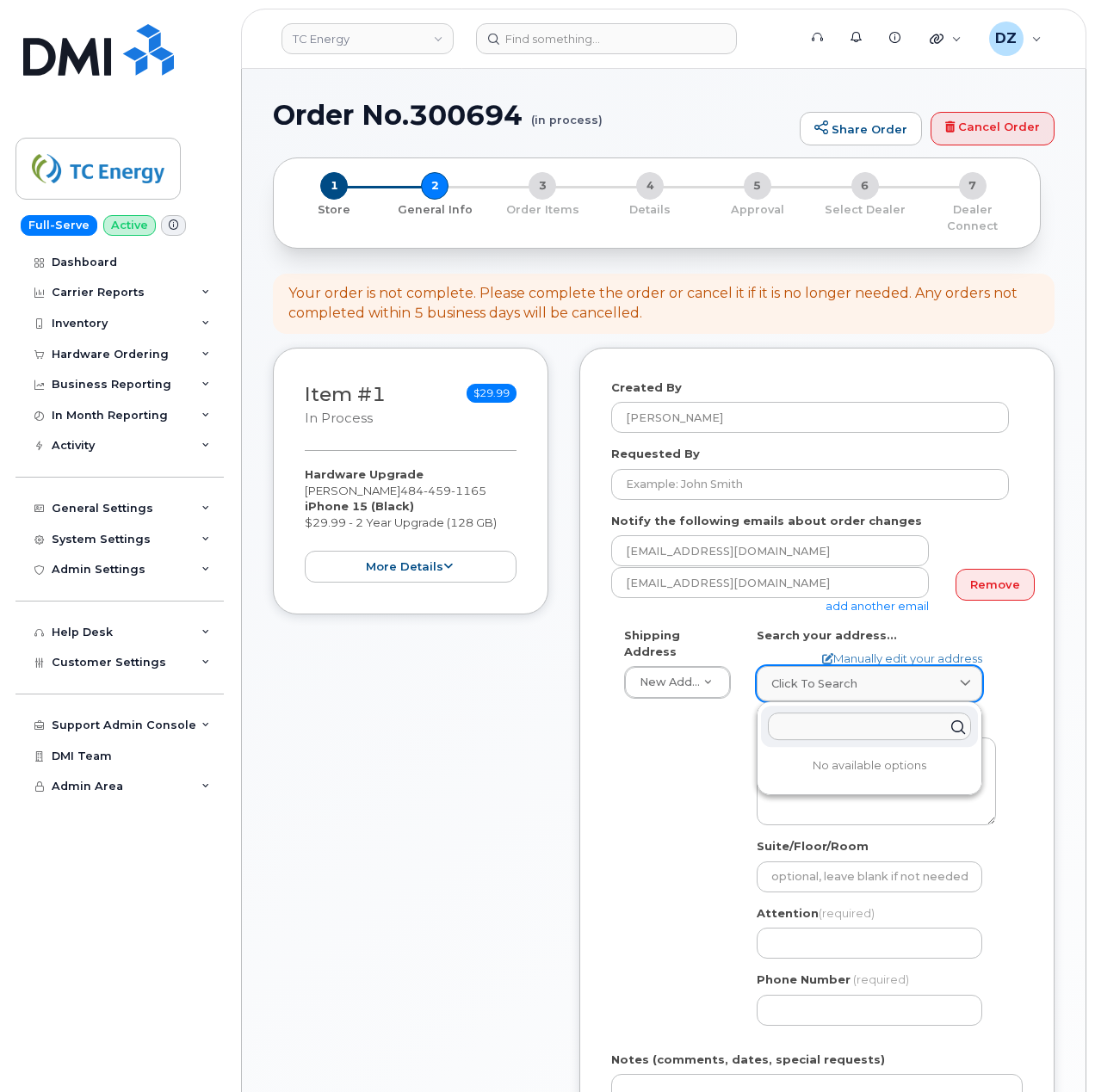
paste input "1470 Poorhouse Road Downingtown PA 19335"
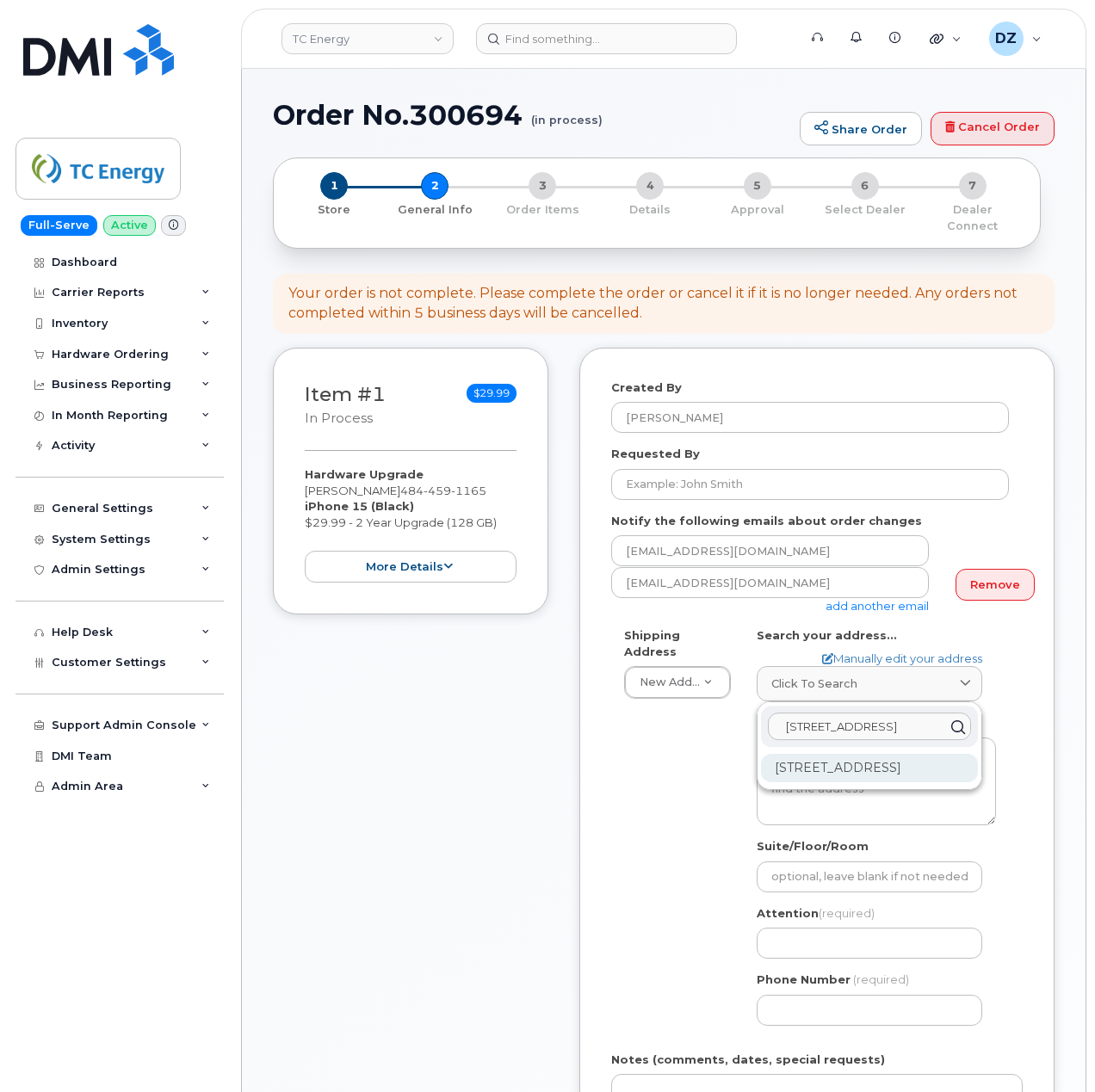
type input "1470 Poorhouse Road Downingtown PA 19335"
click at [825, 783] on div "1470 Poorhouse Rd Downingtown PA 19335-3642" at bounding box center [869, 768] width 217 height 28
select select
type textarea "1470 Poorhouse Rd DOWNINGTOWN PA 19335-3642 UNITED STATES"
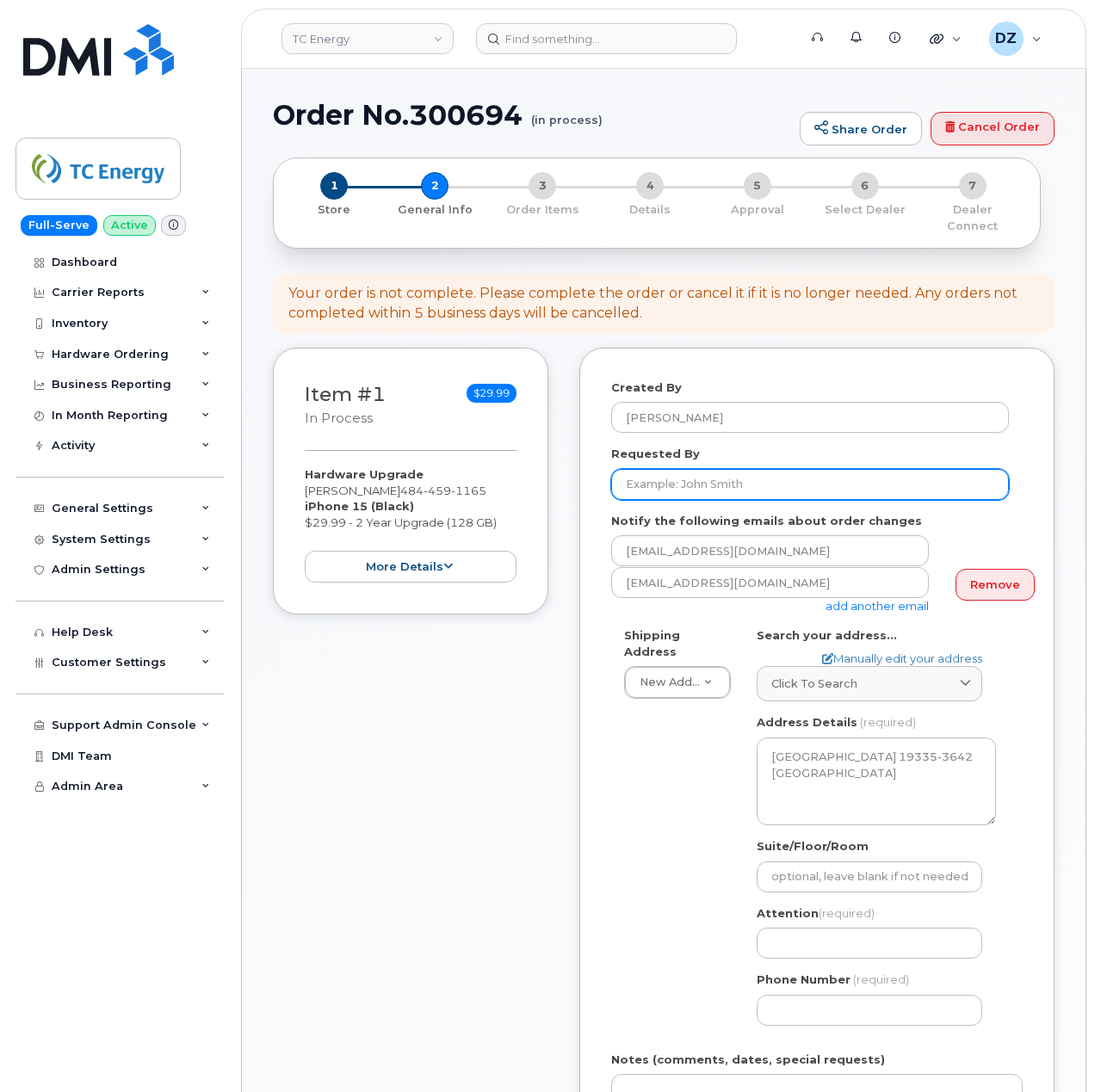
click at [721, 470] on input "Requested By" at bounding box center [810, 485] width 398 height 31
paste input "INC3018117"
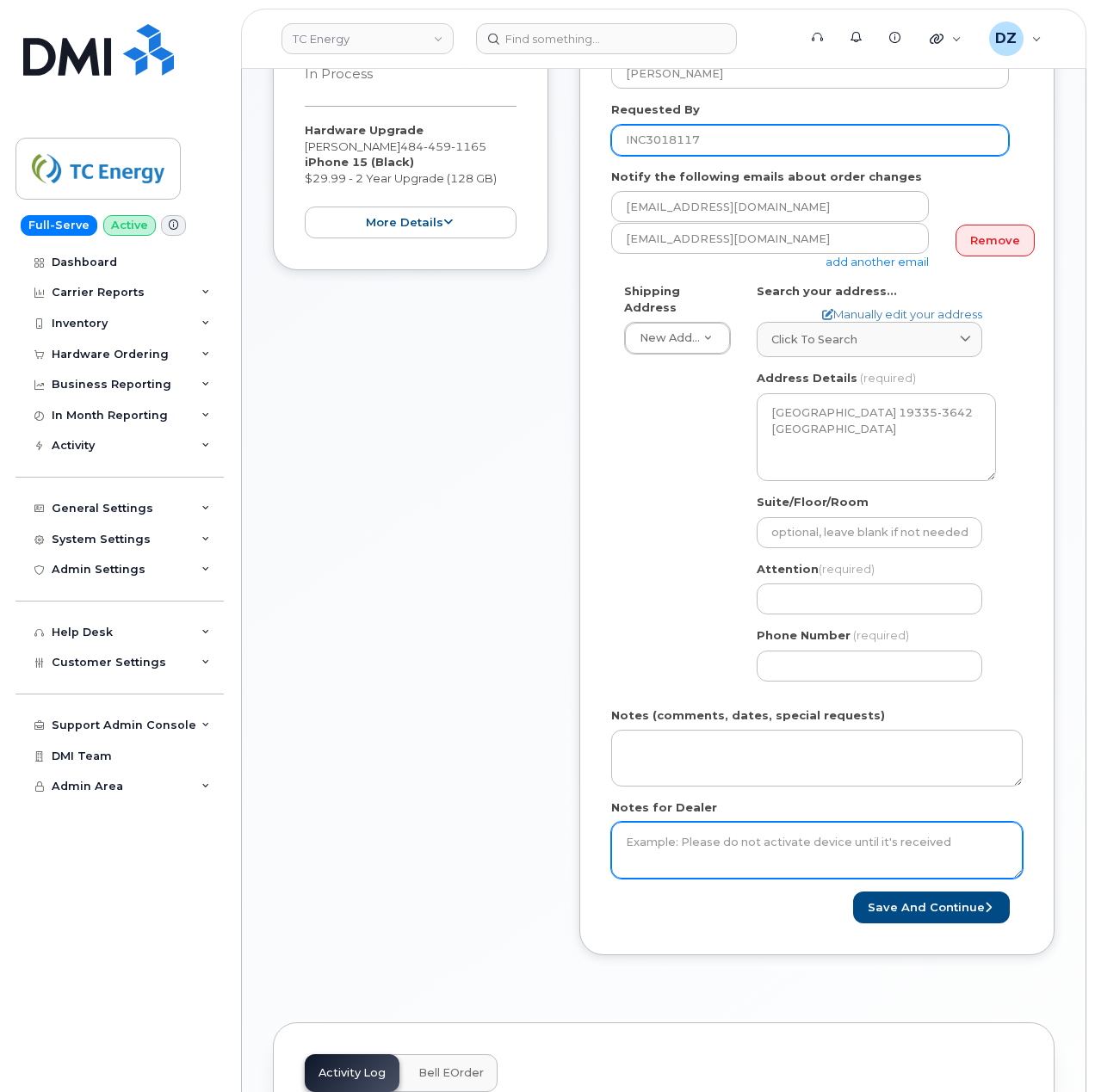
type input "INC3018117"
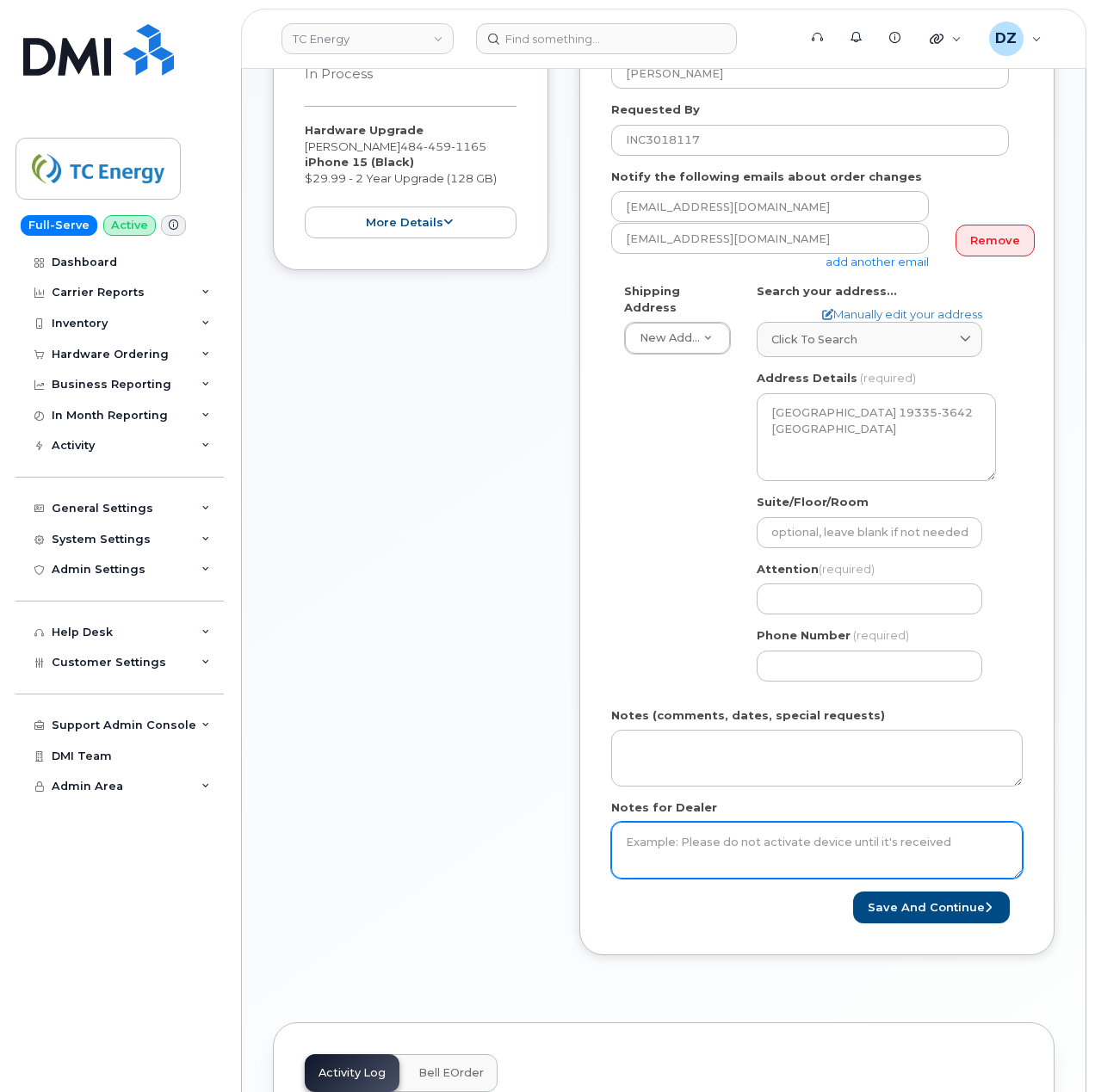
click at [695, 832] on textarea "Notes for Dealer" at bounding box center [817, 850] width 411 height 56
paste textarea "INC3018117"
type textarea "INC3018117"
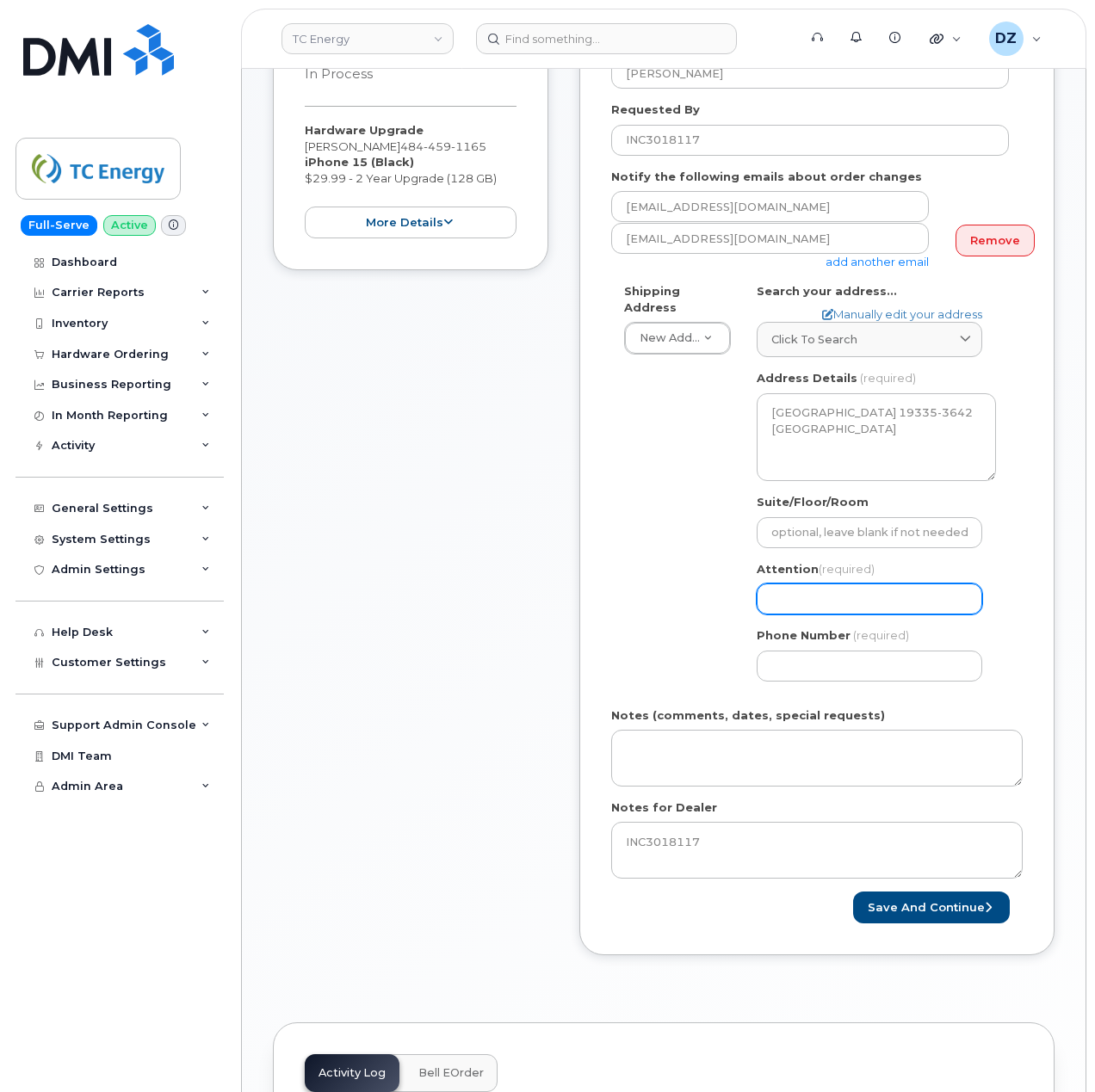
click at [828, 586] on input "Attention (required)" at bounding box center [870, 599] width 226 height 31
paste input "[PERSON_NAME]"
select select
type input "[PERSON_NAME]"
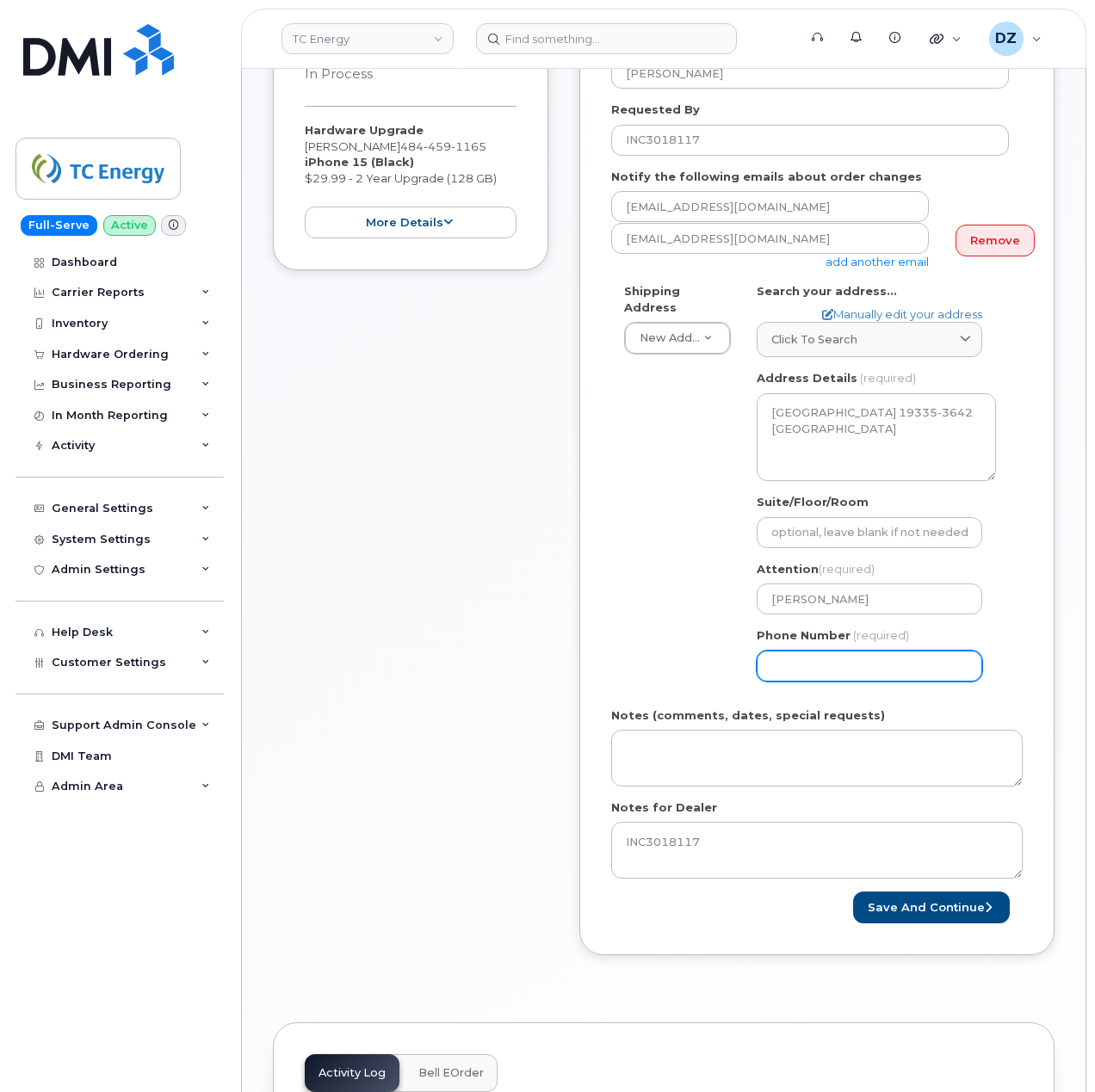
click at [805, 651] on input "Phone Number" at bounding box center [870, 666] width 226 height 31
type input "513354115"
select select
type input "5133541153"
click at [600, 613] on div "Created By Devon Zellars Requested By INC3018117 Notify the following emails ab…" at bounding box center [817, 480] width 475 height 952
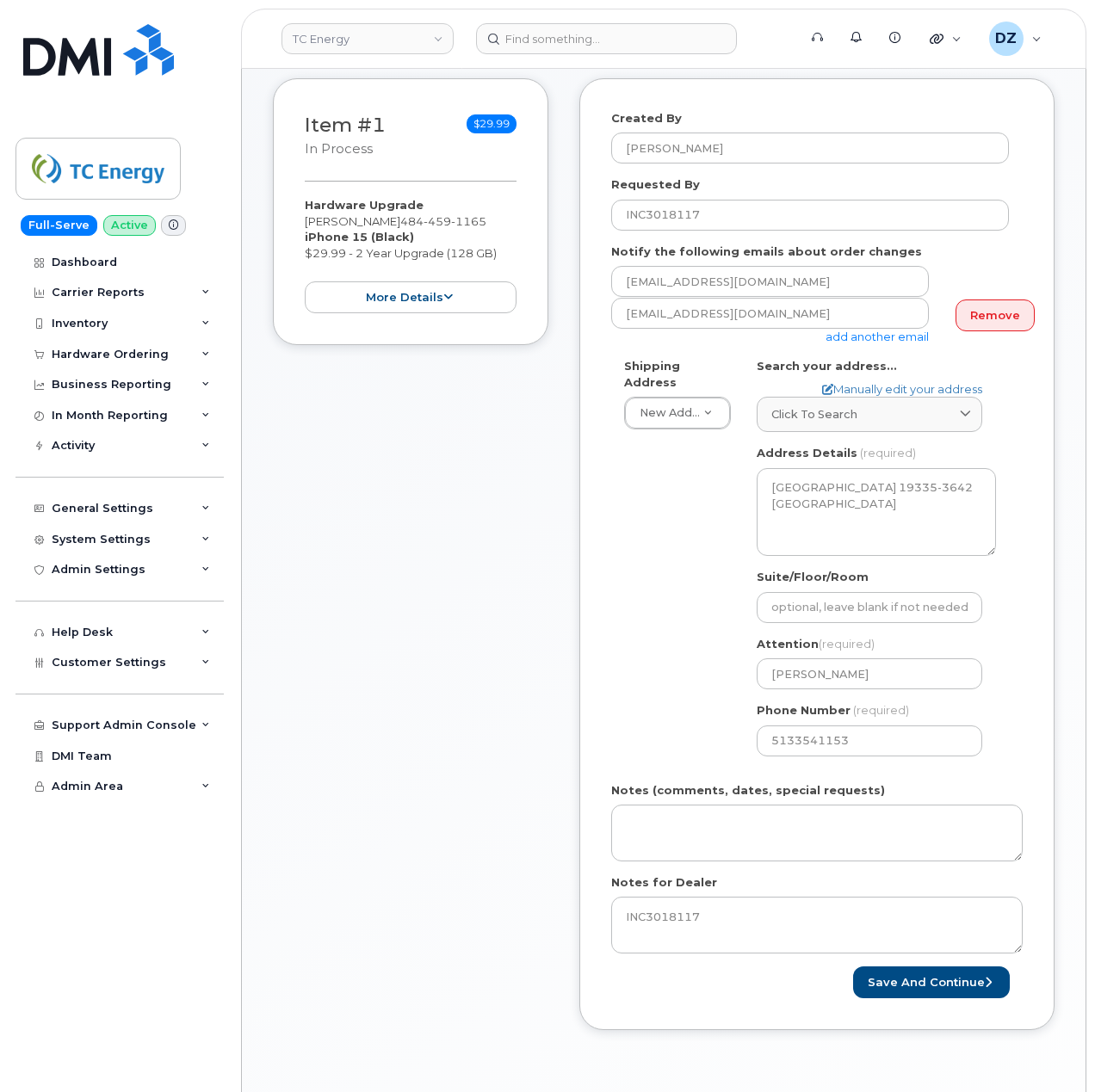
scroll to position [229, 0]
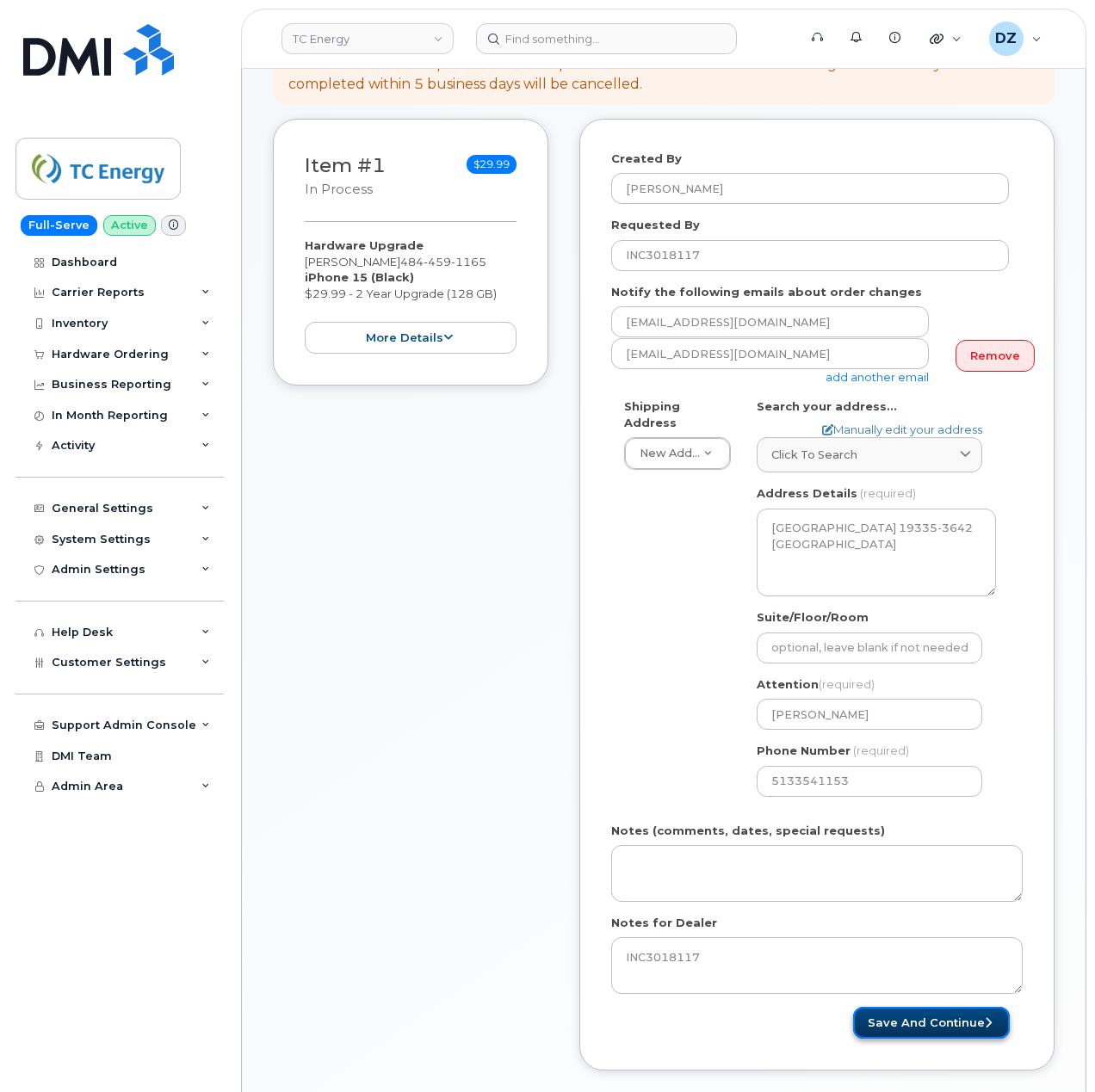
click at [919, 1007] on button "Save and Continue" at bounding box center [931, 1023] width 157 height 32
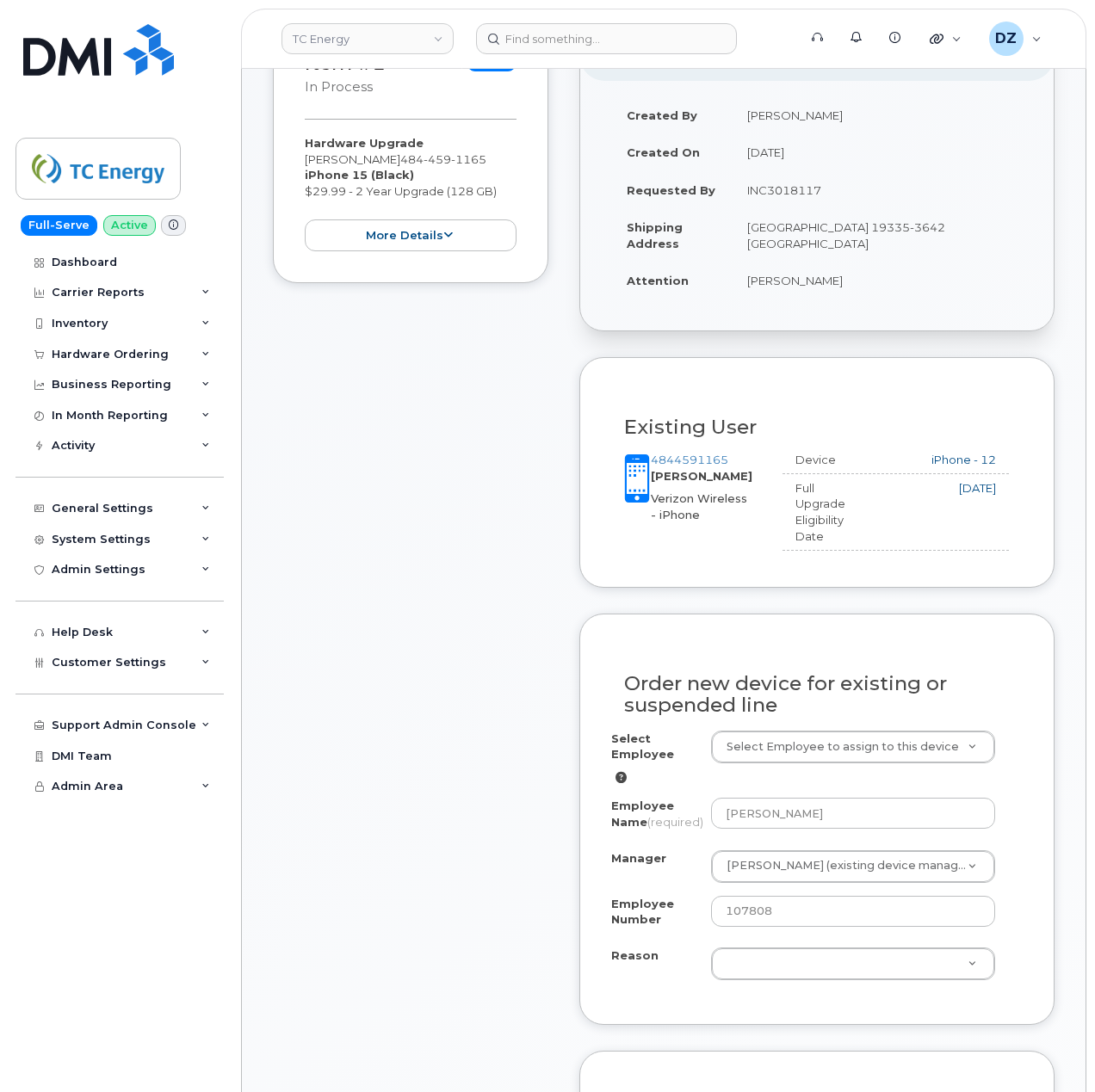
scroll to position [573, 0]
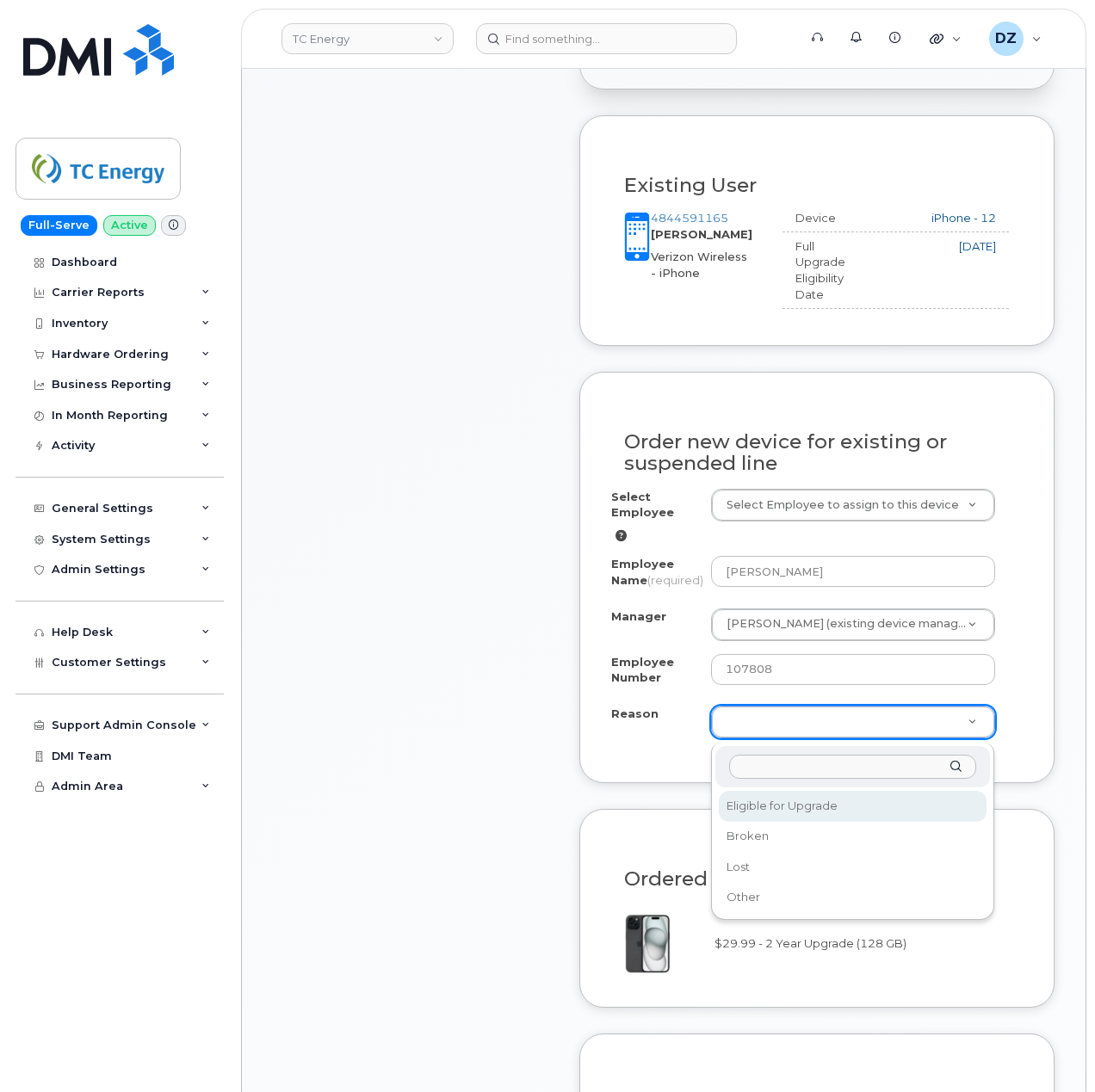
select select "eligible_for_upgrade"
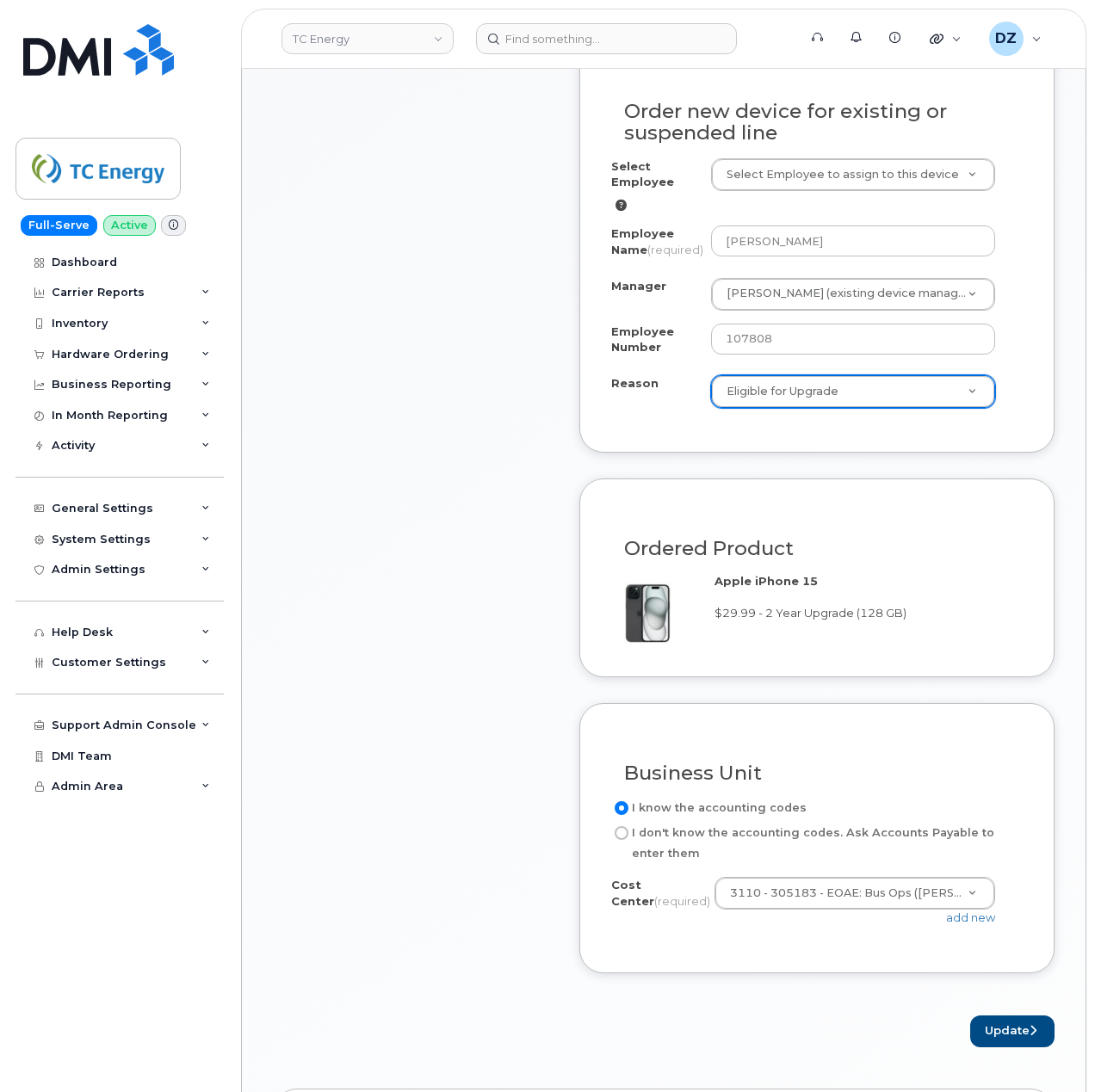
scroll to position [1262, 0]
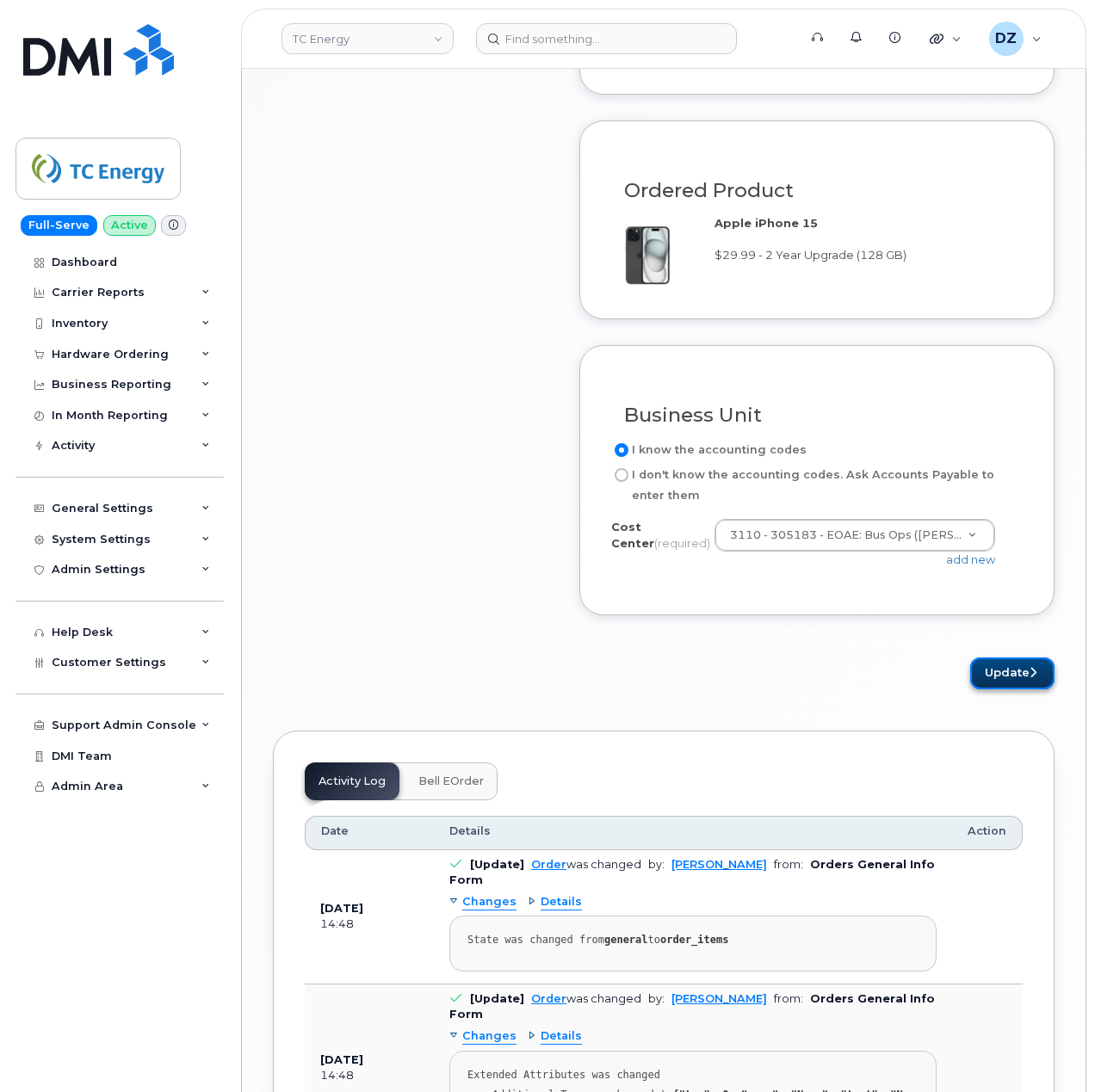
click at [989, 679] on button "Update" at bounding box center [1012, 673] width 85 height 32
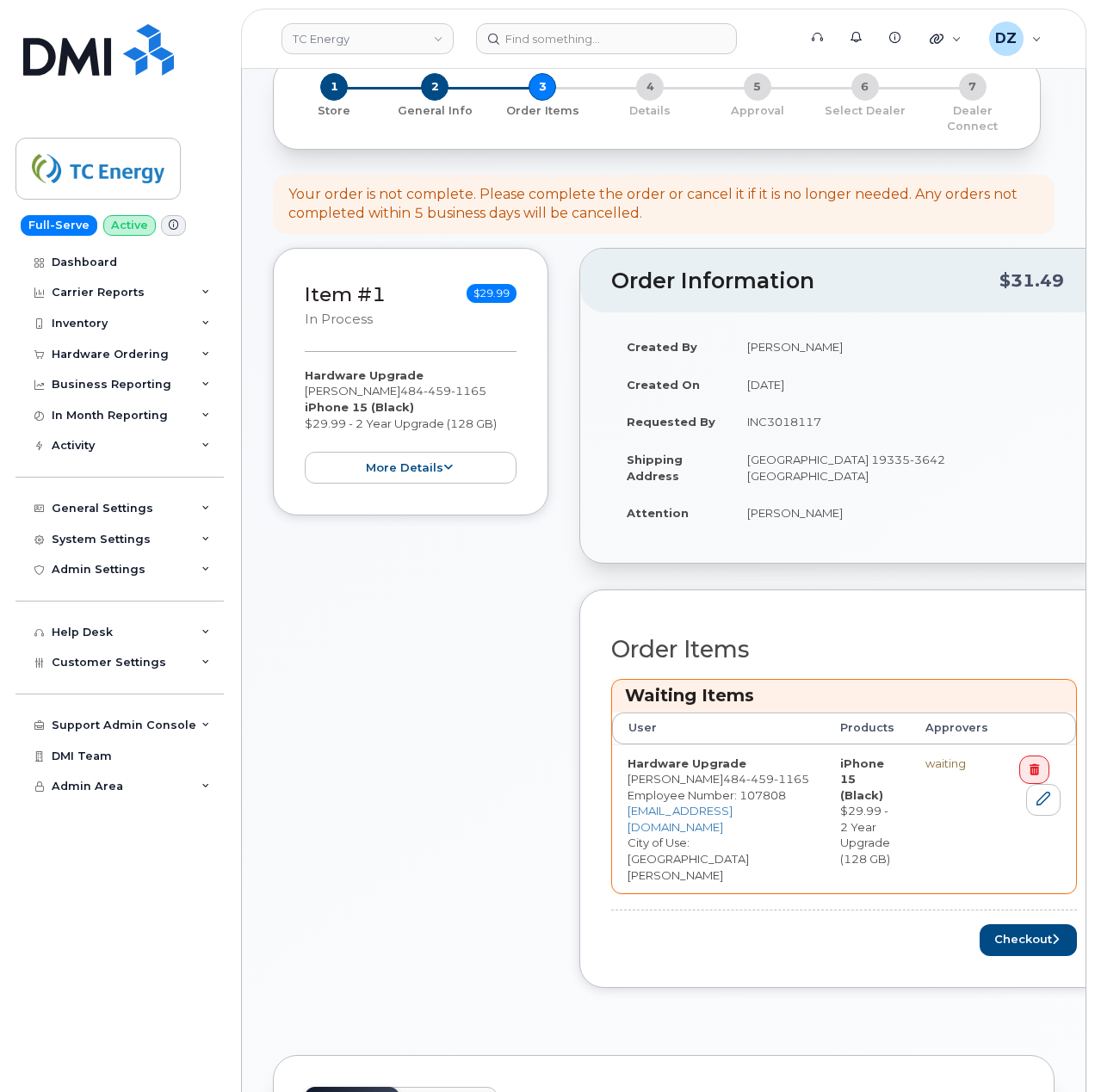
scroll to position [459, 0]
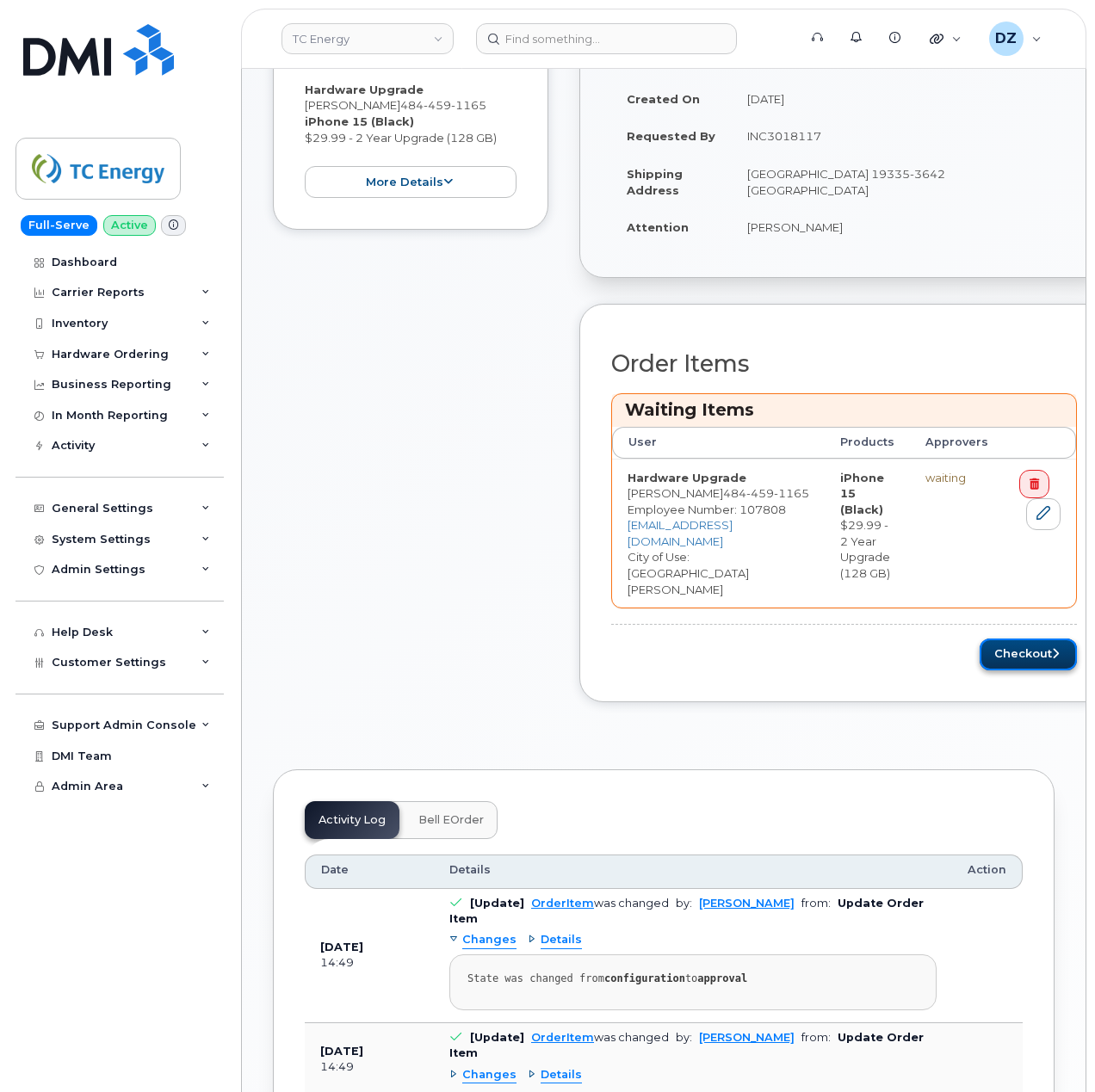
click at [999, 639] on button "Checkout" at bounding box center [1029, 654] width 97 height 32
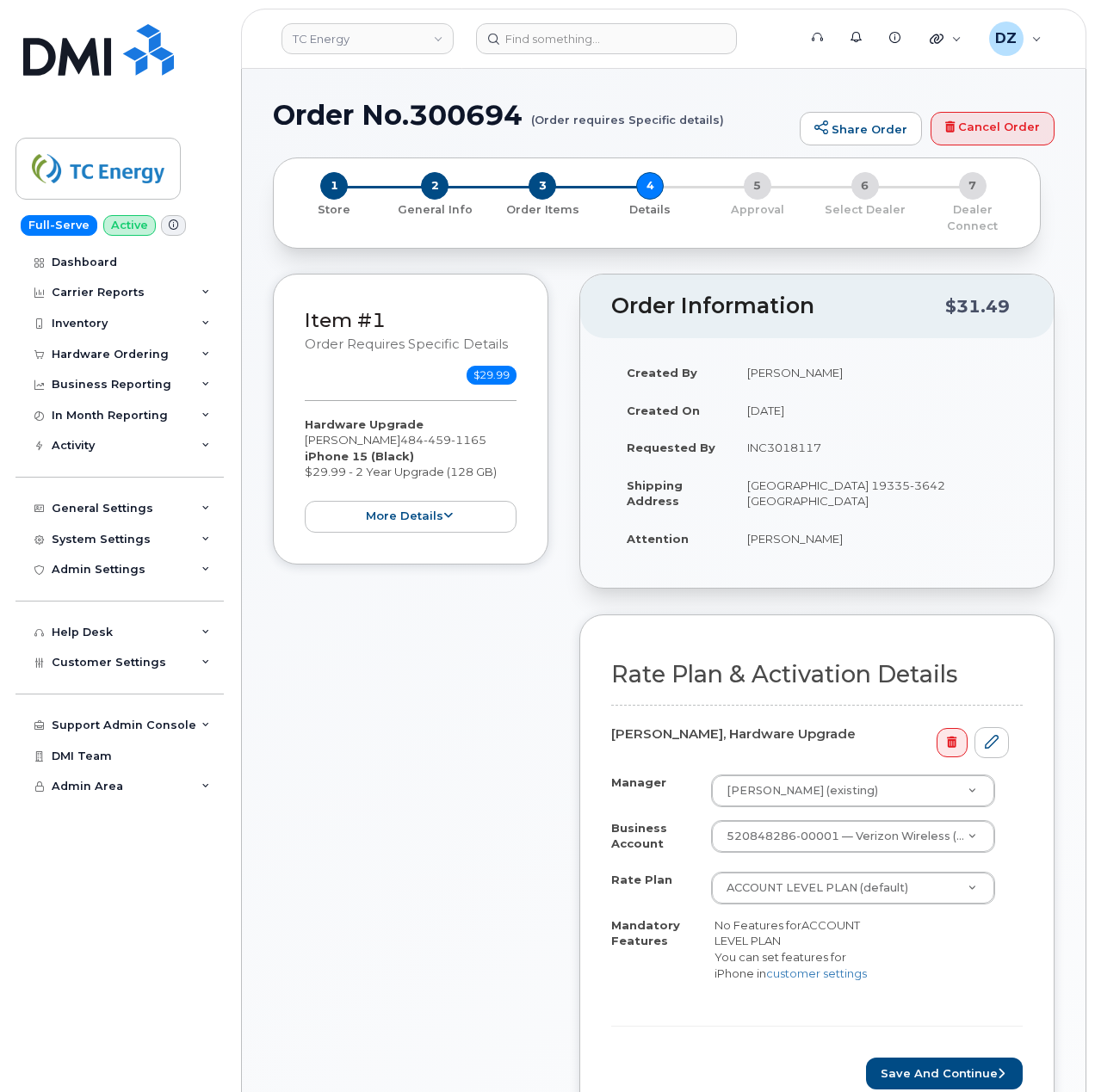
scroll to position [229, 0]
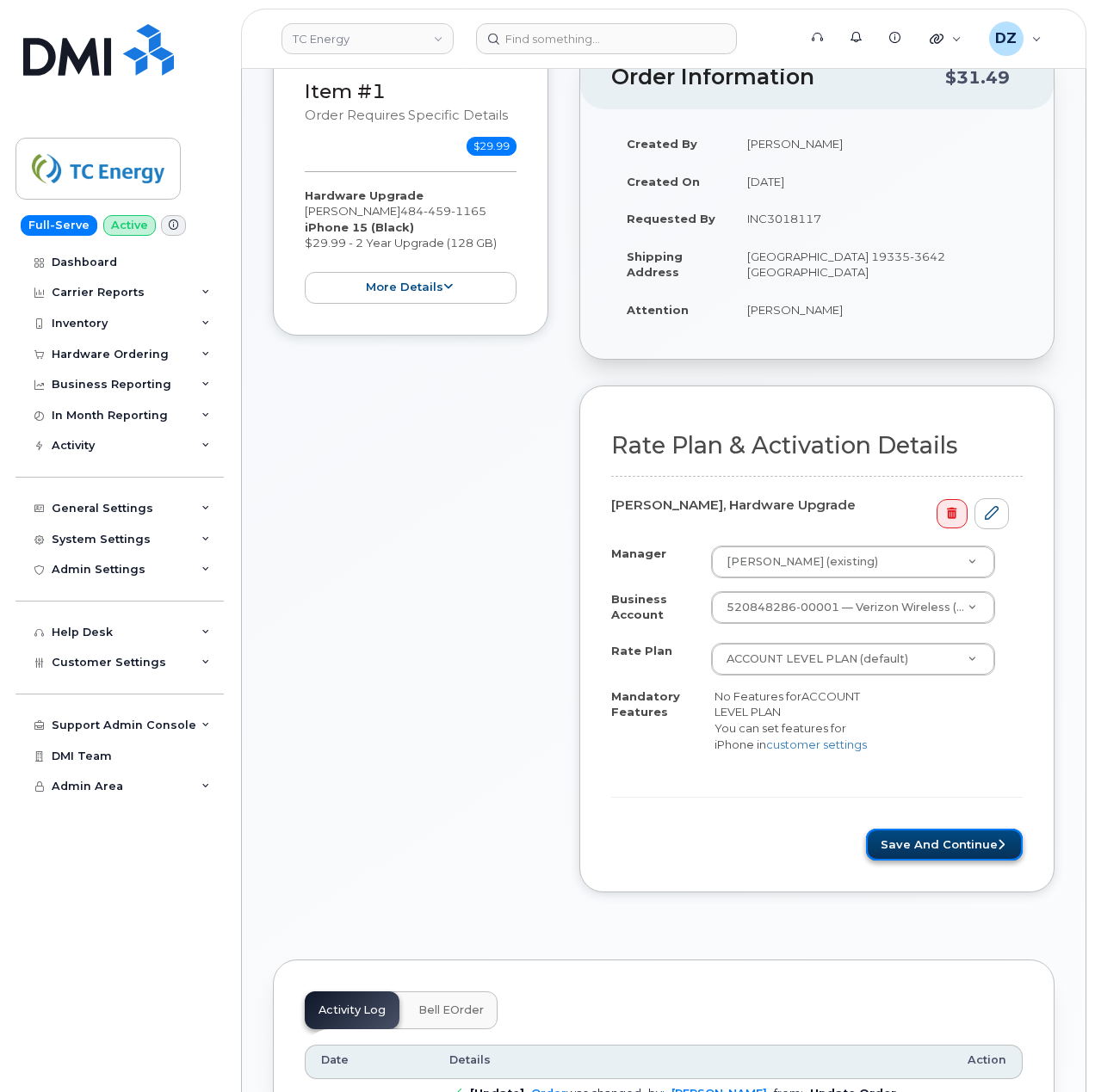
click at [963, 853] on button "Save and Continue" at bounding box center [945, 844] width 157 height 32
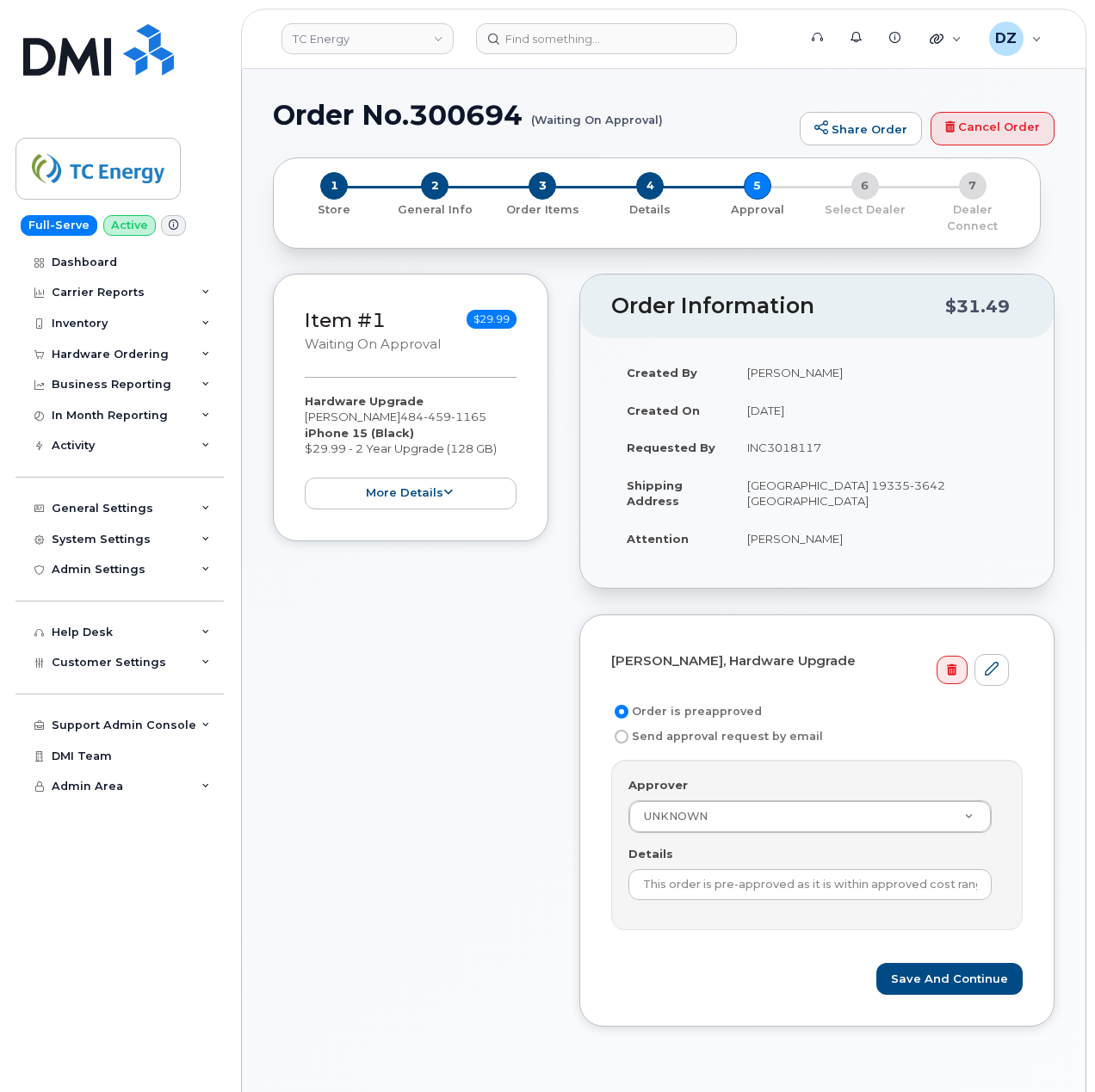
click at [801, 429] on td "INC3018117" at bounding box center [877, 448] width 291 height 38
copy td "INC3018117"
click at [763, 878] on input "This order is pre-approved as it is within approved cost range." at bounding box center [810, 885] width 363 height 31
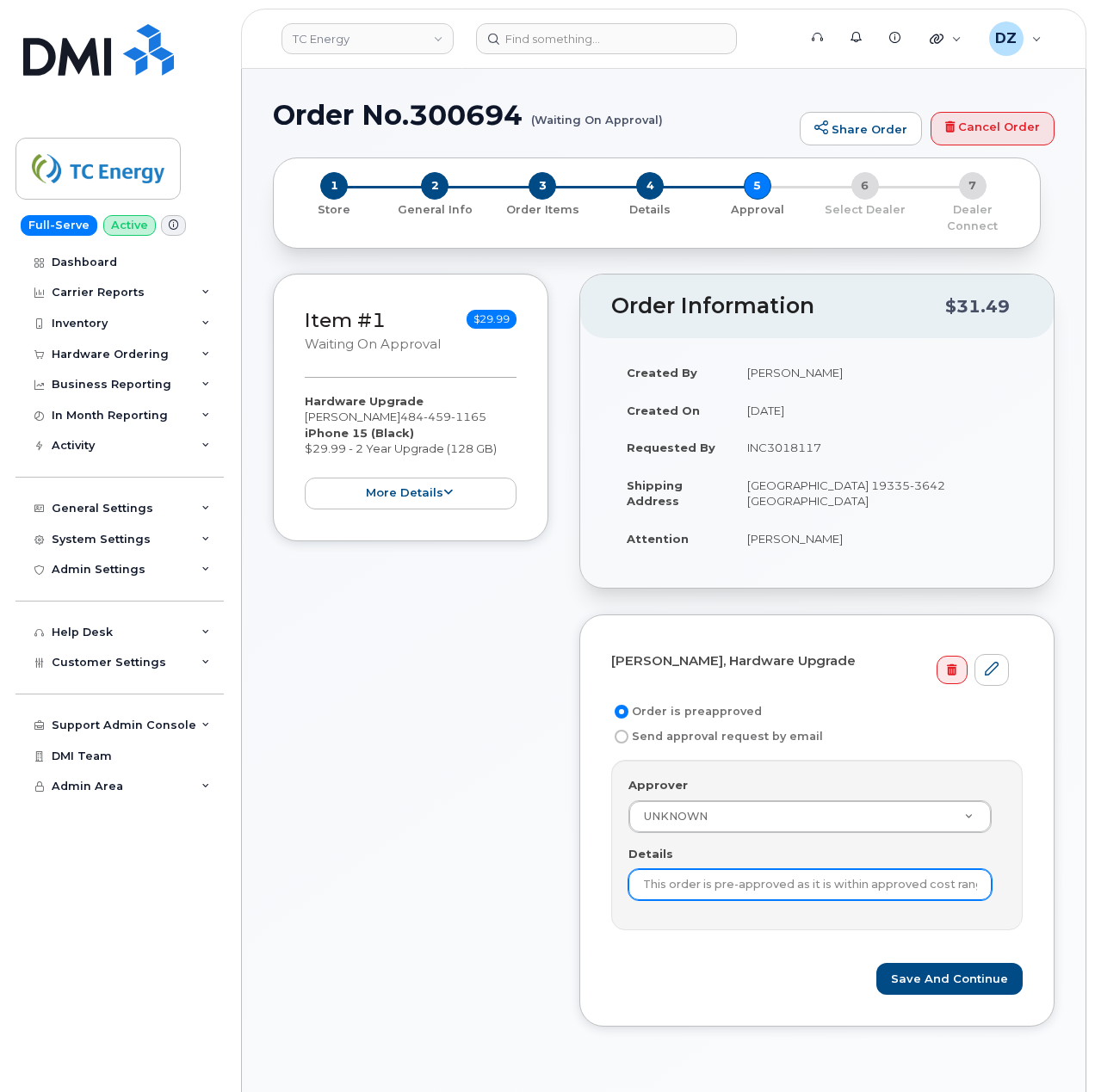
click at [763, 878] on input "This order is pre-approved as it is within approved cost range." at bounding box center [810, 885] width 363 height 31
paste input "INC3018117"
type input "INC3018117"
click at [452, 854] on div "Item #1 Waiting On Approval $29.99 Hardware Upgrade TRAVIS MCEWING 484 459 1165…" at bounding box center [411, 663] width 276 height 779
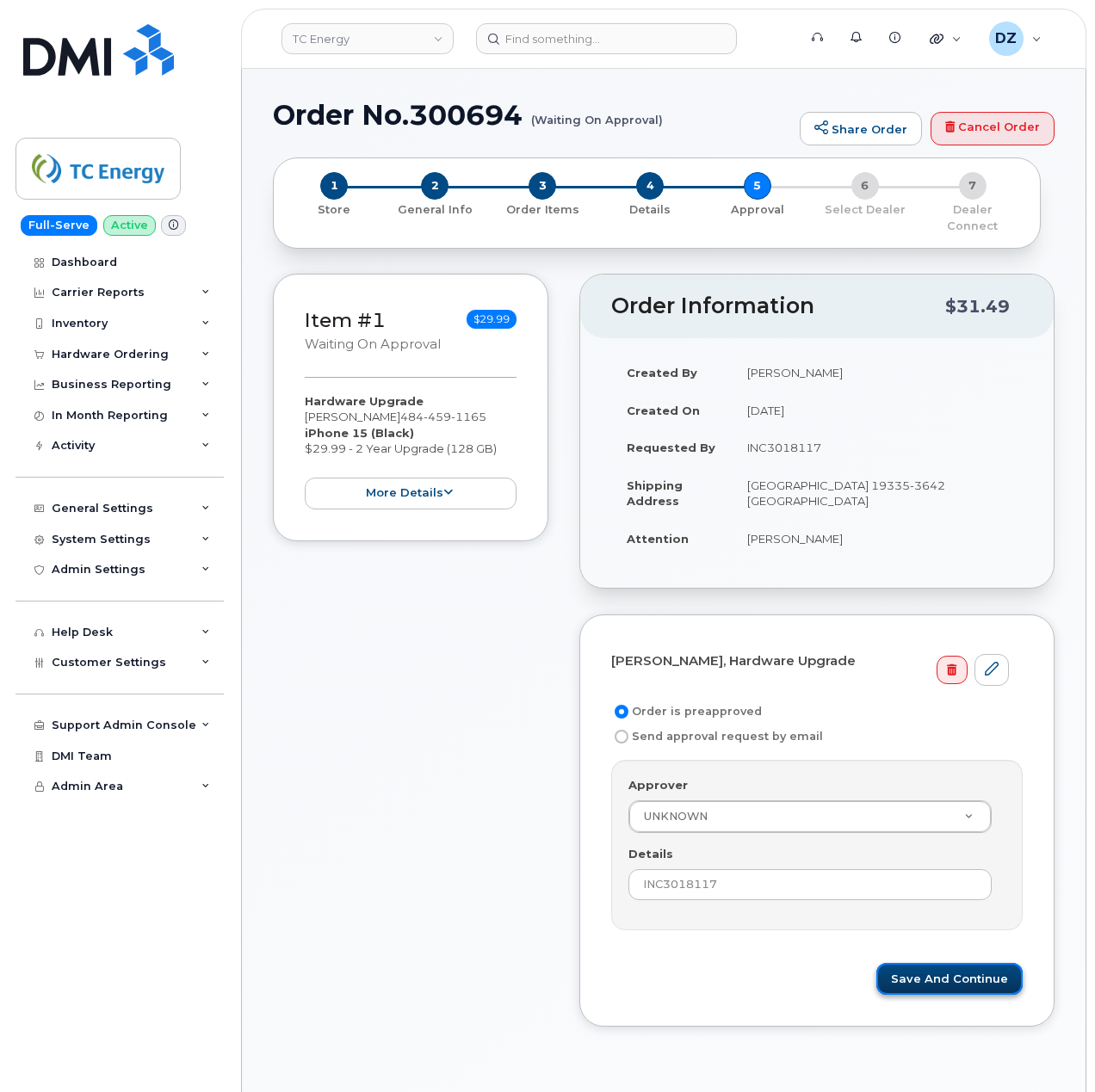
click at [958, 966] on button "Save and Continue" at bounding box center [949, 979] width 147 height 32
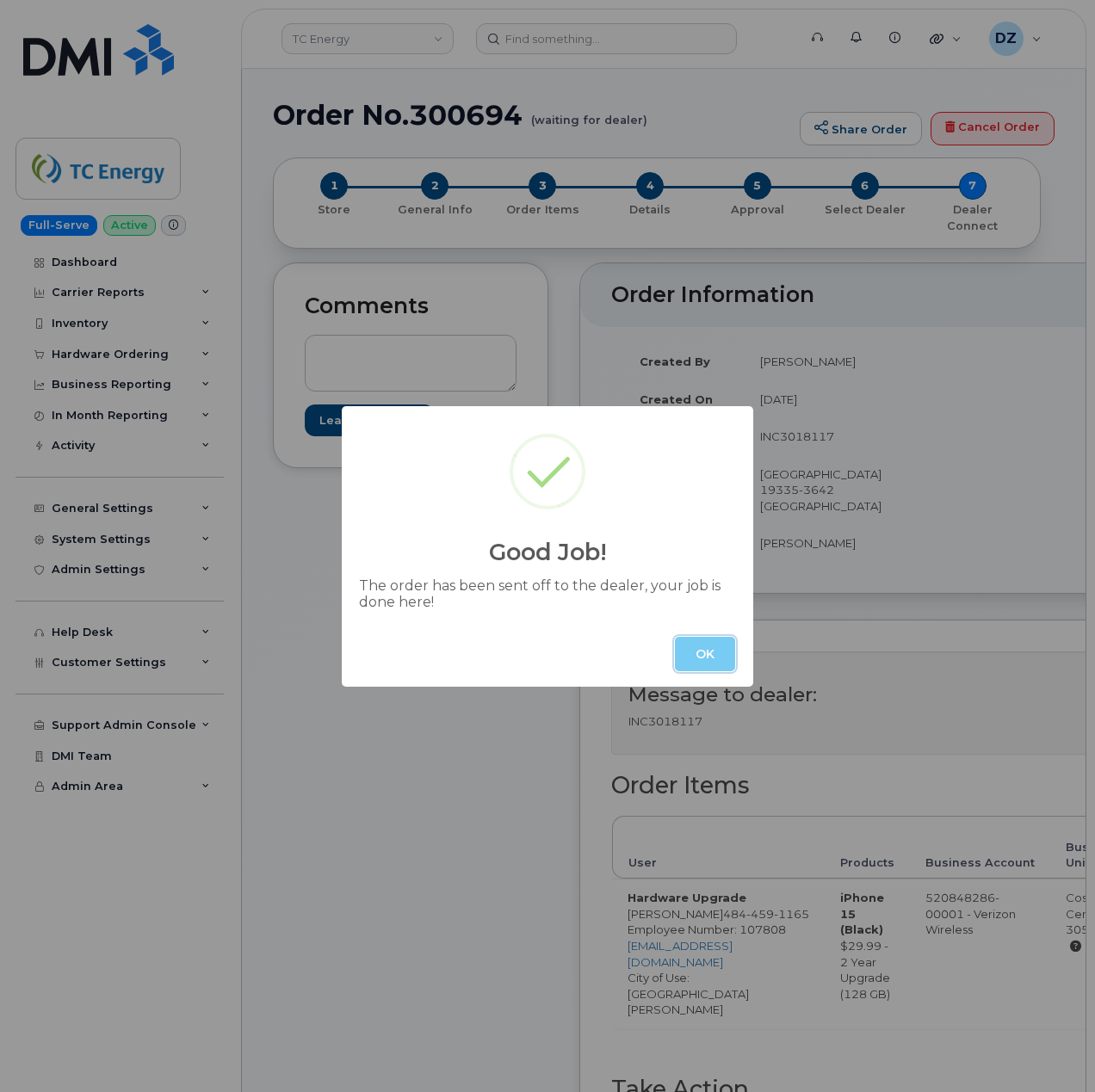
click at [713, 652] on button "OK" at bounding box center [705, 654] width 60 height 35
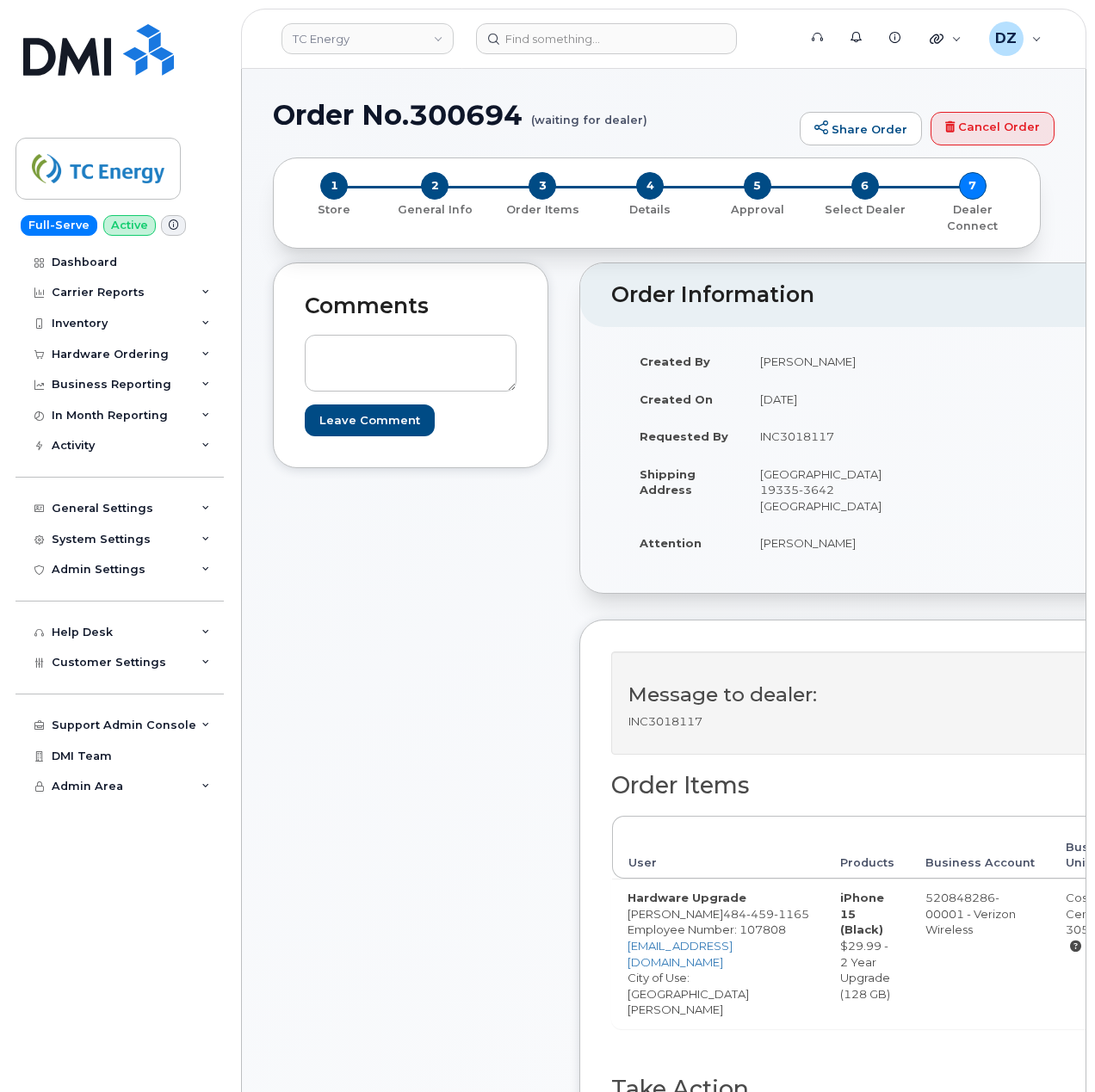
click at [305, 133] on div "Order No.300694 (waiting for dealer) Share Order Cancel Order" at bounding box center [664, 128] width 782 height 57
click at [315, 116] on h1 "Order No.300694 (waiting for dealer)" at bounding box center [532, 115] width 518 height 30
click at [502, 118] on h1 "Order No.300694 (waiting for dealer)" at bounding box center [532, 115] width 518 height 30
copy h1 "Order No.300694"
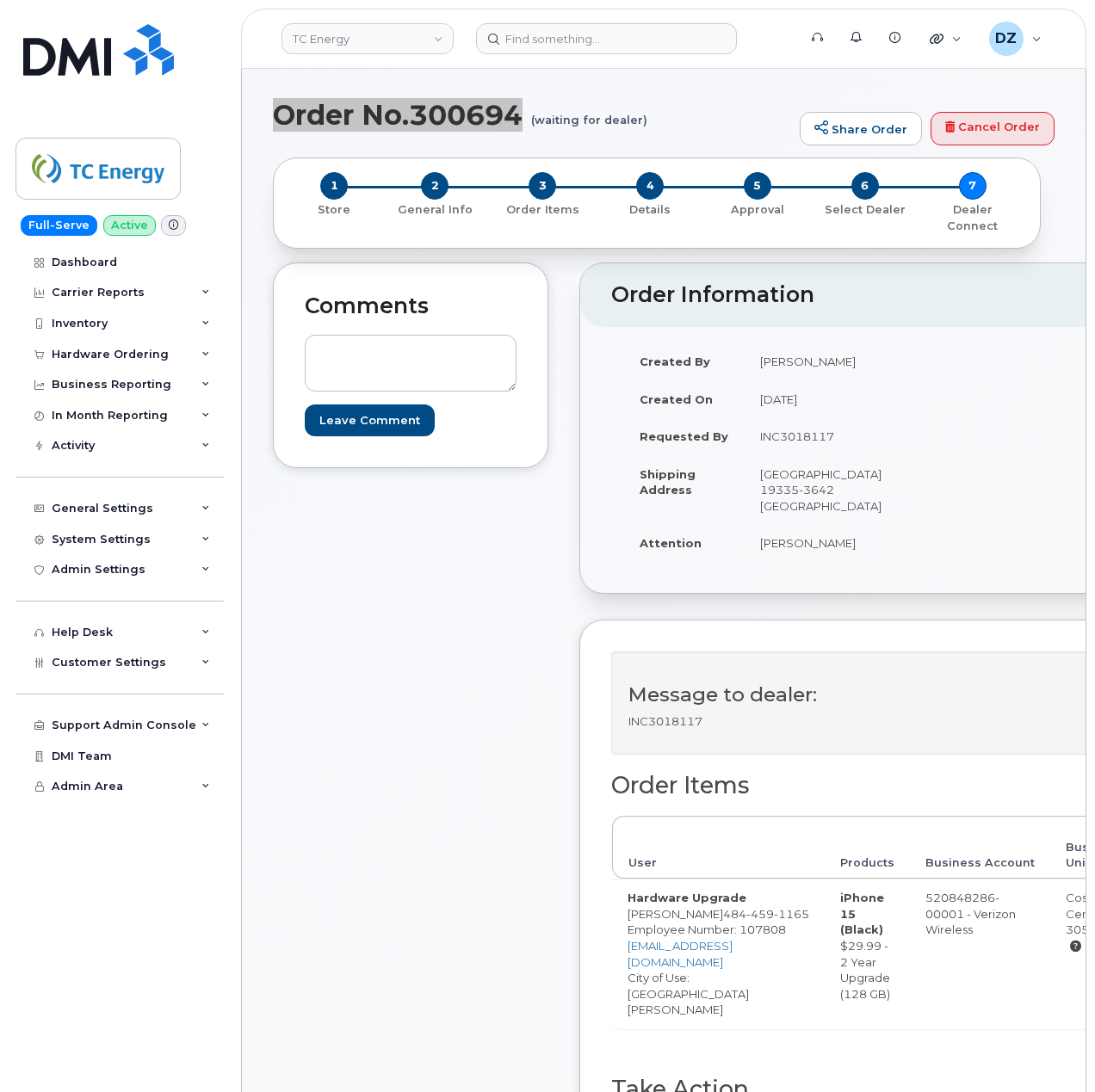
scroll to position [573, 0]
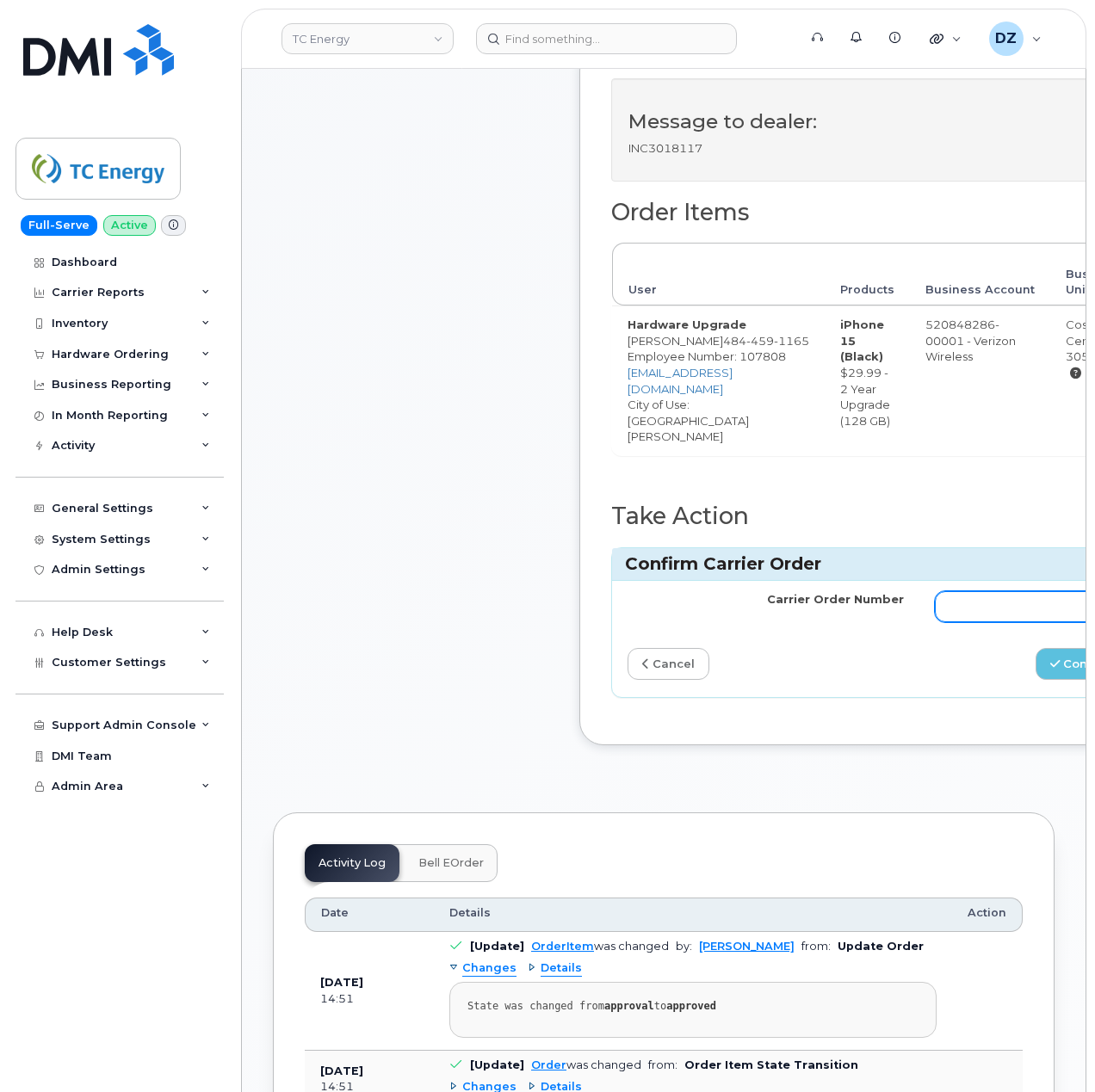
click at [1008, 608] on input "Carrier Order Number" at bounding box center [1073, 607] width 277 height 31
paste input "MB3000593693735"
type input "MB3000593693735"
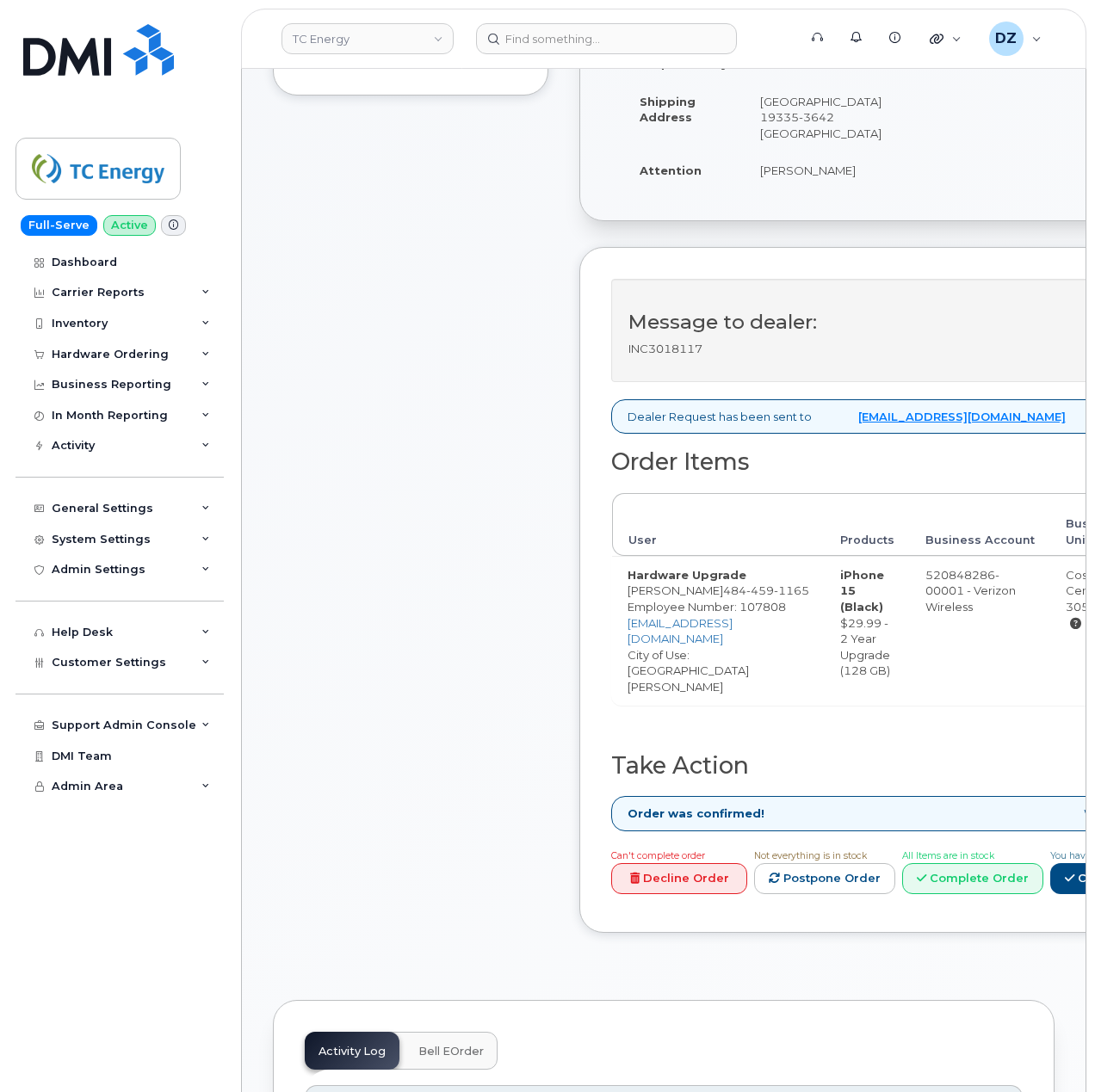
scroll to position [459, 0]
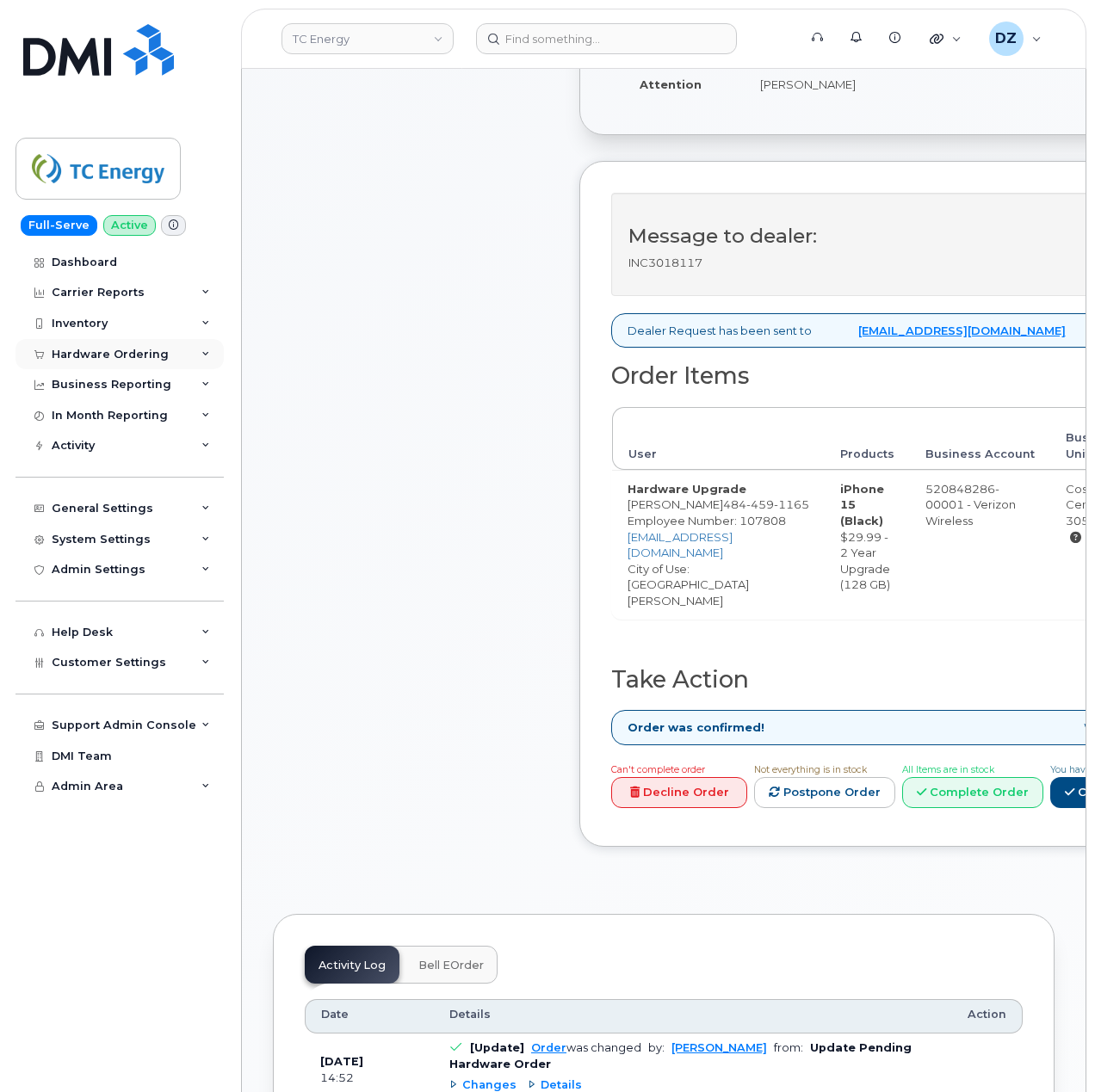
click at [155, 356] on div "Hardware Ordering" at bounding box center [110, 354] width 117 height 14
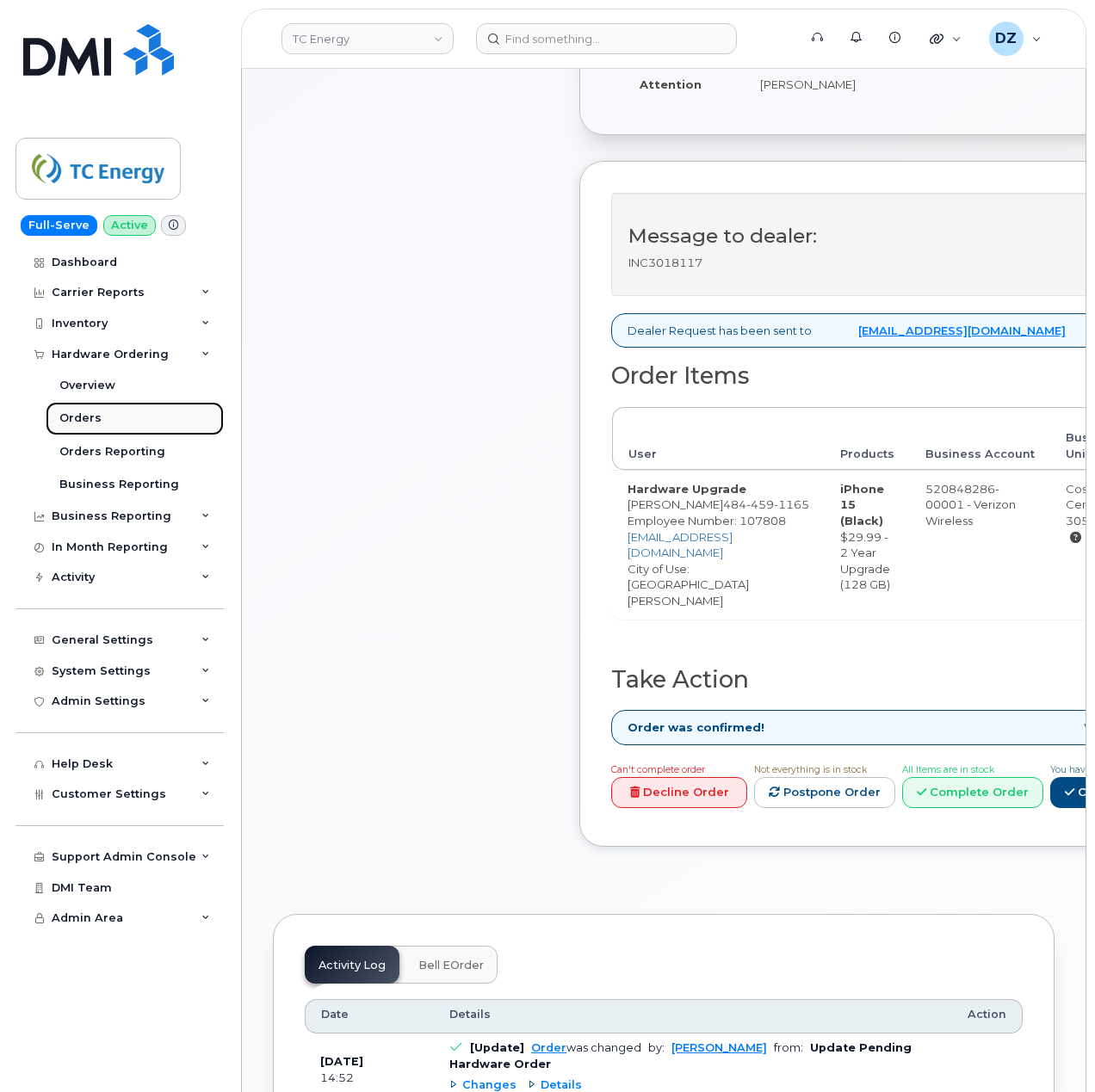
click at [111, 414] on link "Orders" at bounding box center [135, 419] width 178 height 33
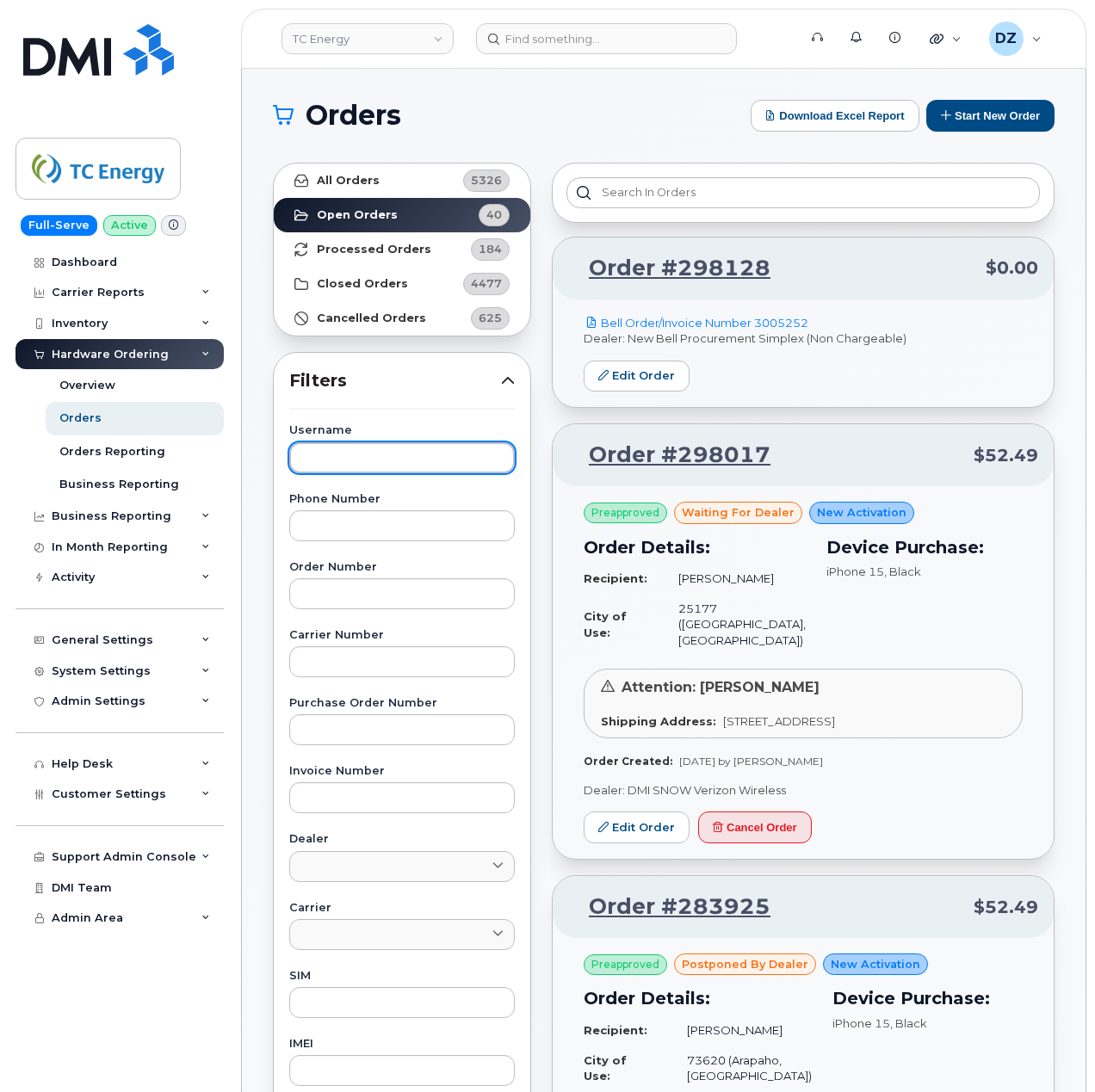
click at [376, 470] on input "text" at bounding box center [402, 458] width 226 height 31
paste input "[PERSON_NAME]"
type input "[PERSON_NAME]"
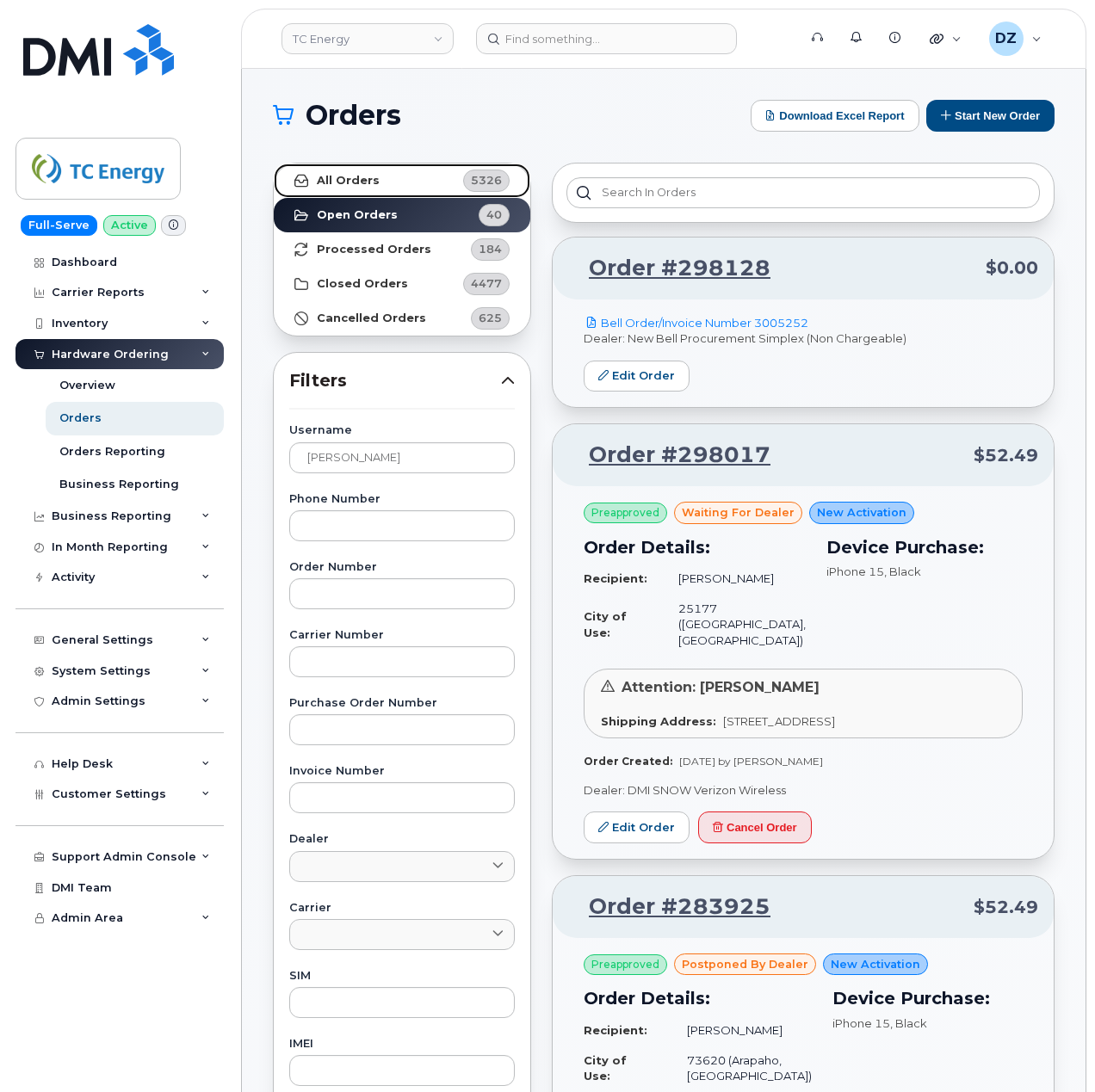
click at [410, 181] on link "All Orders 5326" at bounding box center [402, 181] width 257 height 35
